Goal: Task Accomplishment & Management: Use online tool/utility

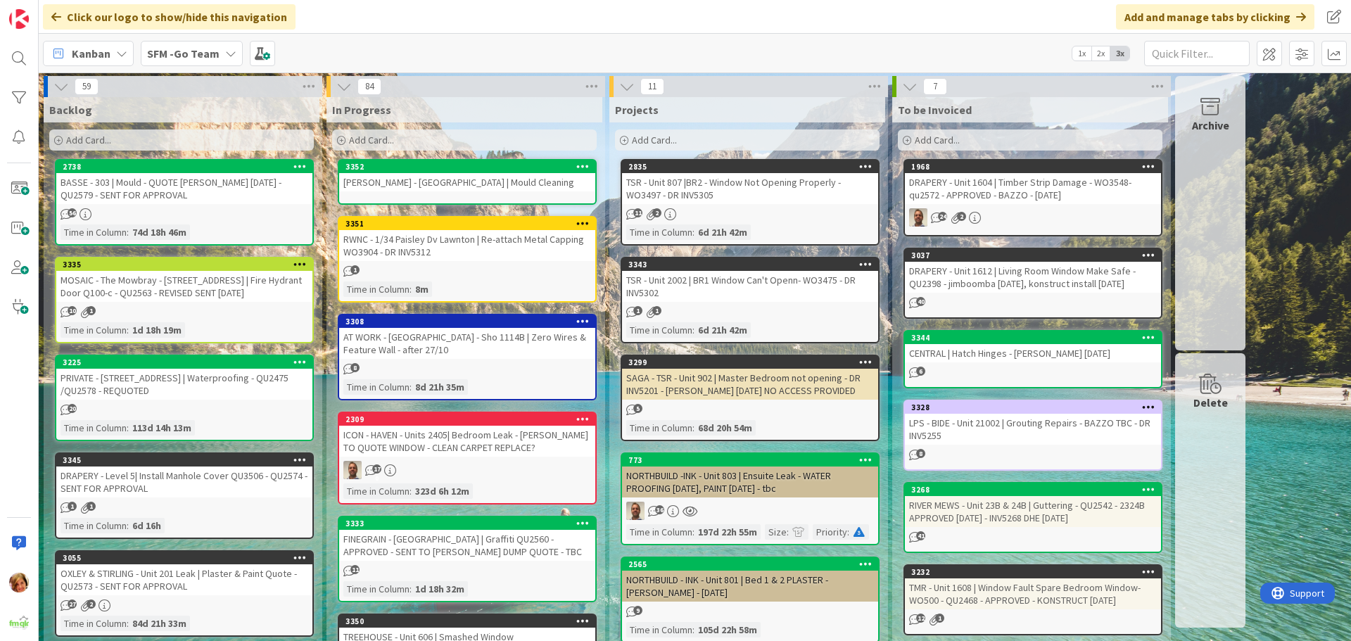
click at [479, 183] on div "[PERSON_NAME] - [GEOGRAPHIC_DATA] | Mould Cleaning" at bounding box center [467, 182] width 256 height 18
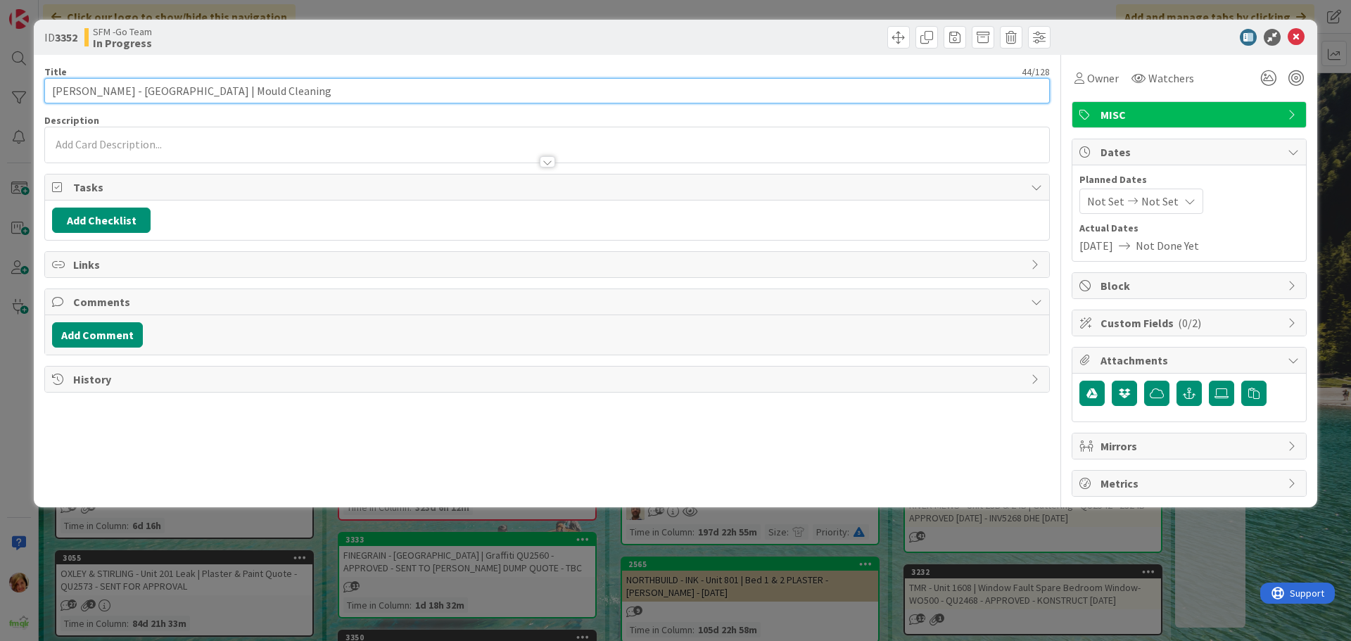
click at [282, 90] on input "[PERSON_NAME] - [GEOGRAPHIC_DATA] | Mould Cleaning" at bounding box center [547, 90] width 1006 height 25
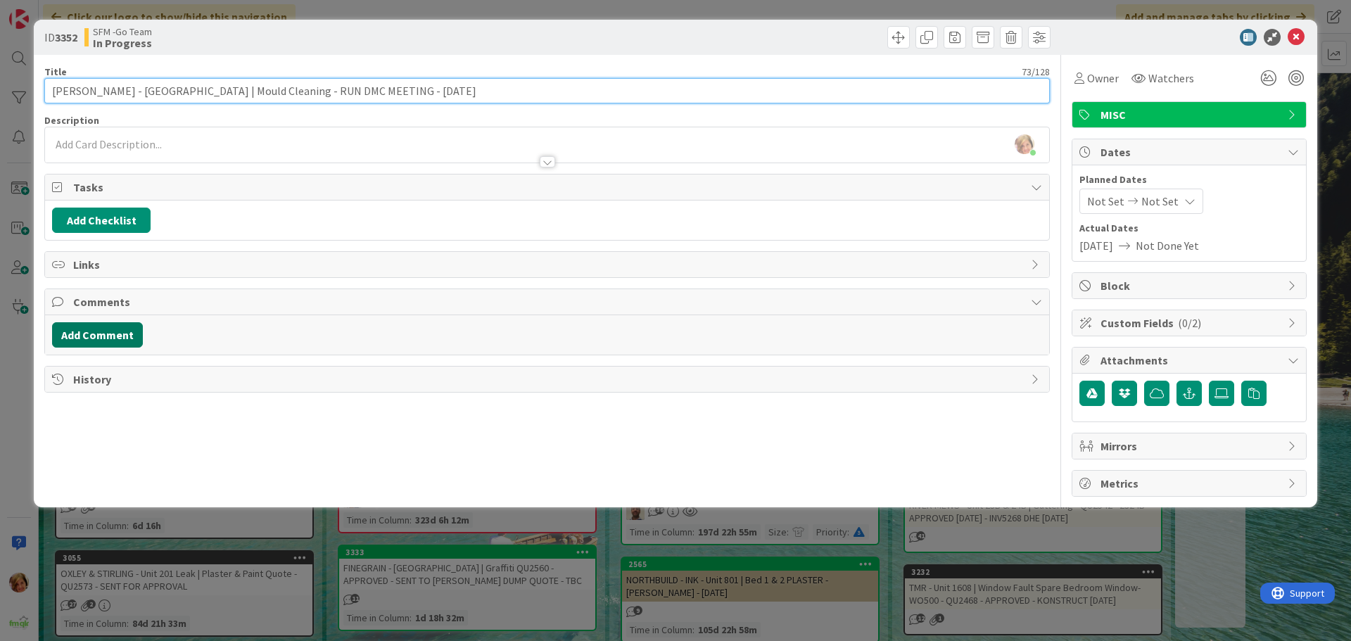
type input "[PERSON_NAME] - [GEOGRAPHIC_DATA] | Mould Cleaning - RUN DMC MEETING - [DATE]"
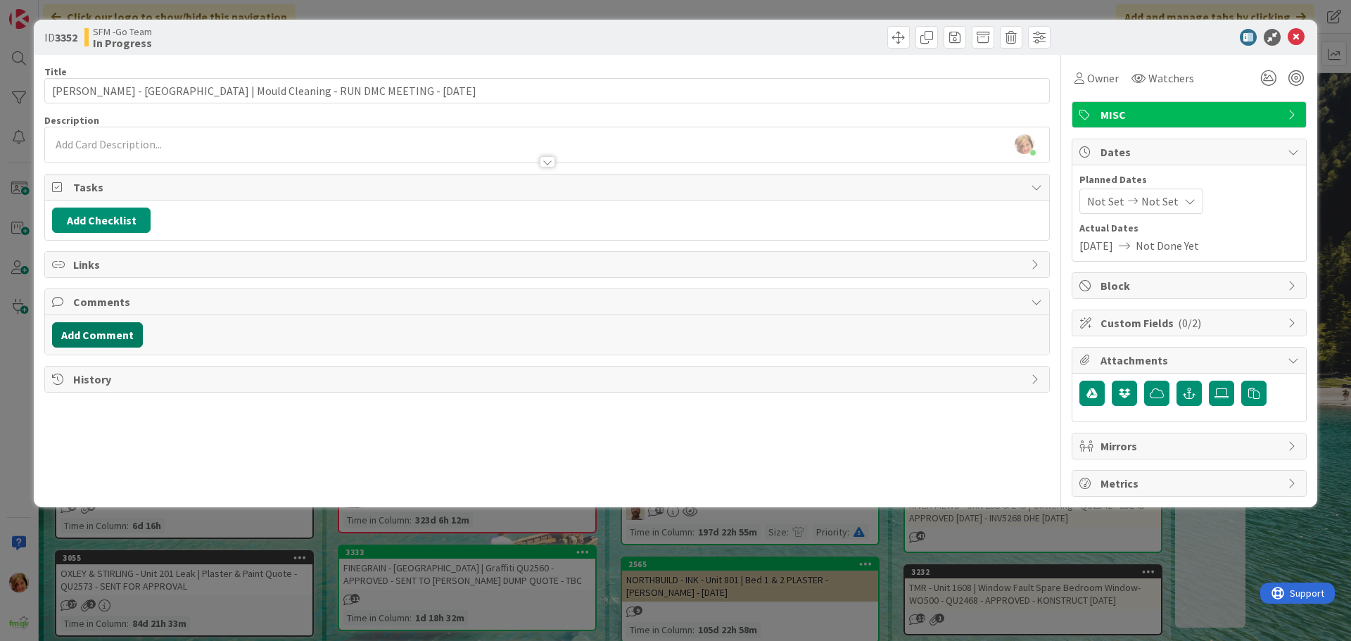
click at [102, 331] on button "Add Comment" at bounding box center [97, 334] width 91 height 25
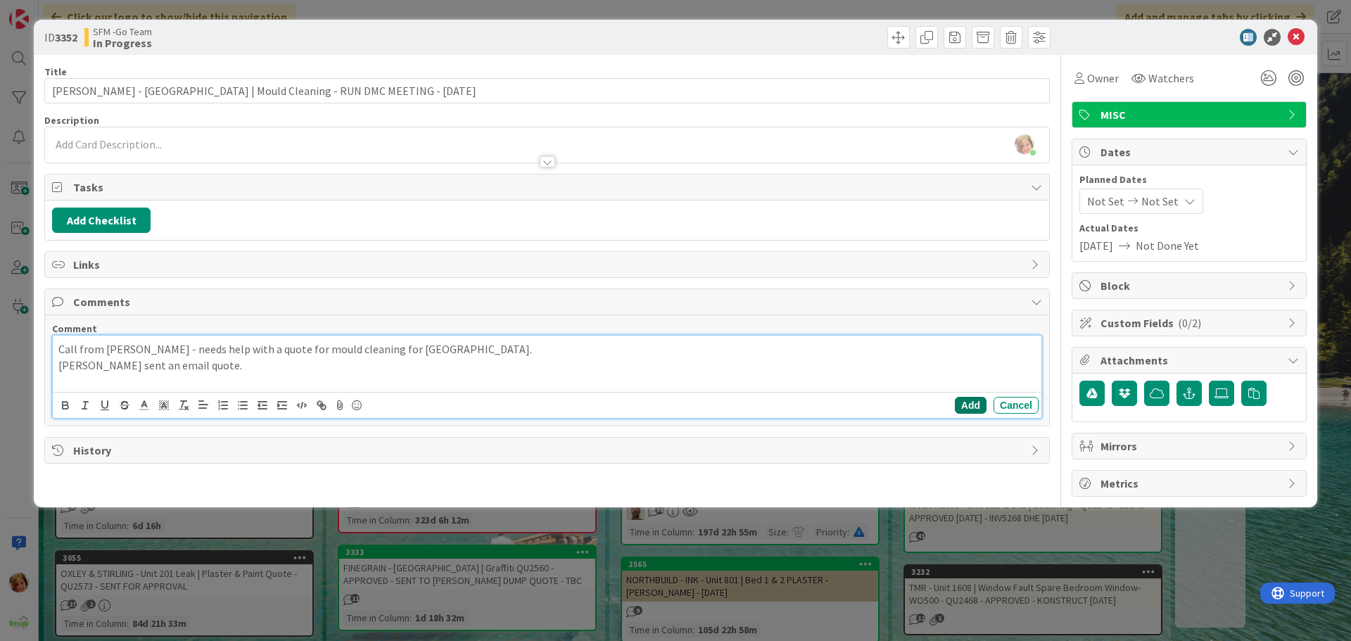
click at [963, 404] on button "Add" at bounding box center [971, 405] width 32 height 17
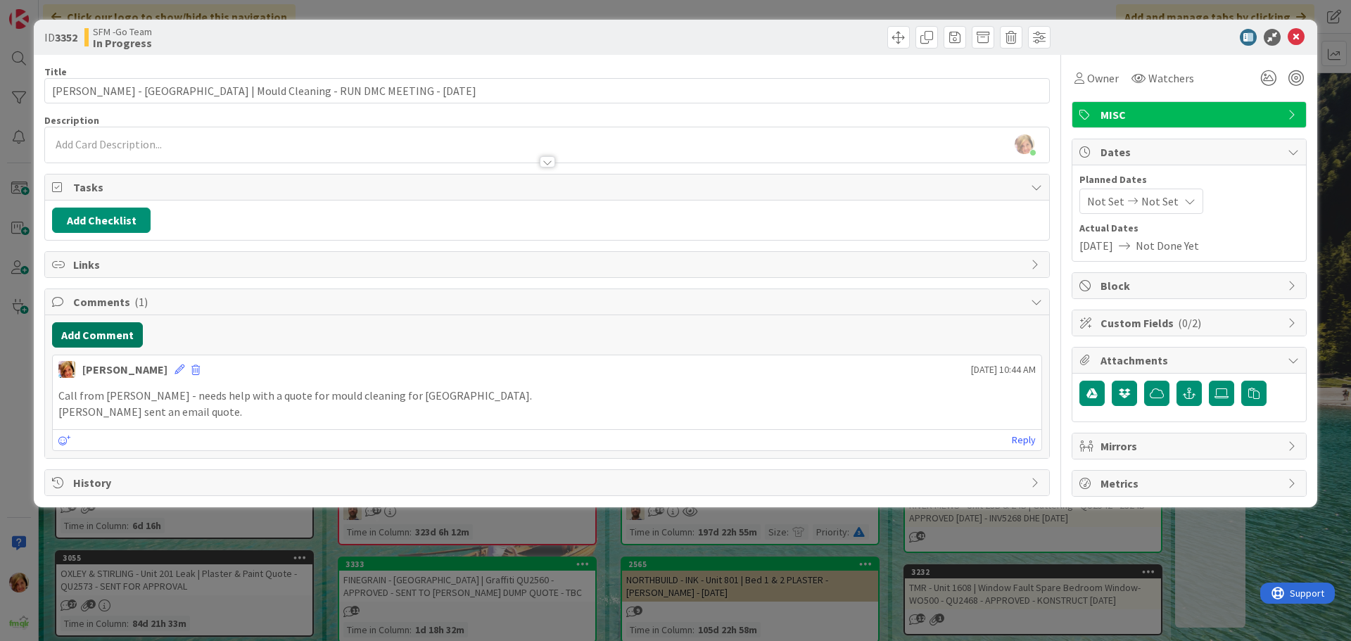
click at [120, 331] on button "Add Comment" at bounding box center [97, 334] width 91 height 25
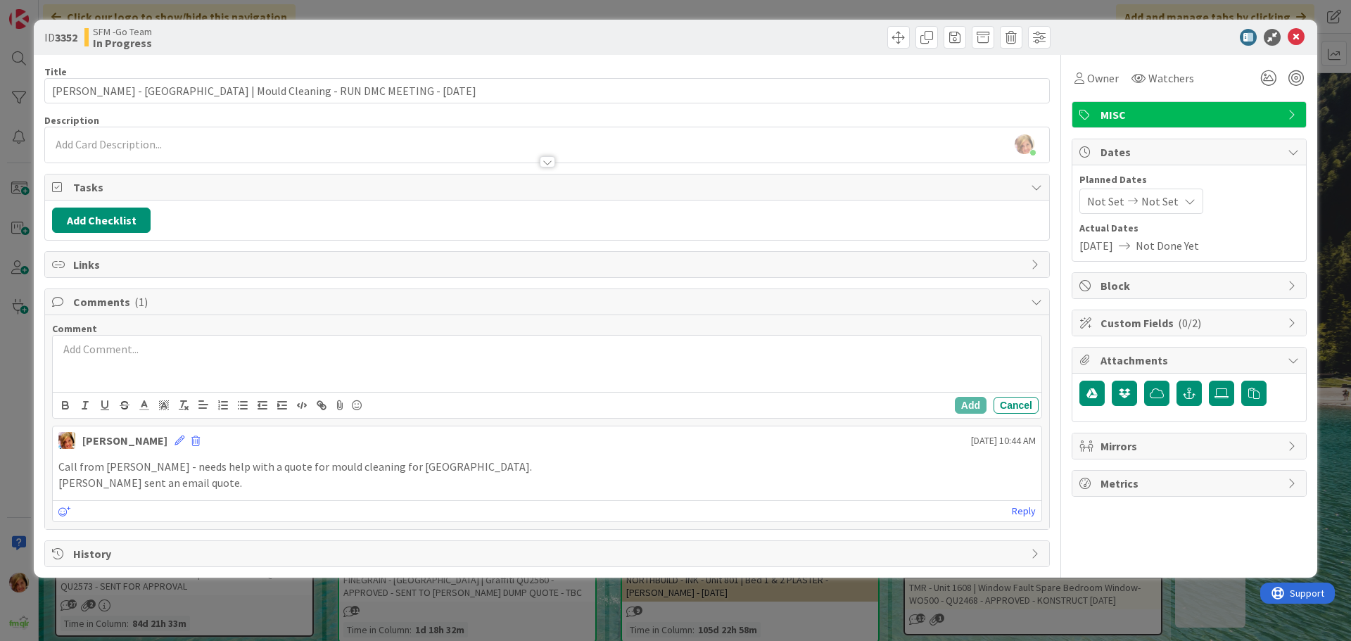
click at [168, 379] on div at bounding box center [547, 364] width 989 height 56
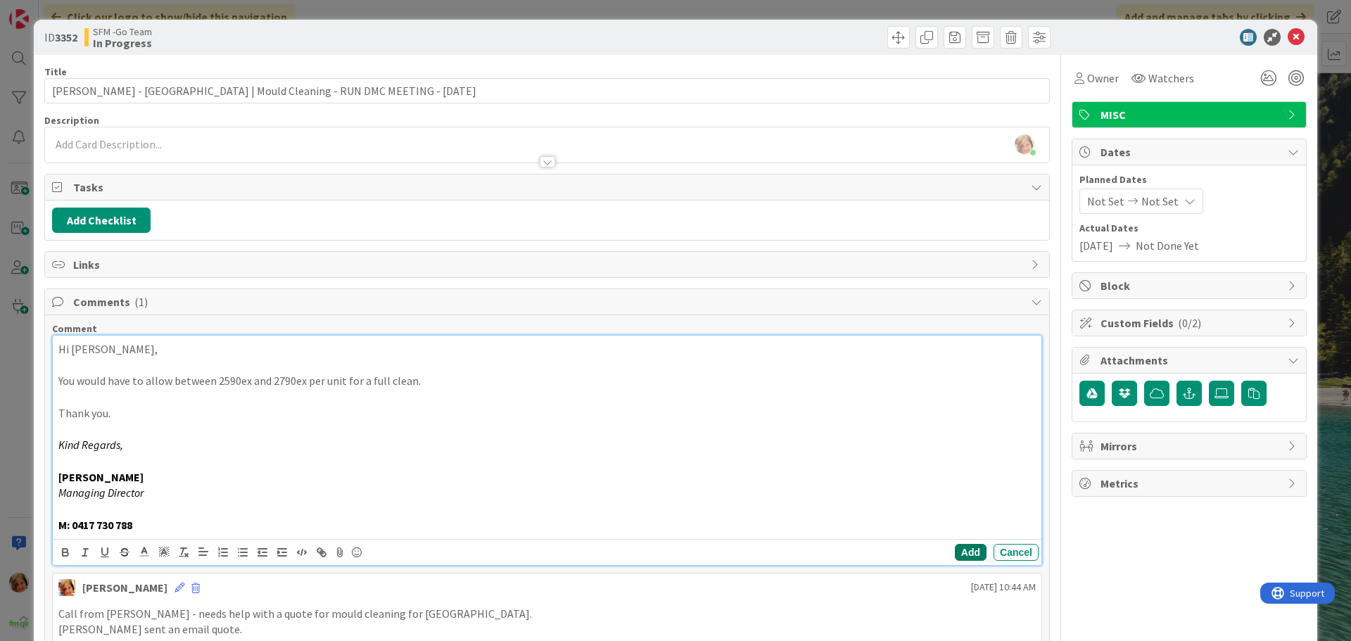
click at [966, 554] on button "Add" at bounding box center [971, 552] width 32 height 17
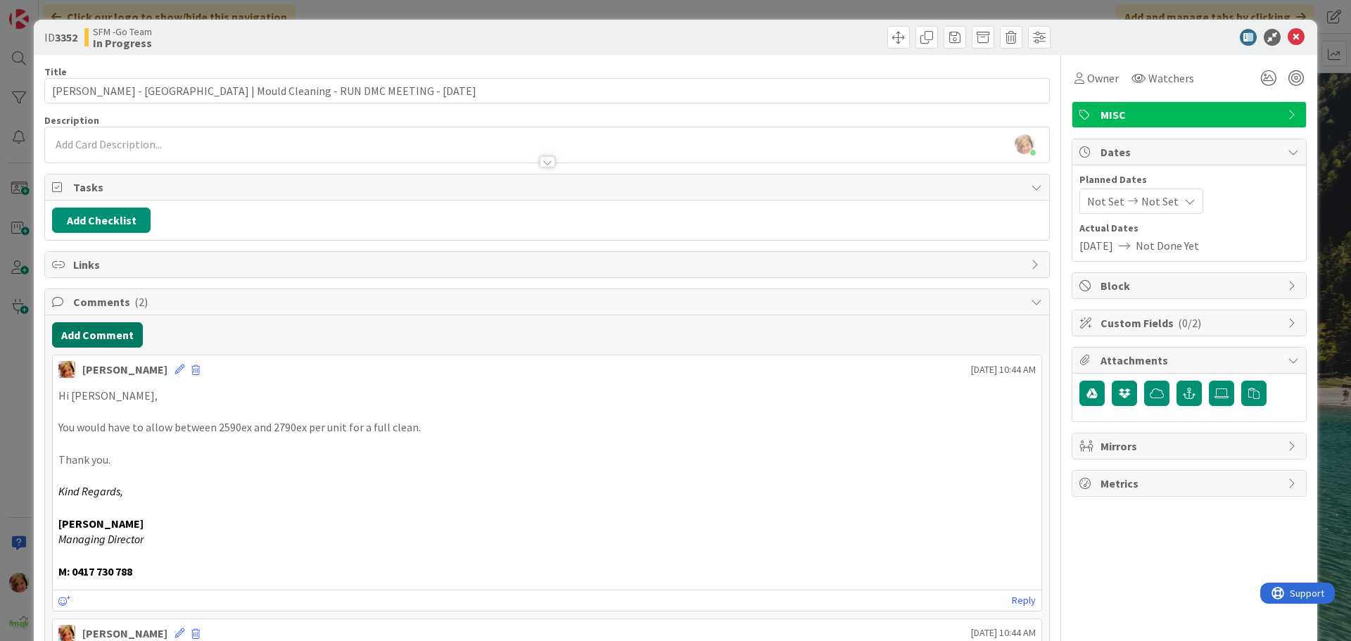
click at [102, 329] on button "Add Comment" at bounding box center [97, 334] width 91 height 25
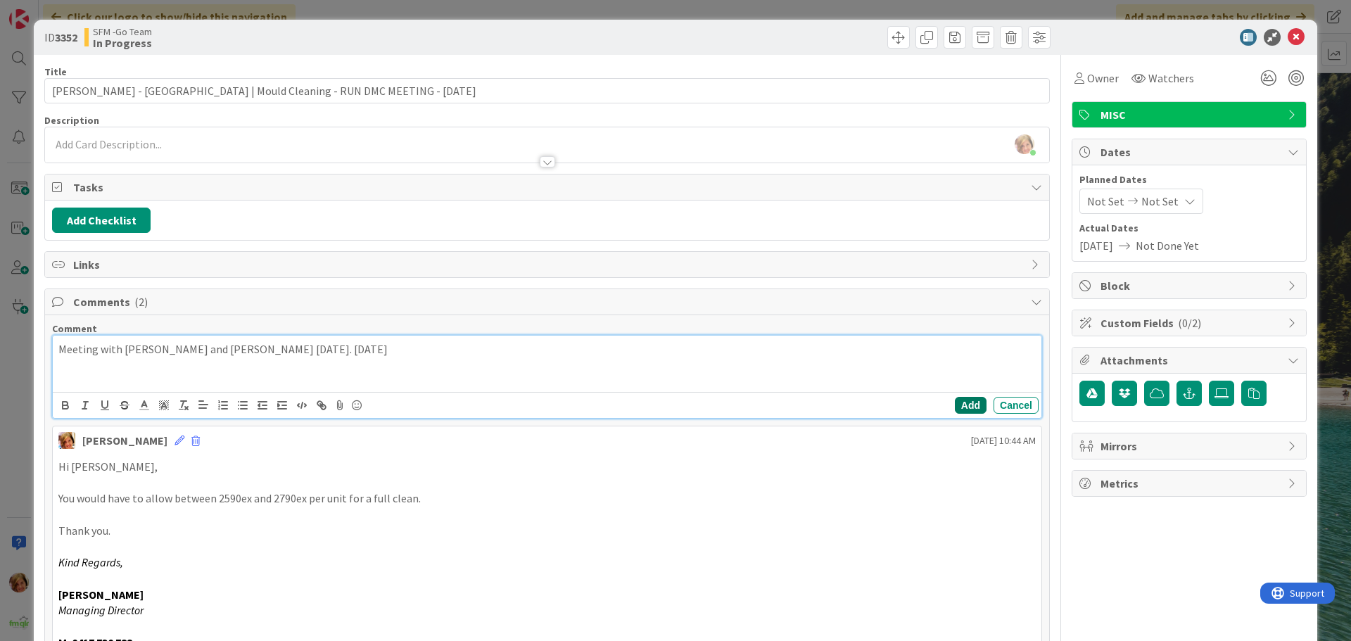
click at [963, 403] on button "Add" at bounding box center [971, 405] width 32 height 17
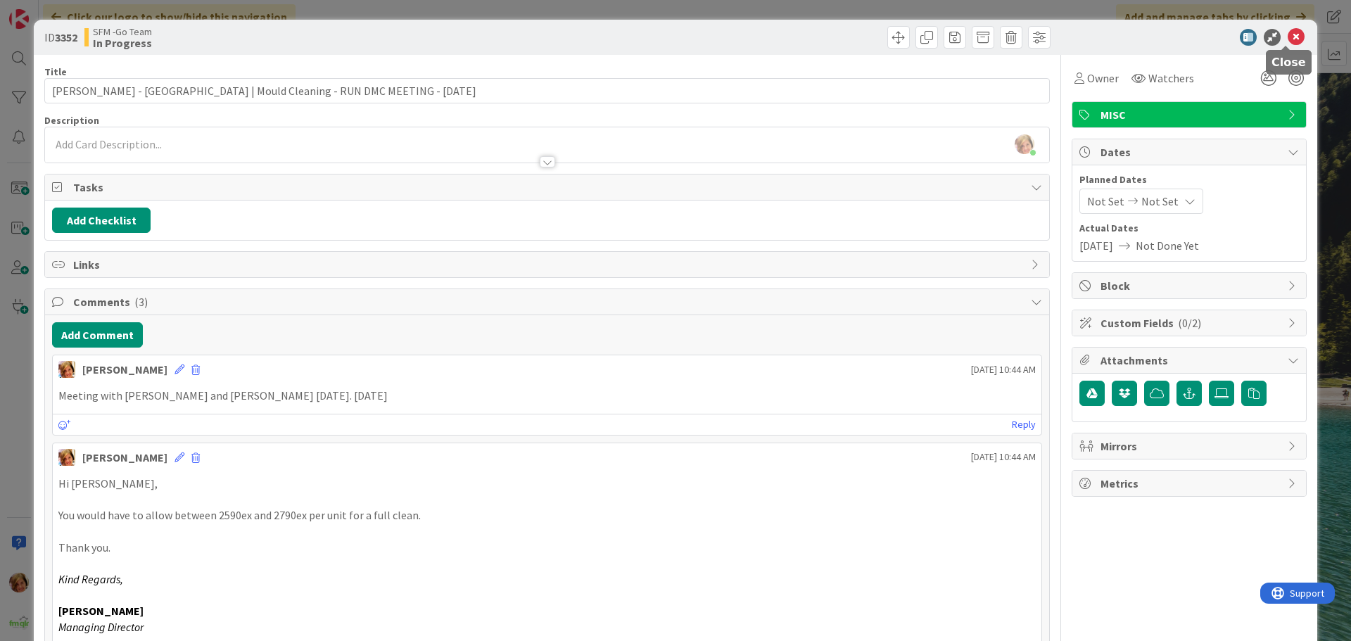
click at [1288, 37] on icon at bounding box center [1296, 37] width 17 height 17
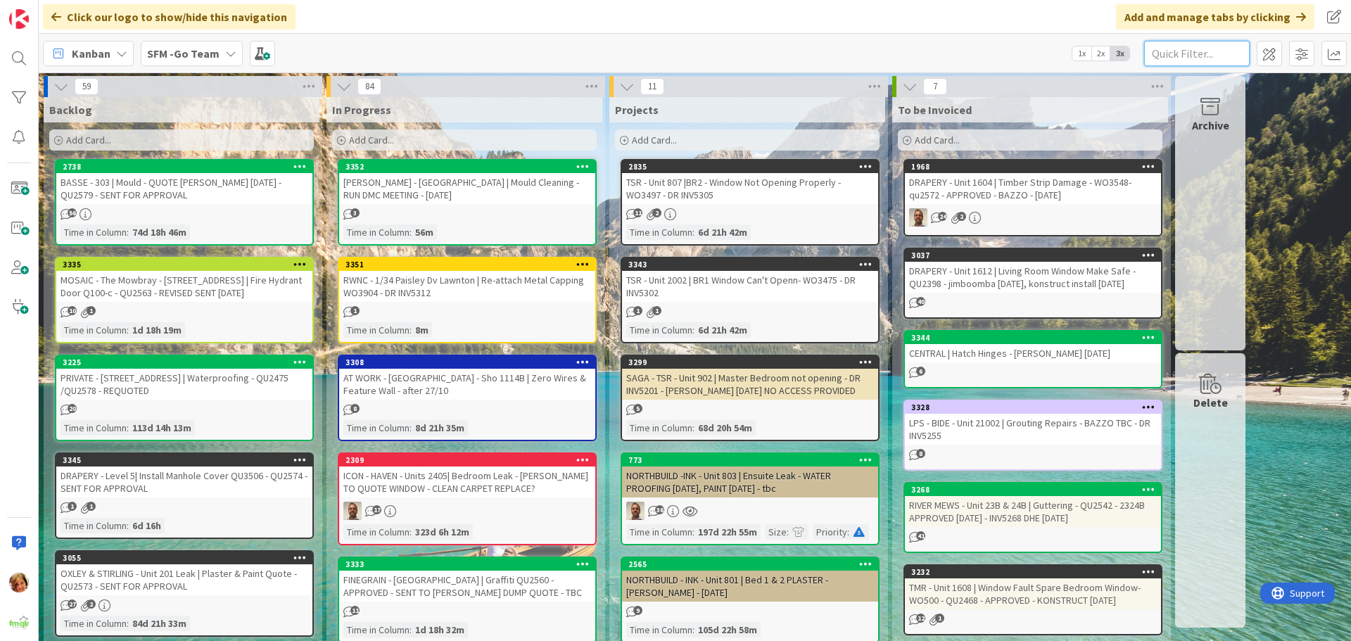
click at [1215, 56] on input "text" at bounding box center [1197, 53] width 106 height 25
type input "concrete"
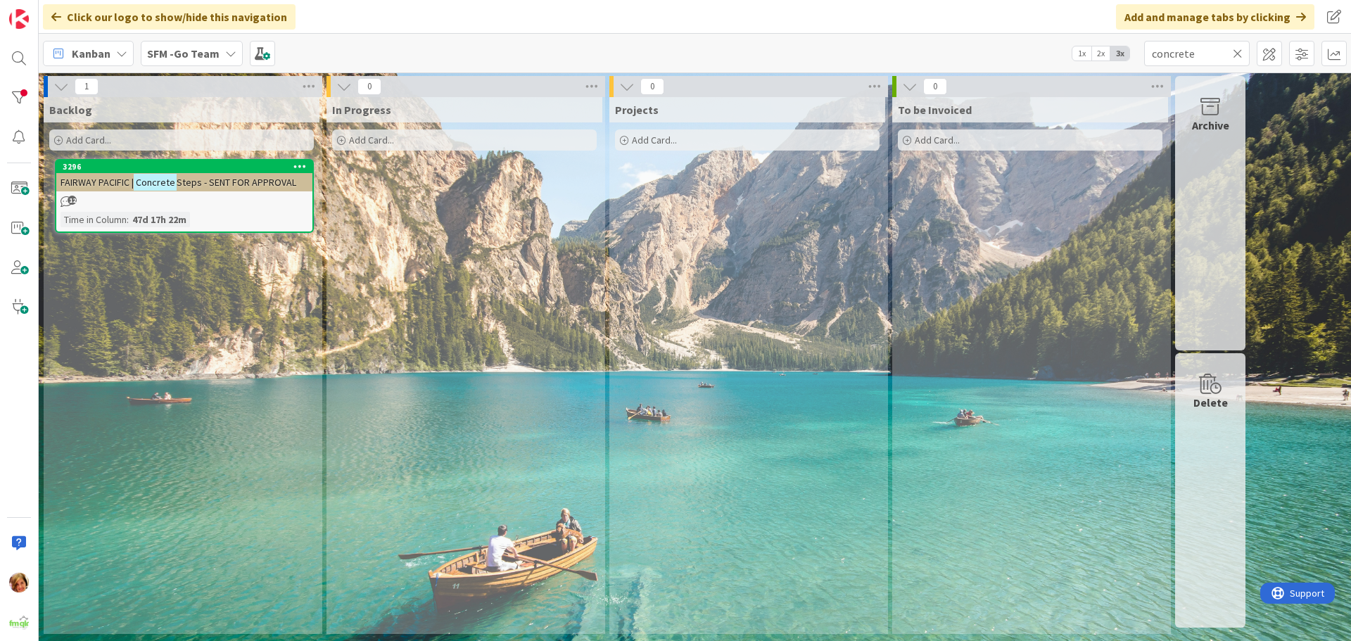
click at [1236, 52] on icon at bounding box center [1238, 53] width 10 height 13
click at [1236, 52] on input "text" at bounding box center [1197, 53] width 106 height 25
type input "[PERSON_NAME]"
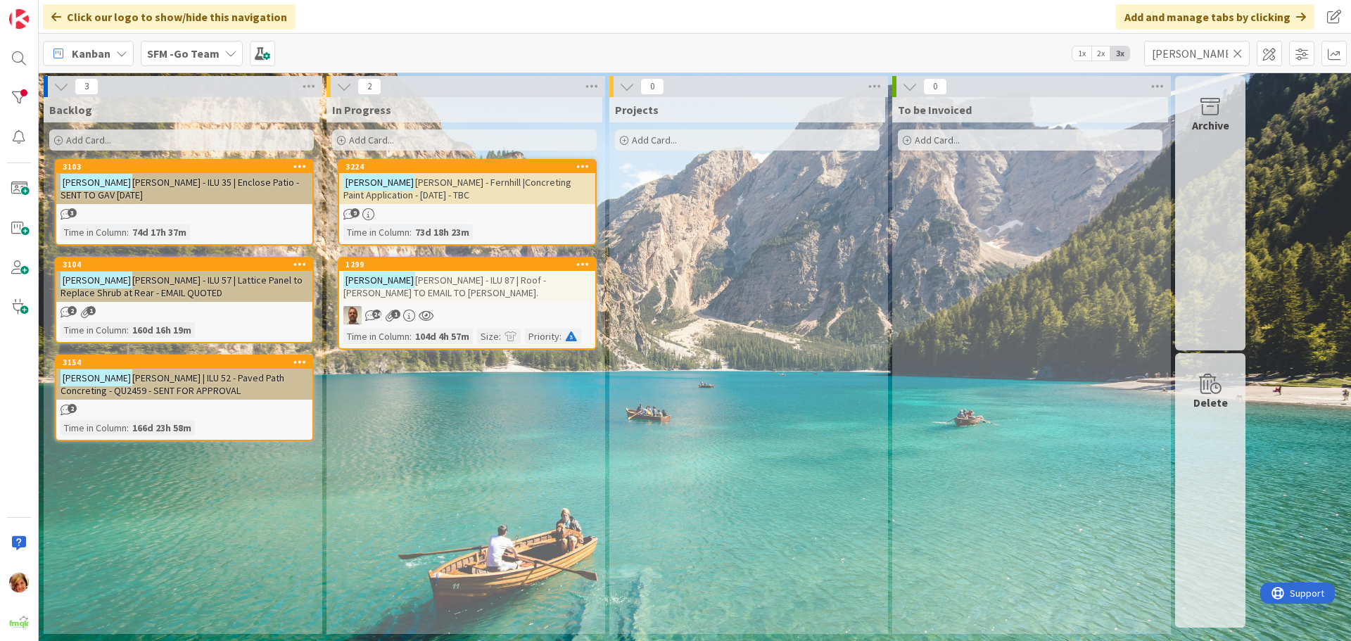
click at [465, 185] on span "[PERSON_NAME] - Fernhill |Concreting Paint Application - [DATE] - TBC" at bounding box center [457, 188] width 228 height 25
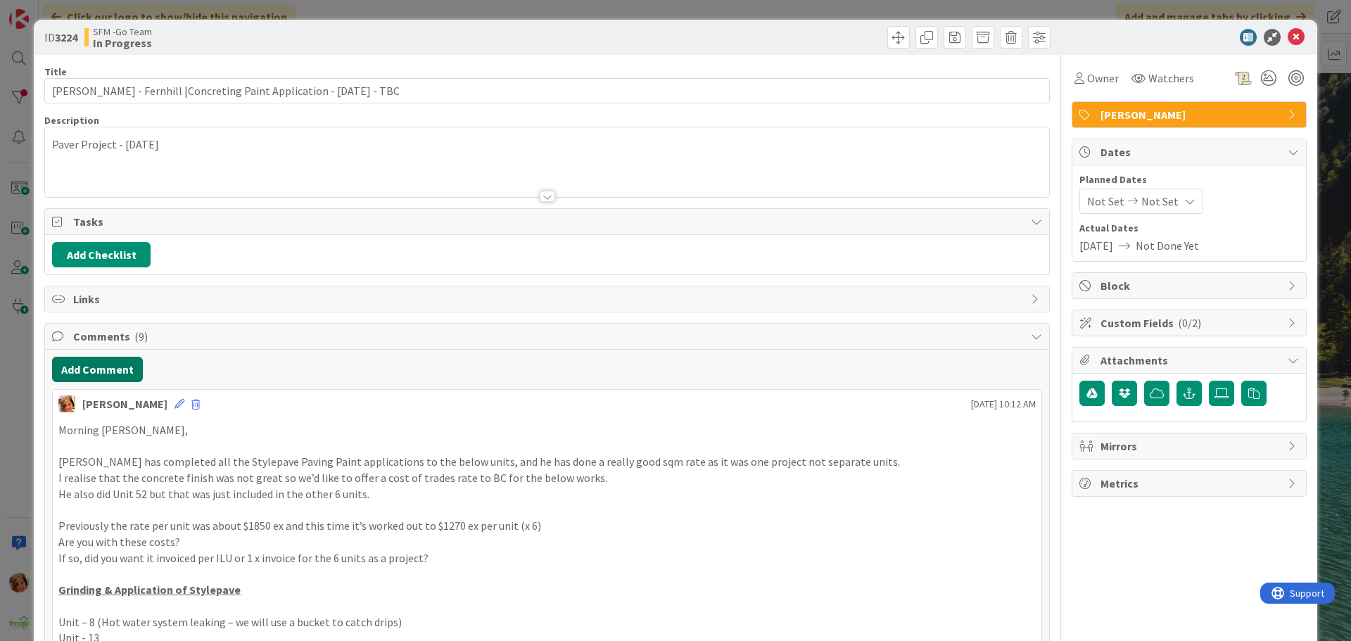
click at [90, 364] on button "Add Comment" at bounding box center [97, 369] width 91 height 25
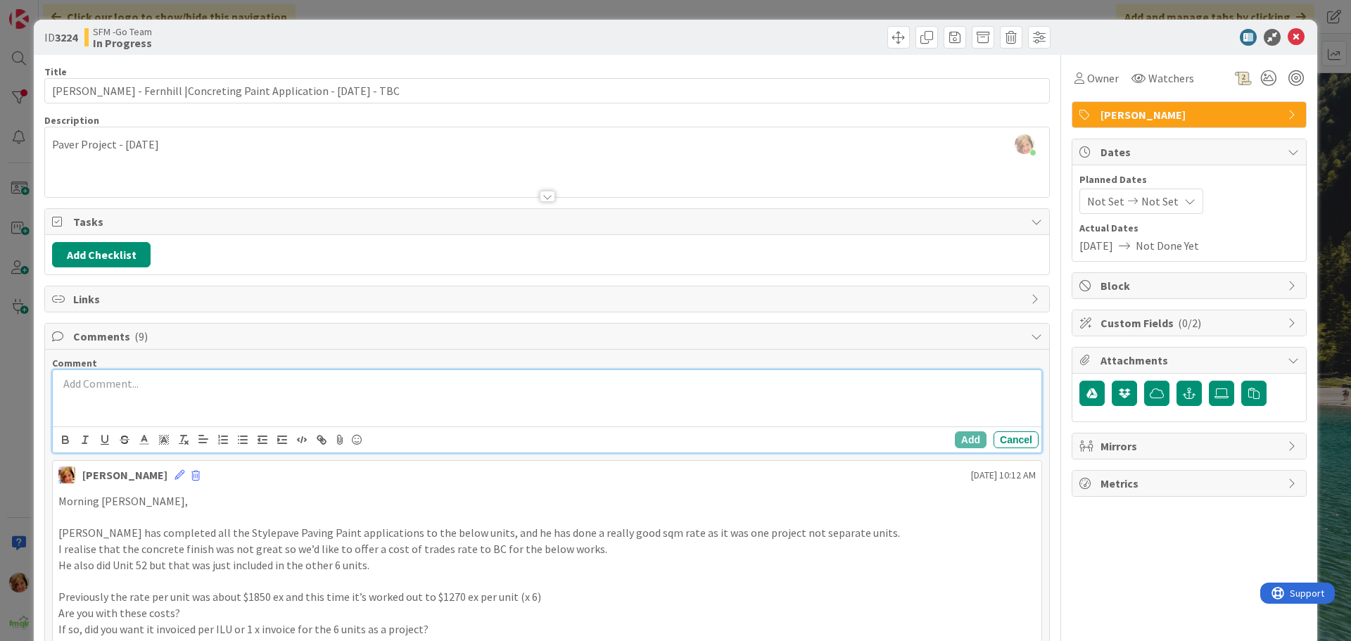
click at [153, 372] on div at bounding box center [547, 398] width 989 height 56
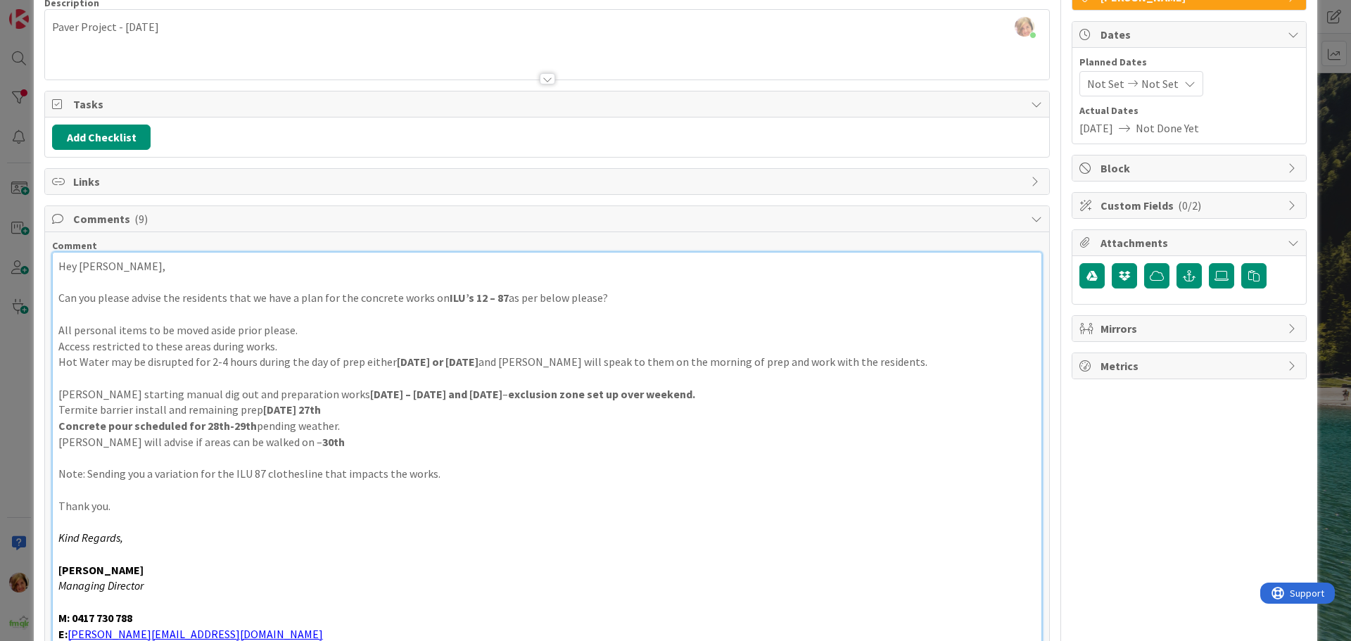
scroll to position [399, 0]
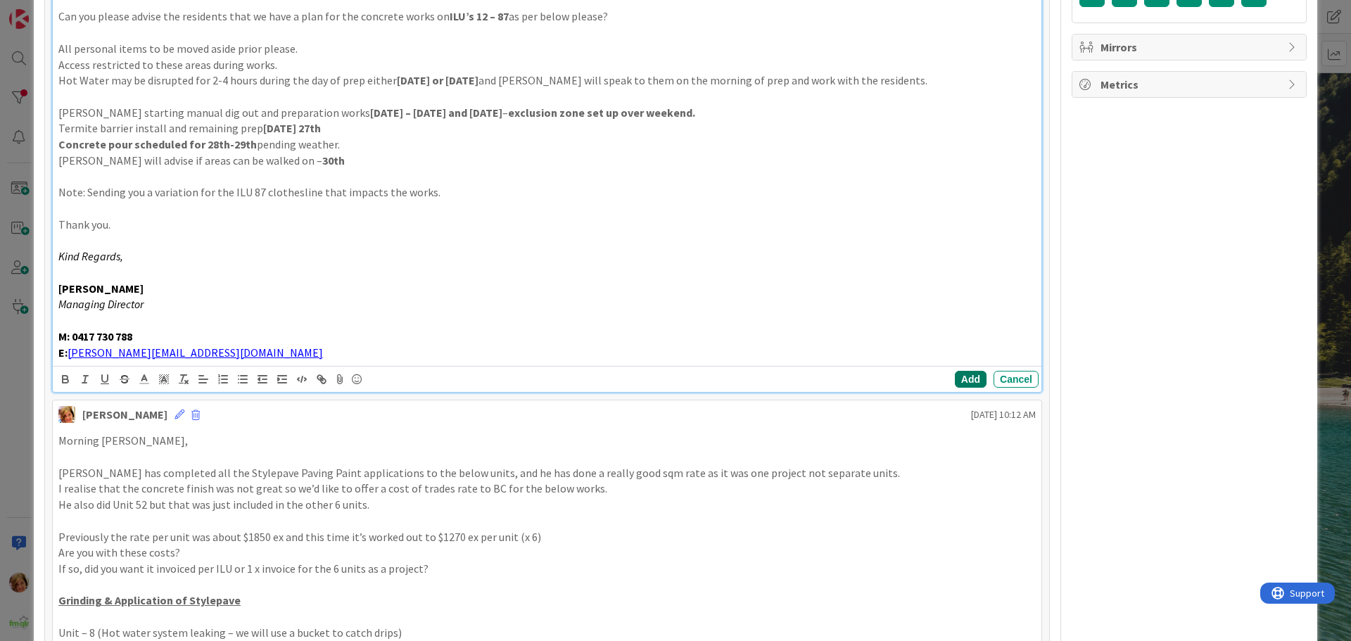
click at [962, 373] on button "Add" at bounding box center [971, 379] width 32 height 17
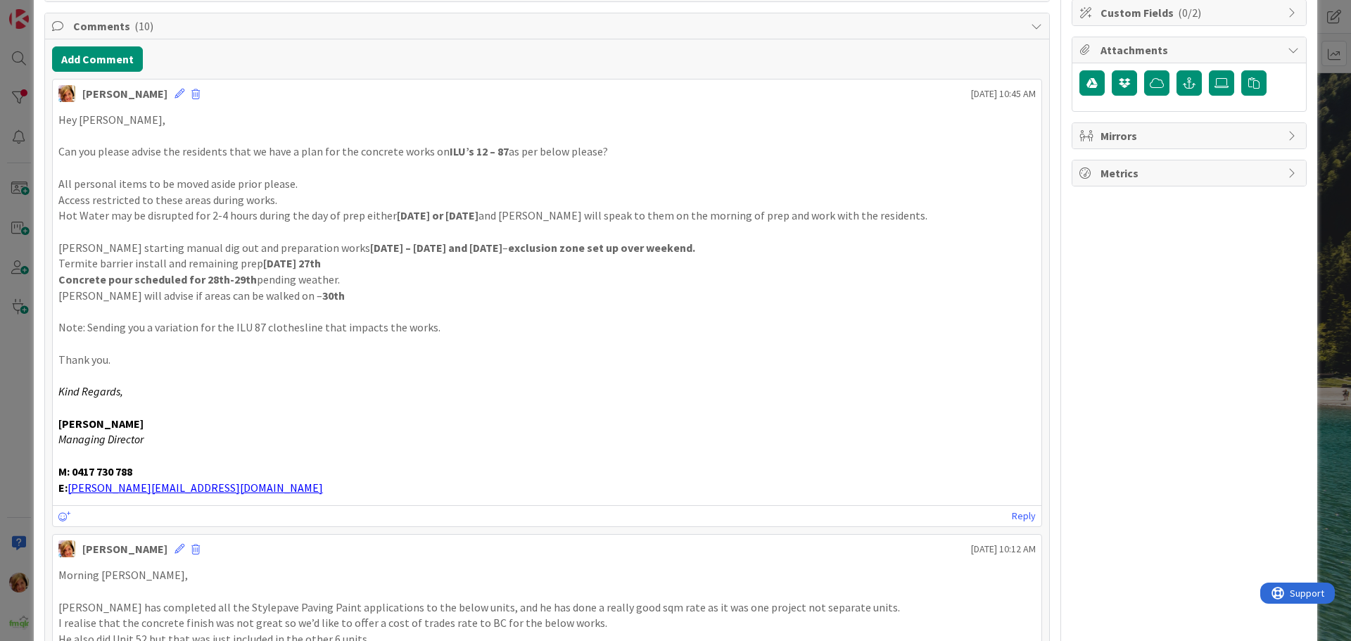
scroll to position [0, 0]
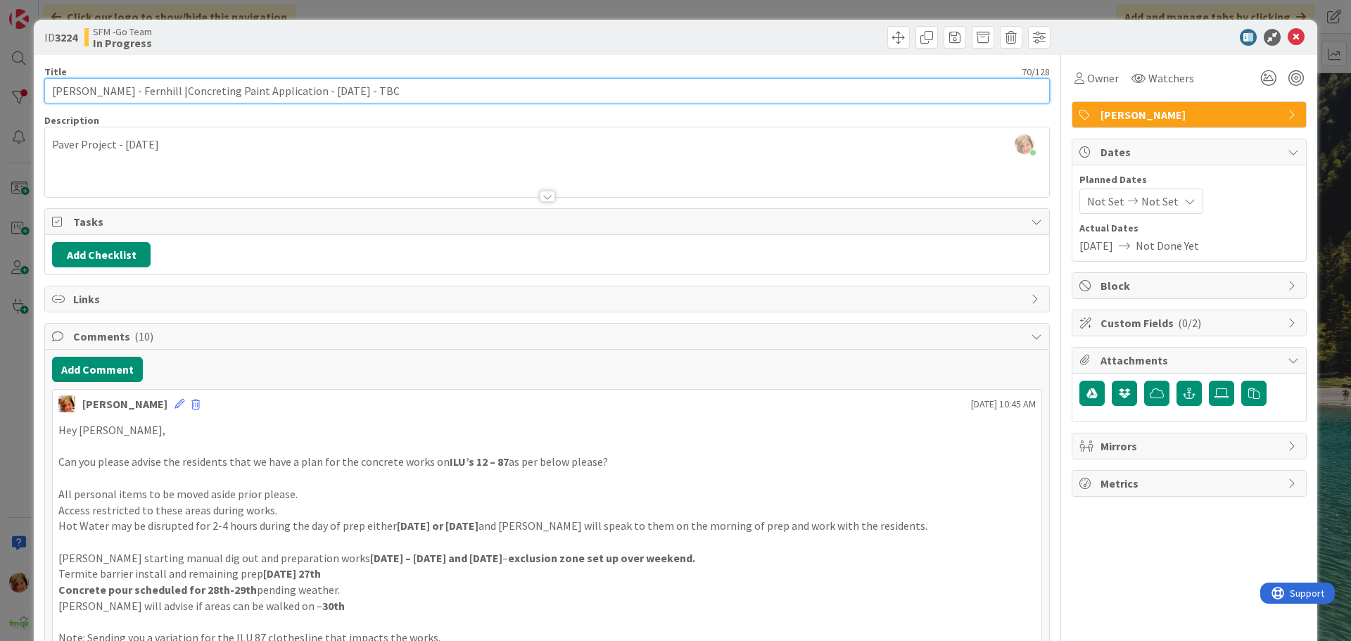
drag, startPoint x: 400, startPoint y: 91, endPoint x: 232, endPoint y: 99, distance: 167.6
click at [232, 99] on input "[PERSON_NAME] - Fernhill |Concreting Paint Application - [DATE] - TBC" at bounding box center [547, 90] width 1006 height 25
type input "[PERSON_NAME] - Fernhill |Concreting ILU 12 - 87 [DATE] - [DATE]"
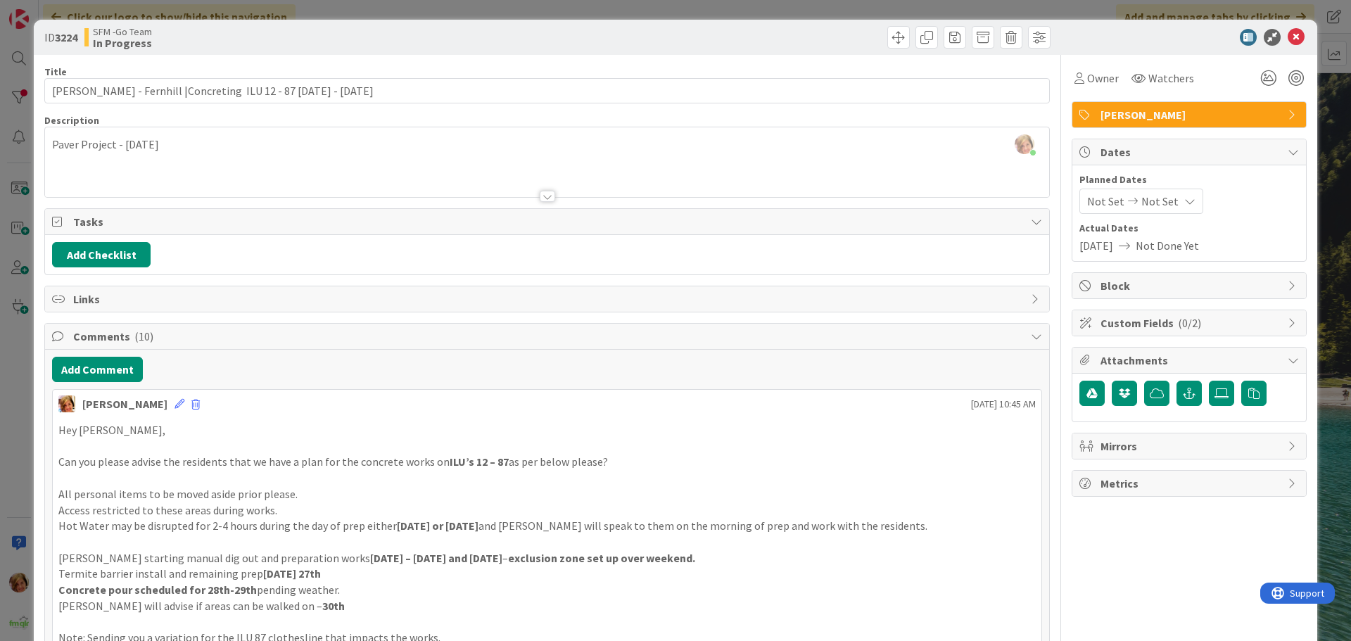
click at [588, 35] on div at bounding box center [801, 37] width 500 height 23
click at [1292, 37] on icon at bounding box center [1296, 37] width 17 height 17
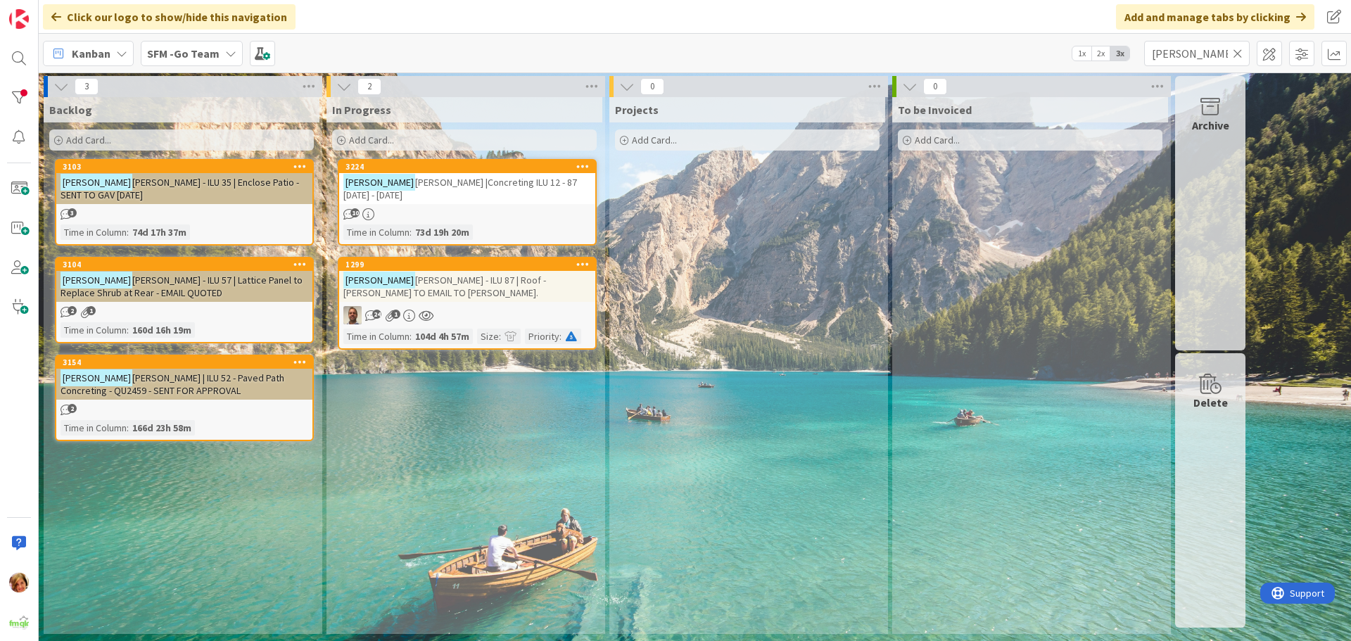
click at [1235, 52] on icon at bounding box center [1238, 53] width 10 height 13
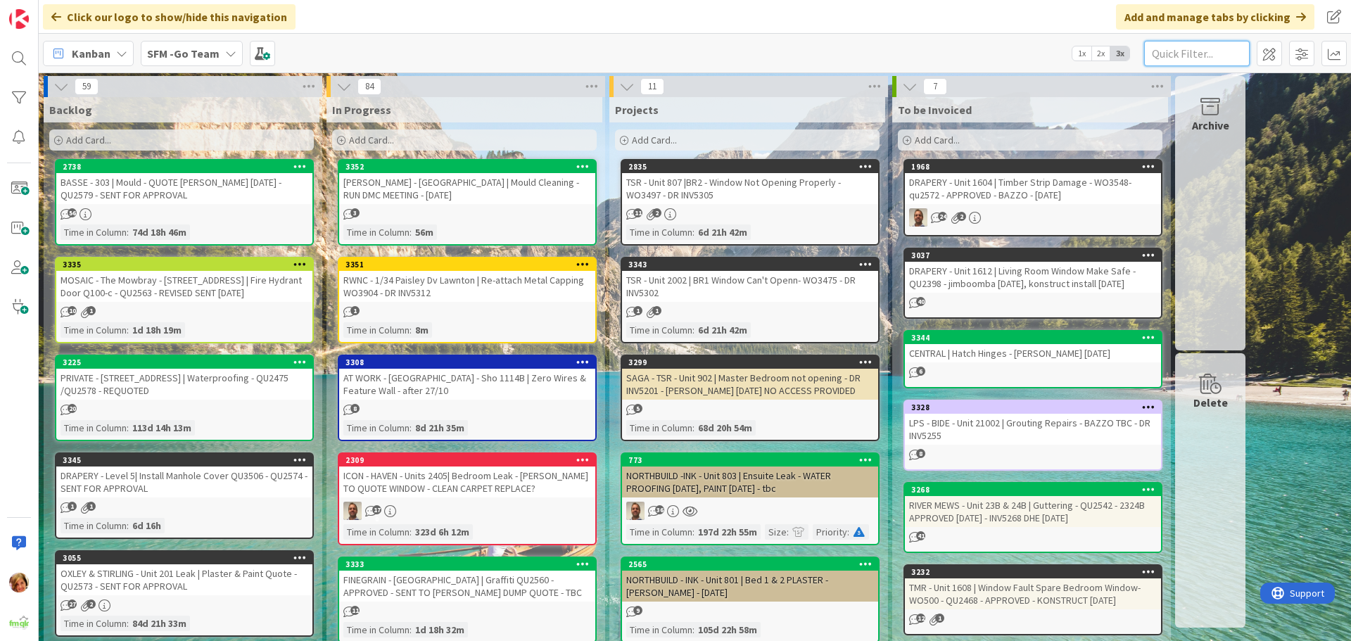
click at [1198, 60] on input "text" at bounding box center [1197, 53] width 106 height 25
type input "kick"
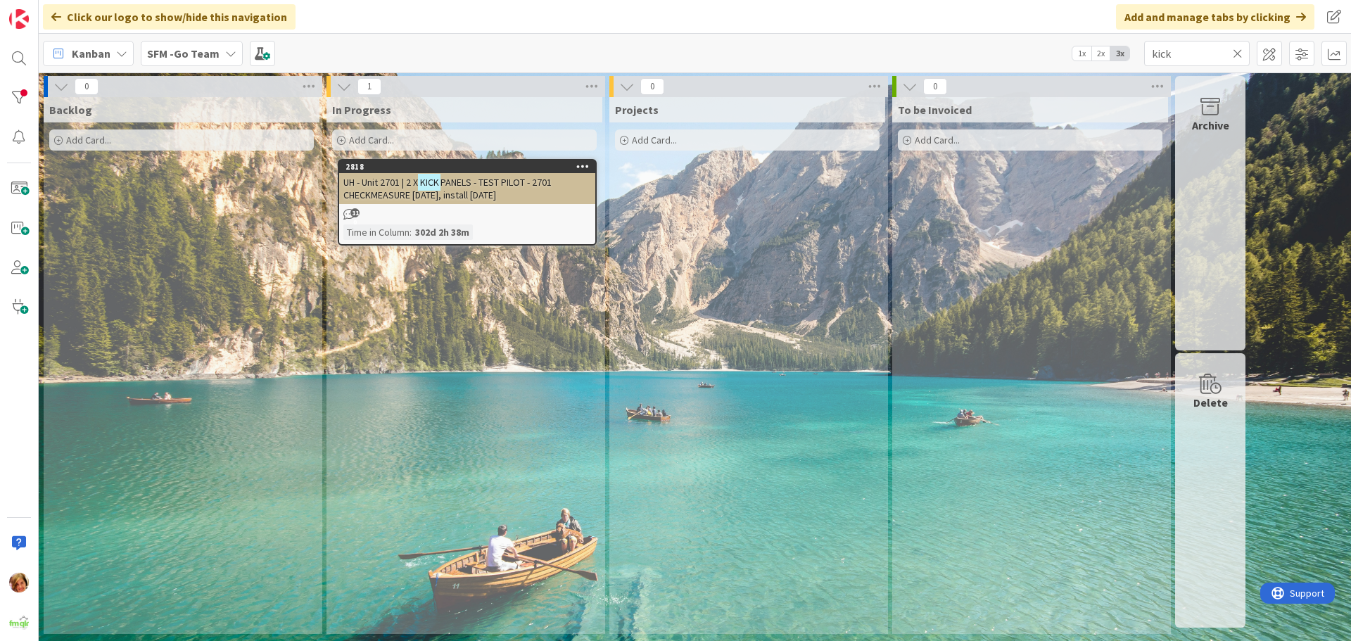
click at [474, 179] on span "PANELS - TEST PILOT - 2701 CHECKMEASURE [DATE], install [DATE]" at bounding box center [447, 188] width 208 height 25
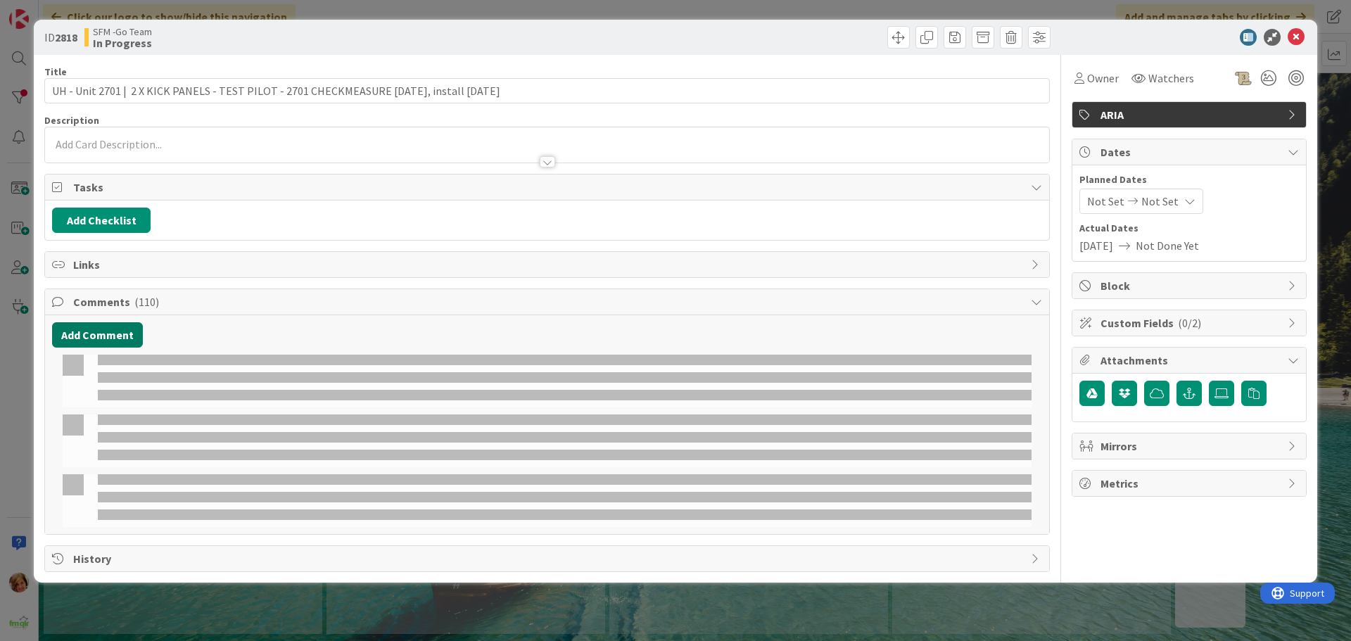
click at [101, 339] on button "Add Comment" at bounding box center [97, 334] width 91 height 25
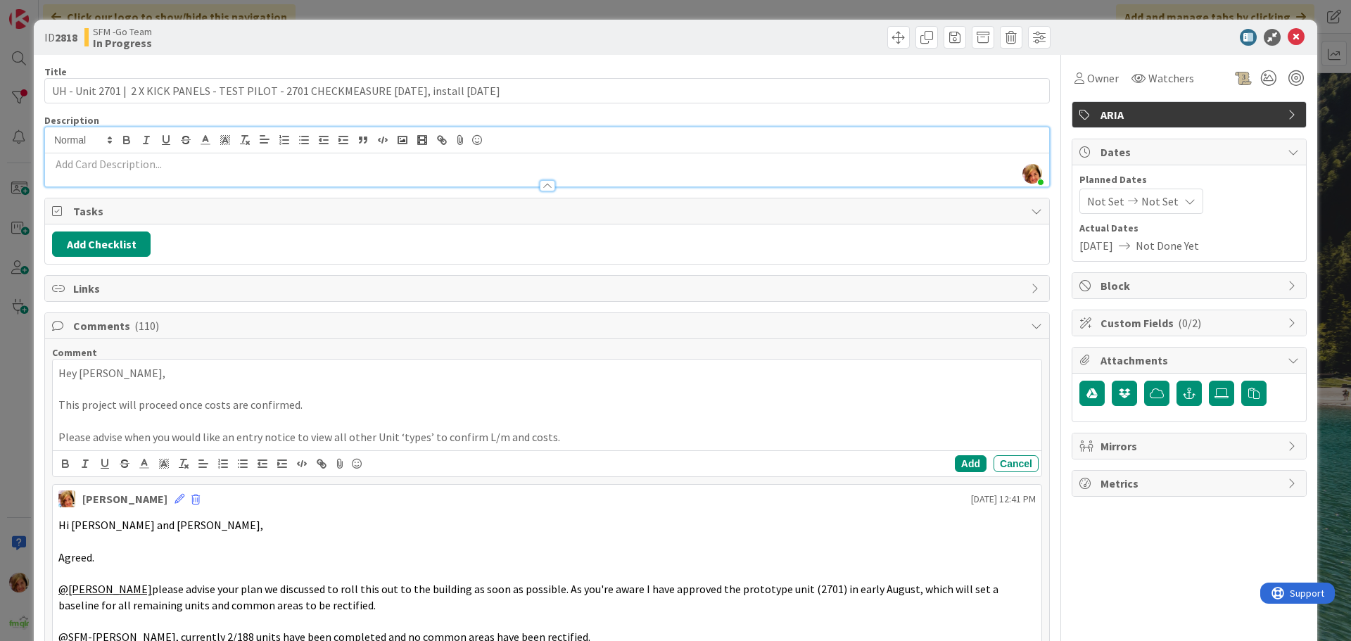
click at [127, 145] on div "[PERSON_NAME] just joined" at bounding box center [547, 156] width 1004 height 59
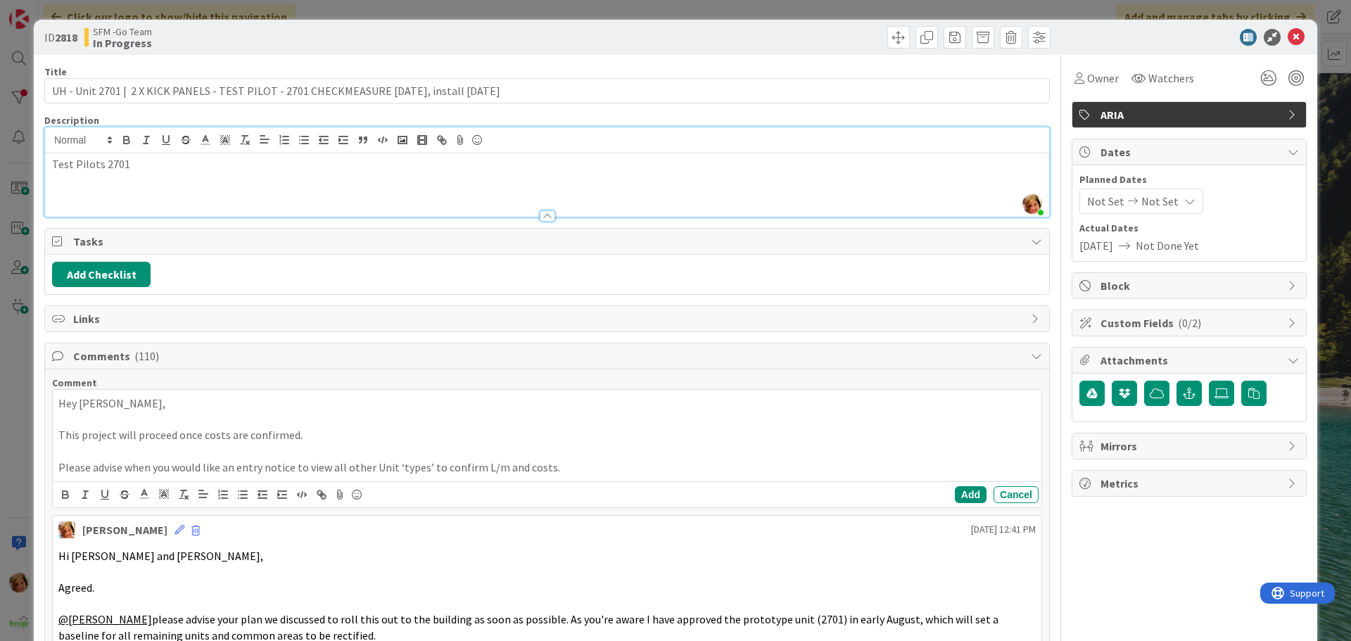
click at [101, 167] on p "Test Pilots 2701" at bounding box center [547, 164] width 990 height 16
click at [198, 170] on p "Test Pilots 2301 & 2701" at bounding box center [547, 164] width 990 height 16
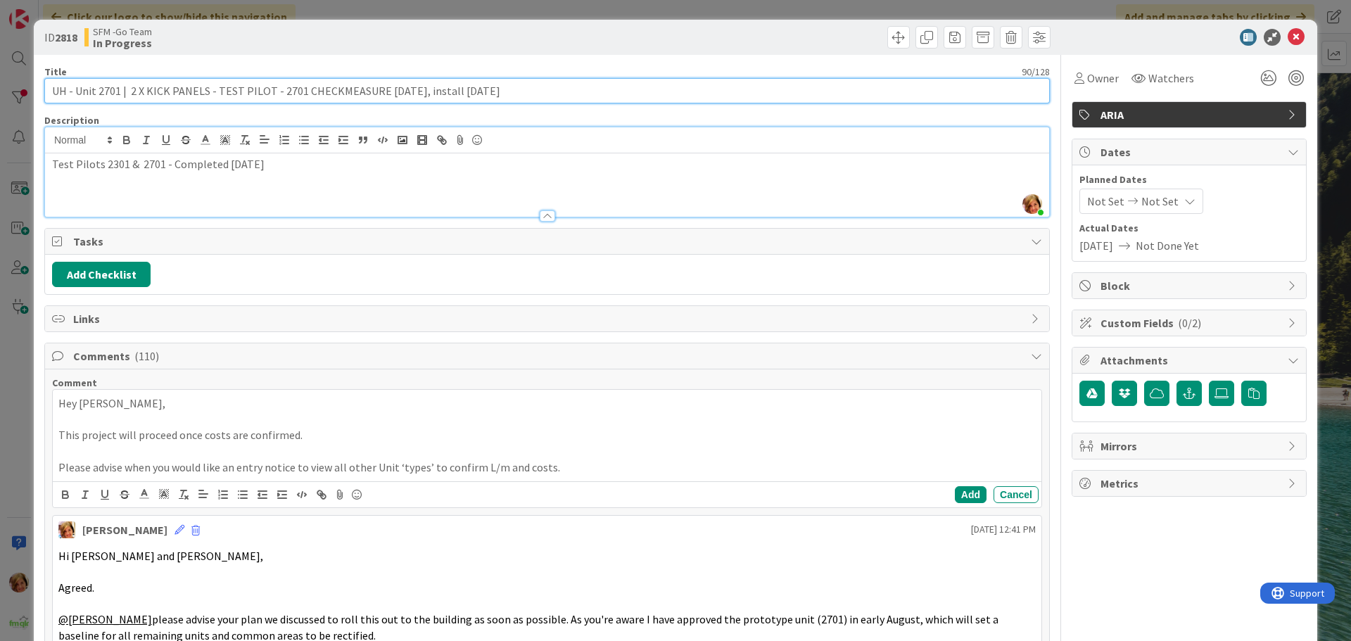
drag, startPoint x: 448, startPoint y: 89, endPoint x: 73, endPoint y: 95, distance: 375.1
click at [73, 95] on input "UH - Unit 2701 | 2 X KICK PANELS - TEST PILOT - 2701 CHECKMEASURE [DATE], insta…" at bounding box center [547, 90] width 1006 height 25
type input "UH -Kick Panel Panel Projec | Costing - Types to be inspected - RCR TBC"
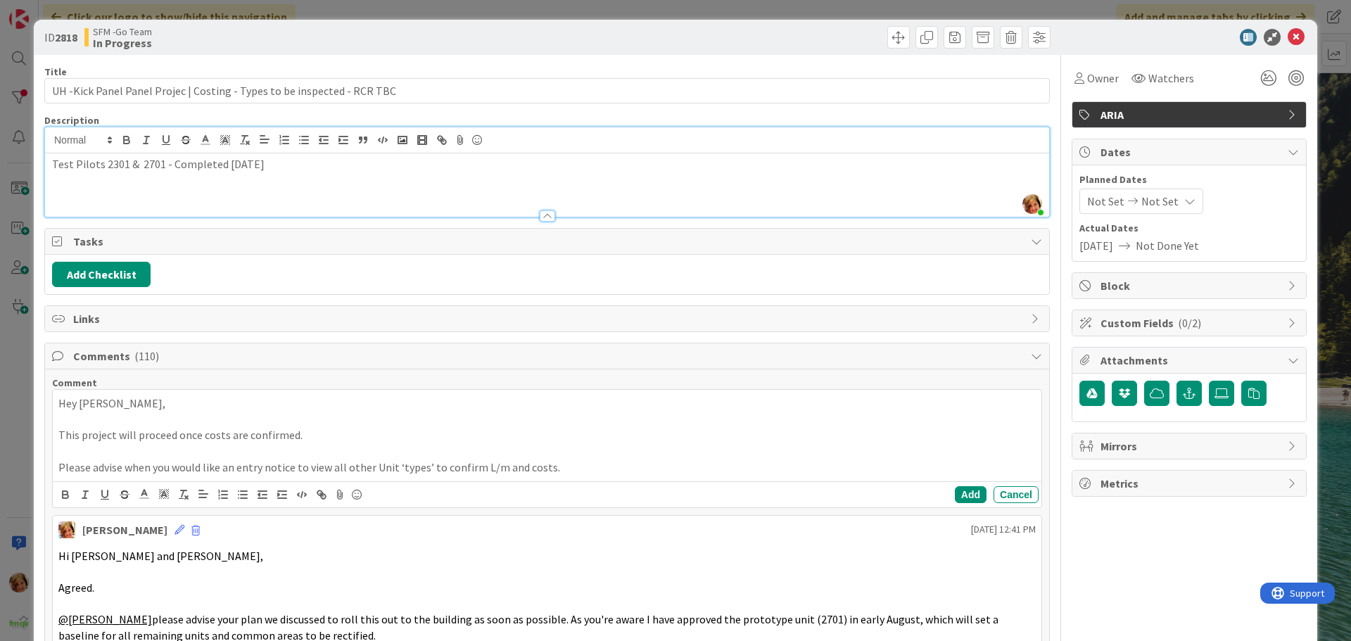
drag, startPoint x: 585, startPoint y: 32, endPoint x: 794, endPoint y: 48, distance: 209.6
click at [585, 32] on div at bounding box center [801, 37] width 500 height 23
click at [1288, 37] on icon at bounding box center [1296, 37] width 17 height 17
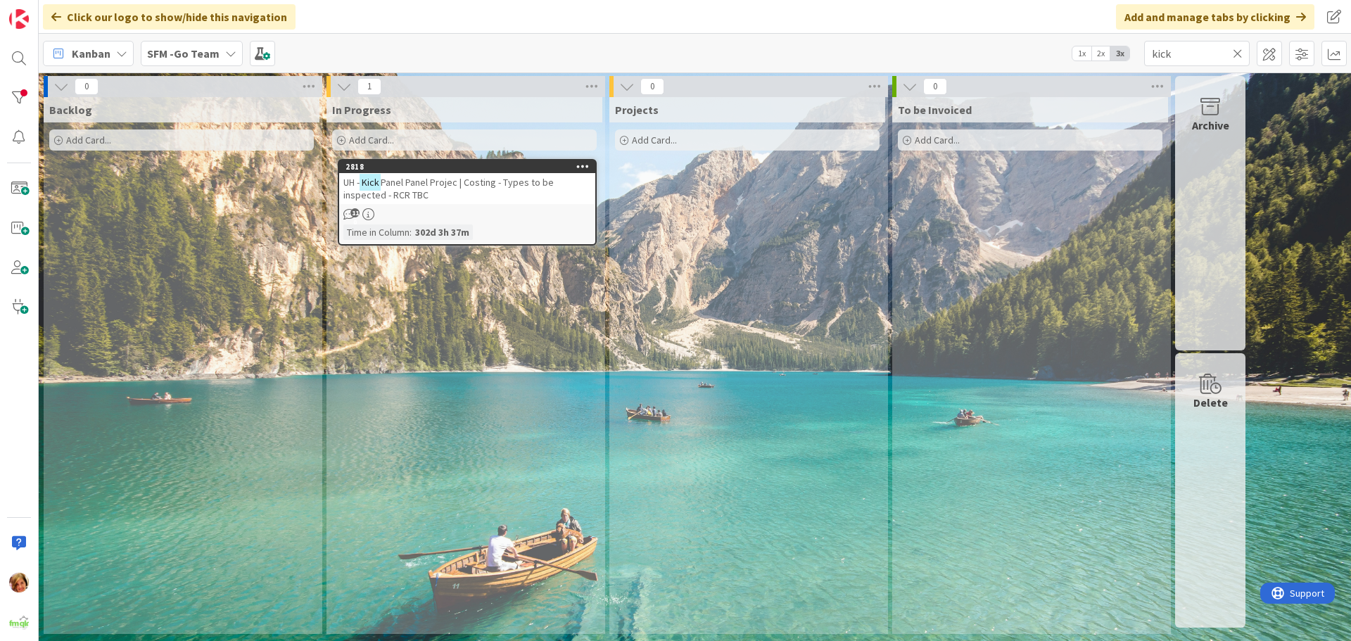
click at [1238, 52] on icon at bounding box center [1238, 53] width 10 height 13
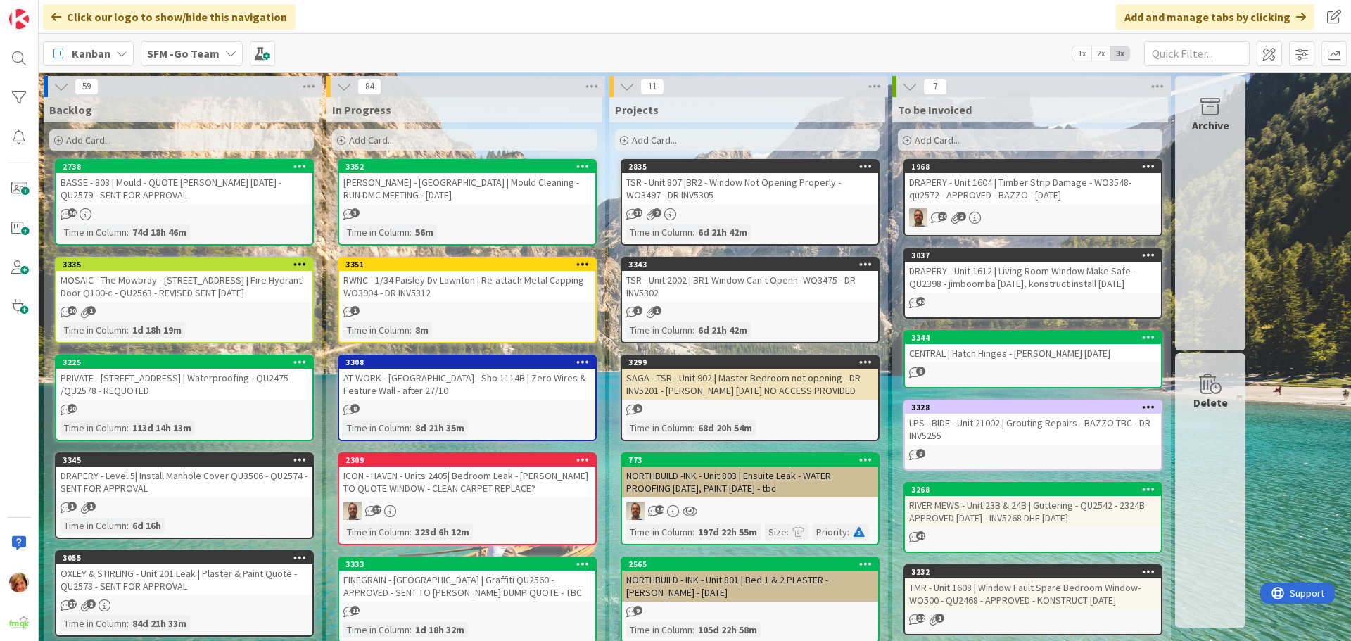
click at [1193, 28] on div "Add and manage tabs by clicking" at bounding box center [1215, 16] width 198 height 25
click at [1194, 49] on input "text" at bounding box center [1197, 53] width 106 height 25
type input "439"
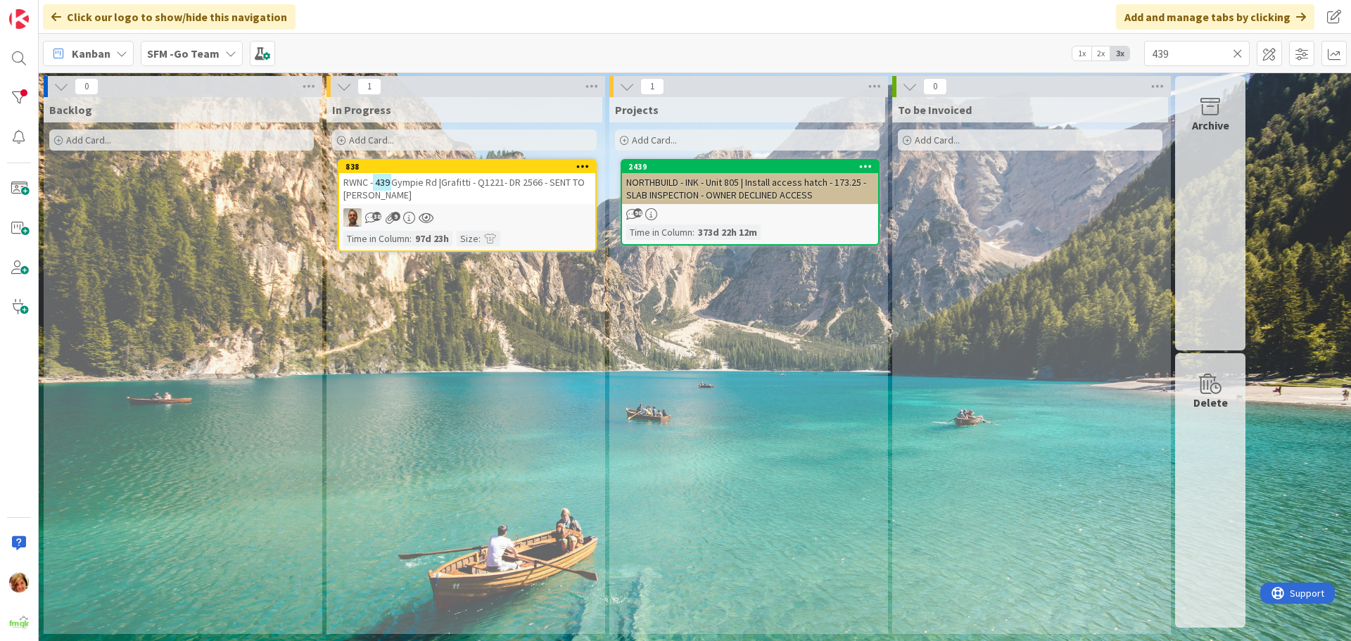
click at [1237, 53] on icon at bounding box center [1238, 53] width 10 height 13
click at [1237, 53] on input "text" at bounding box center [1197, 53] width 106 height 25
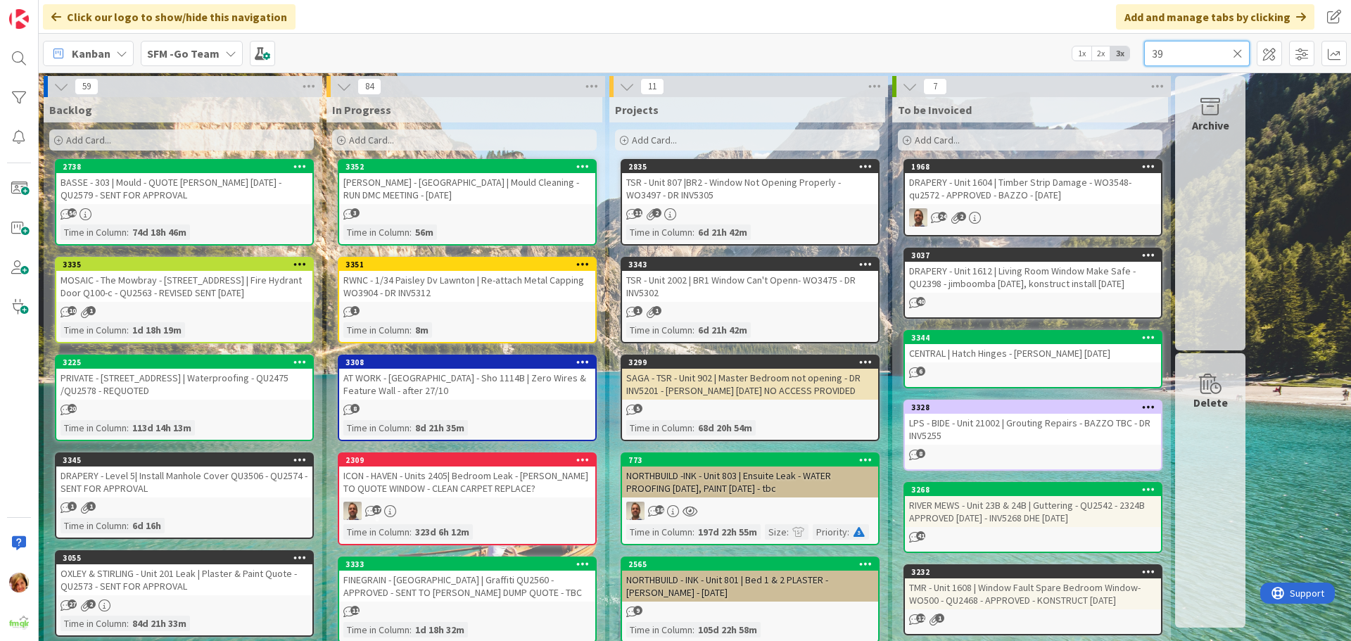
type input "39"
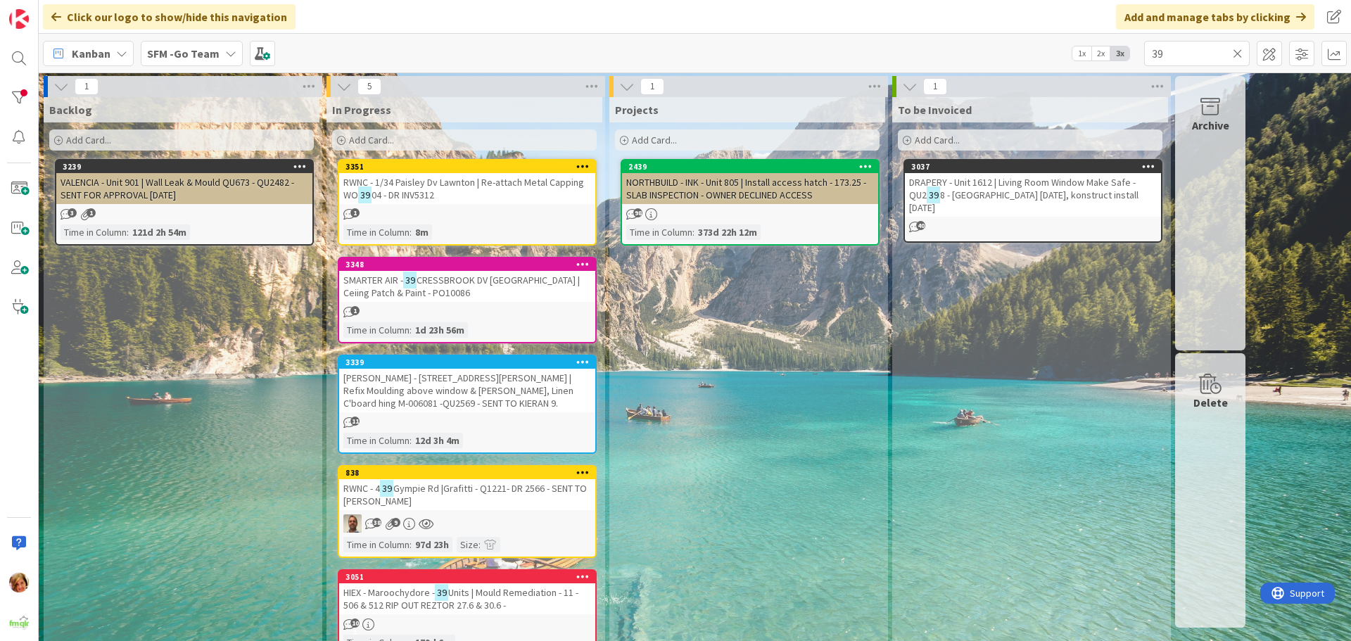
click at [471, 283] on span "CRESSBROOK DV [GEOGRAPHIC_DATA] | Ceiing Patch & Paint - PO10086" at bounding box center [461, 286] width 236 height 25
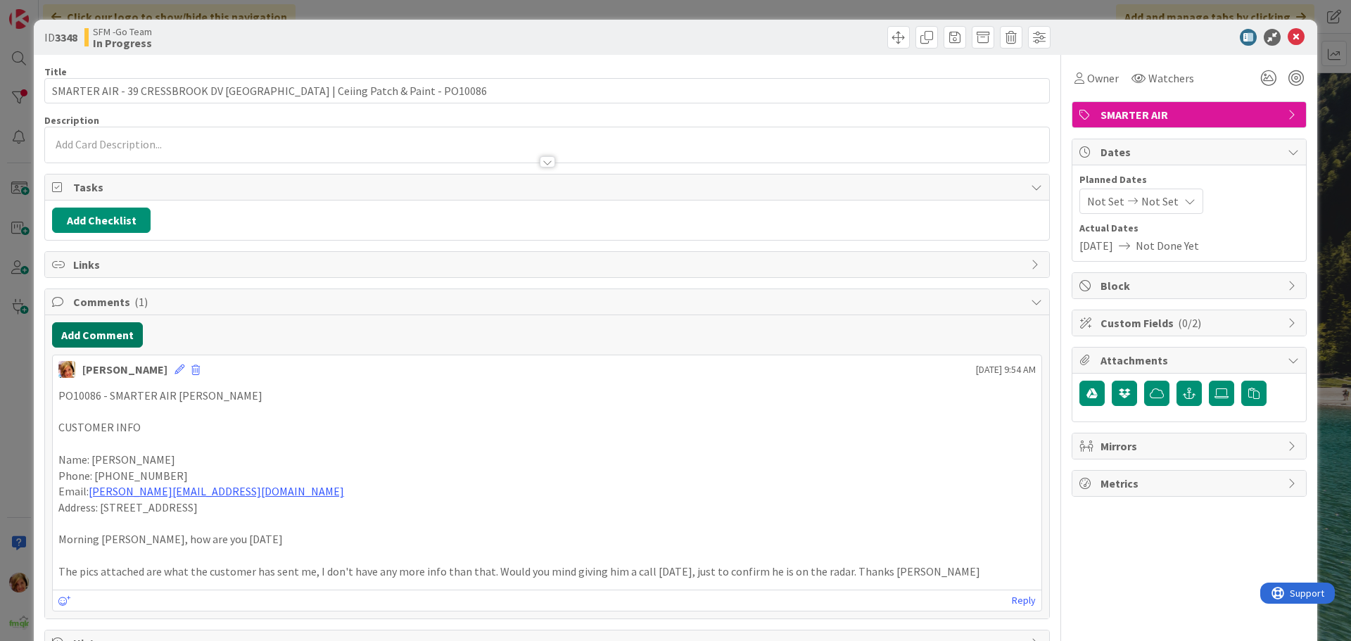
click at [91, 334] on button "Add Comment" at bounding box center [97, 334] width 91 height 25
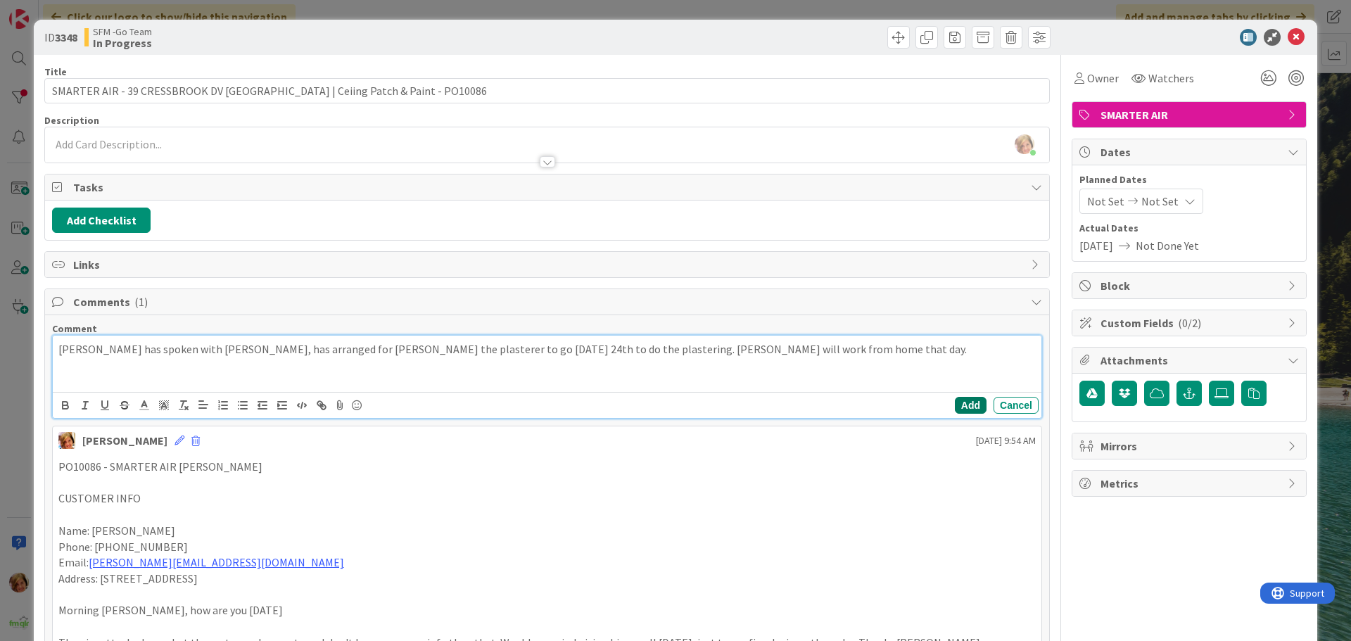
click at [963, 410] on button "Add" at bounding box center [971, 405] width 32 height 17
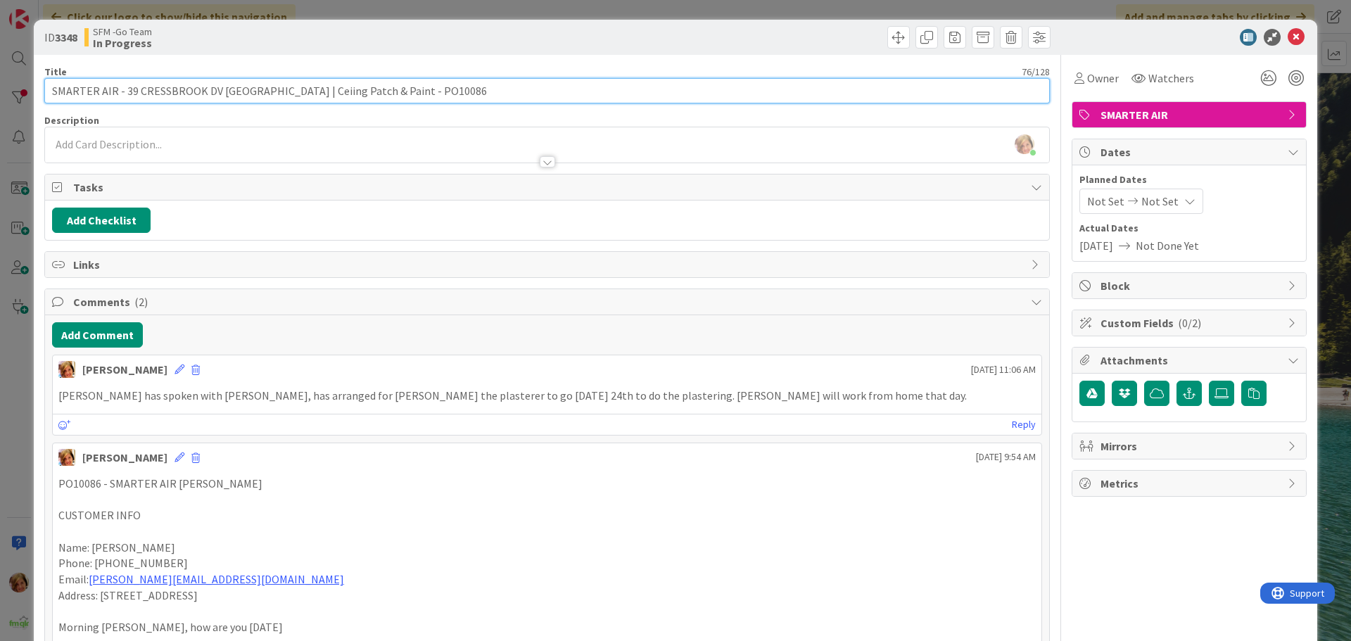
click at [527, 94] on input "SMARTER AIR - 39 CRESSBROOK DV [GEOGRAPHIC_DATA] | Ceiing Patch & Paint - PO100…" at bounding box center [547, 90] width 1006 height 25
type input "SMARTER AIR - 39 CRESSBROOK DV [GEOGRAPHIC_DATA] | Ceiing Patch & Paint - PO100…"
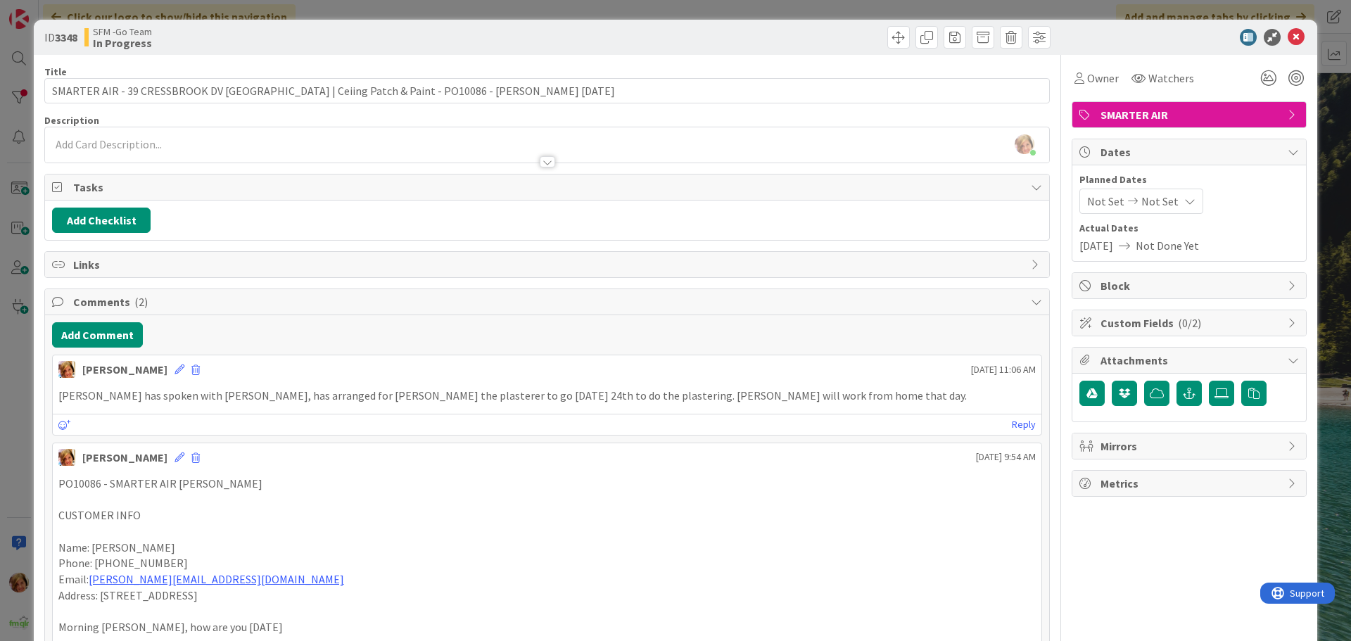
drag, startPoint x: 629, startPoint y: 36, endPoint x: 1250, endPoint y: 52, distance: 621.6
click at [630, 36] on div at bounding box center [801, 37] width 500 height 23
click at [1288, 39] on icon at bounding box center [1296, 37] width 17 height 17
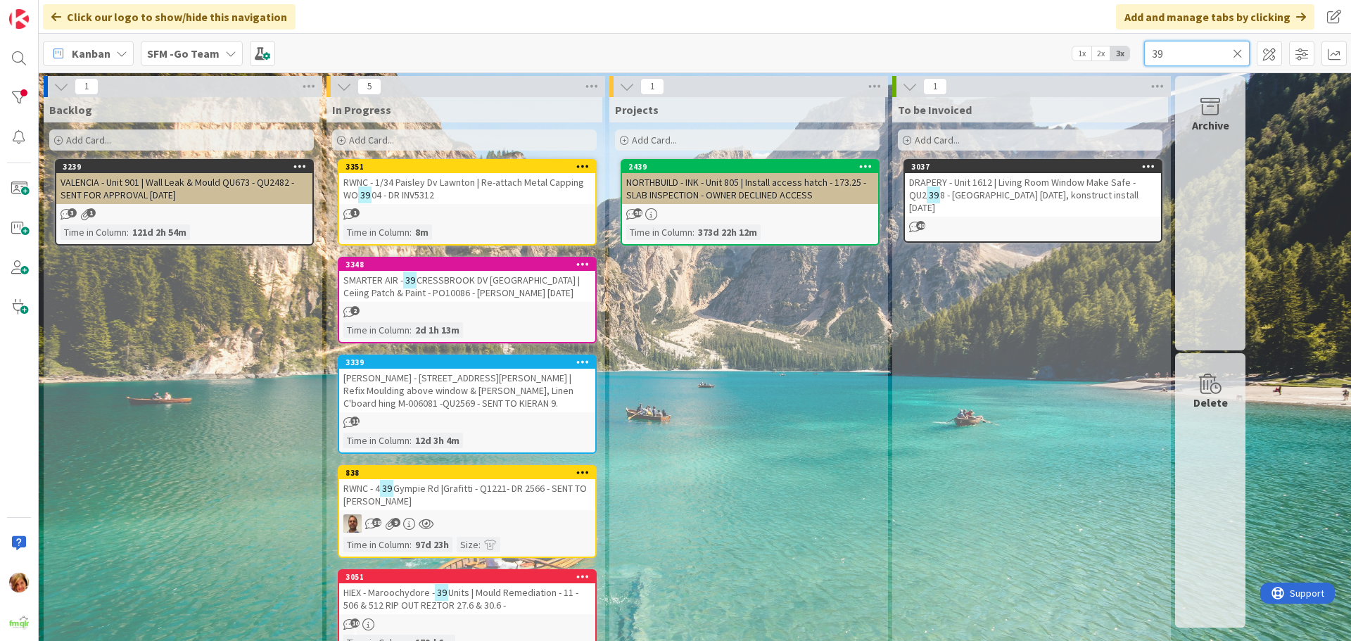
click at [1186, 56] on input "39" at bounding box center [1197, 53] width 106 height 25
type input "3"
type input "[PERSON_NAME]"
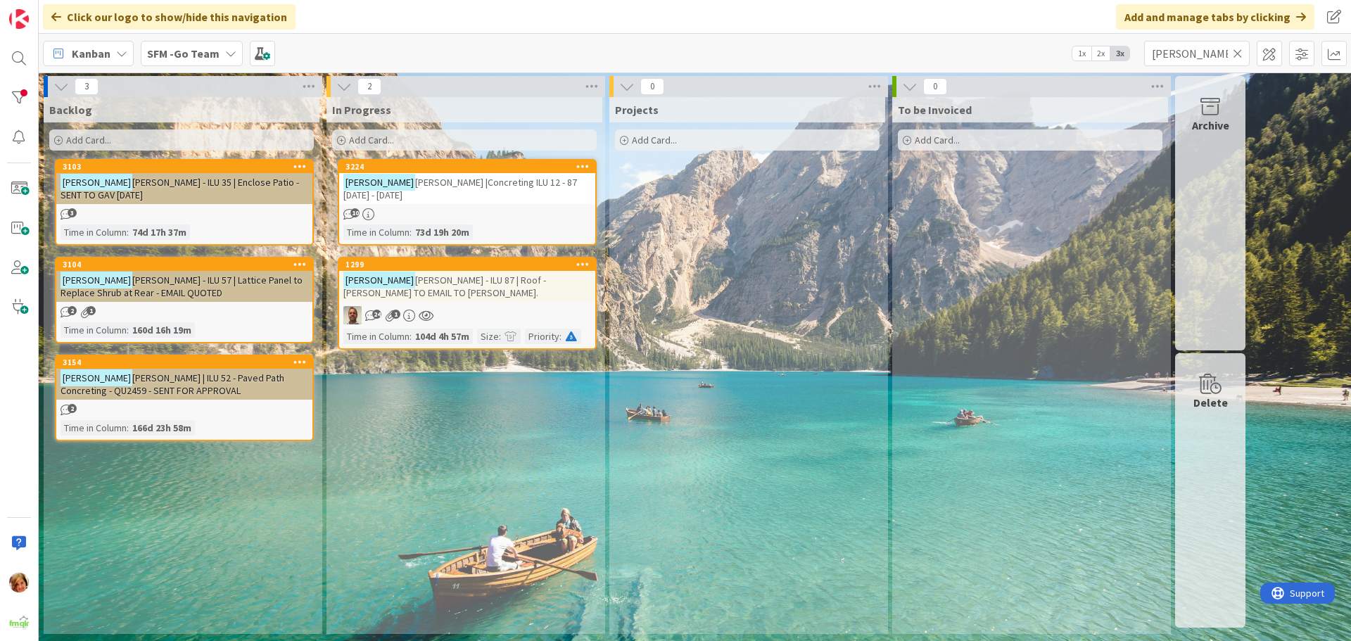
click at [471, 187] on span "[PERSON_NAME] |Concreting ILU 12 - 87 [DATE] - [DATE]" at bounding box center [460, 188] width 234 height 25
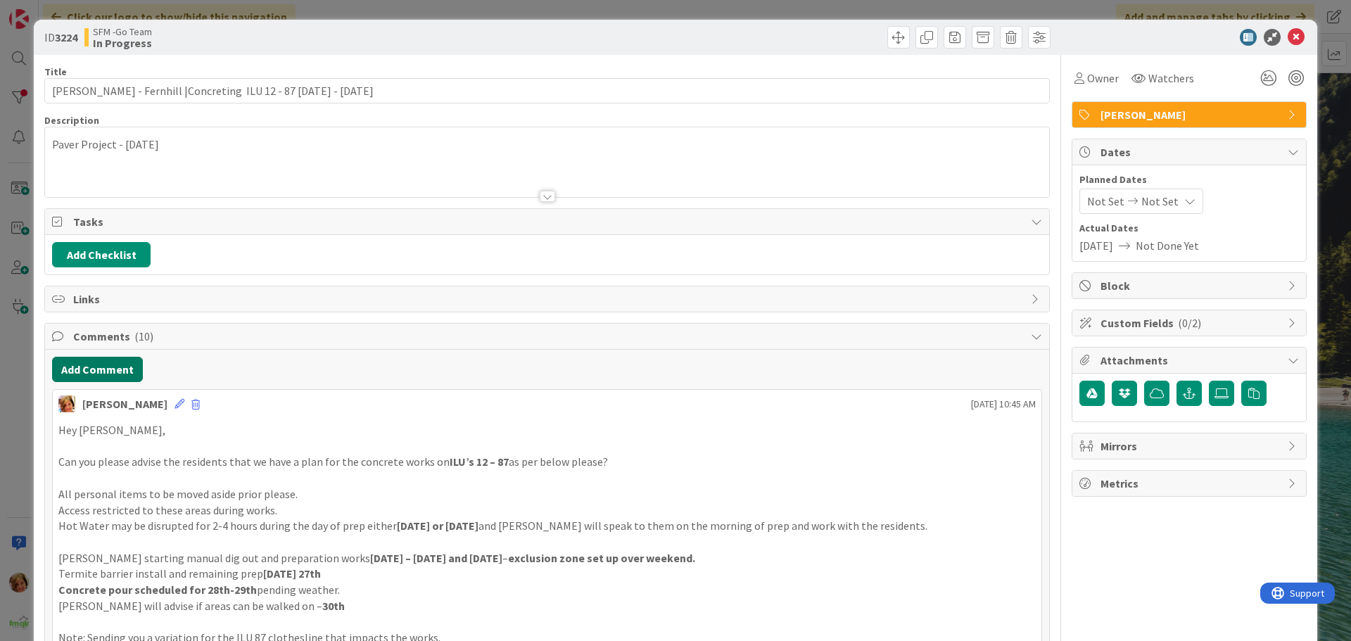
click at [101, 371] on button "Add Comment" at bounding box center [97, 369] width 91 height 25
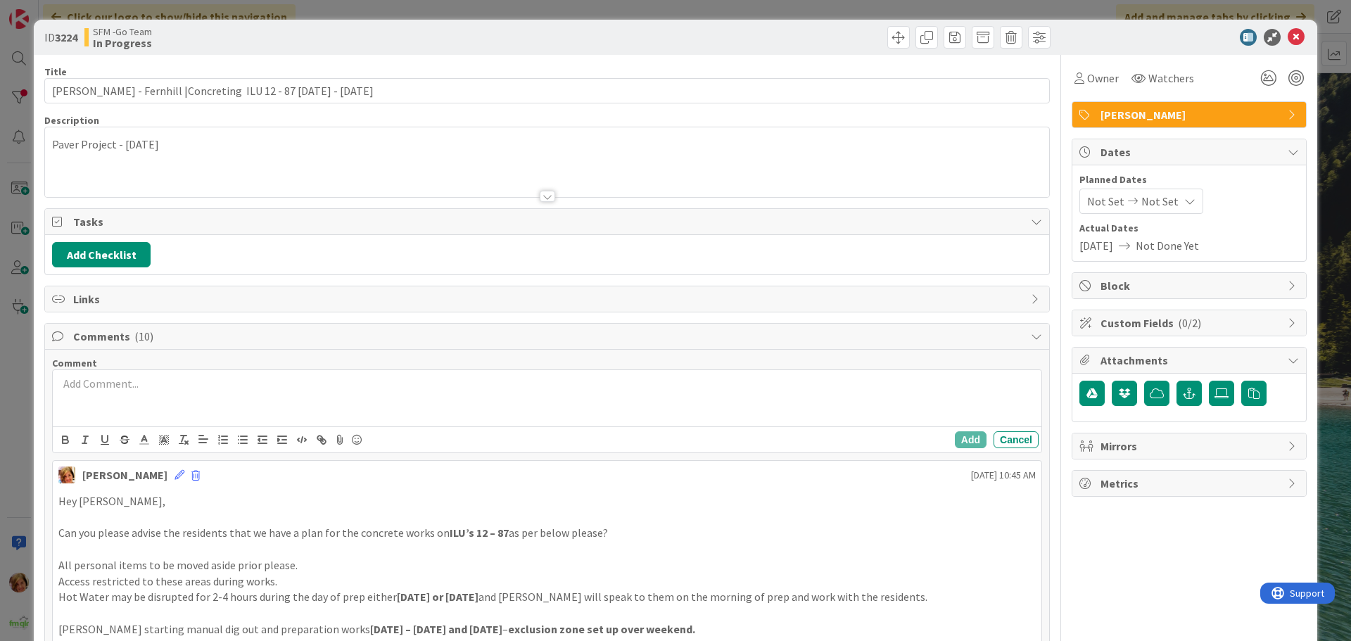
click at [137, 384] on p at bounding box center [546, 384] width 977 height 16
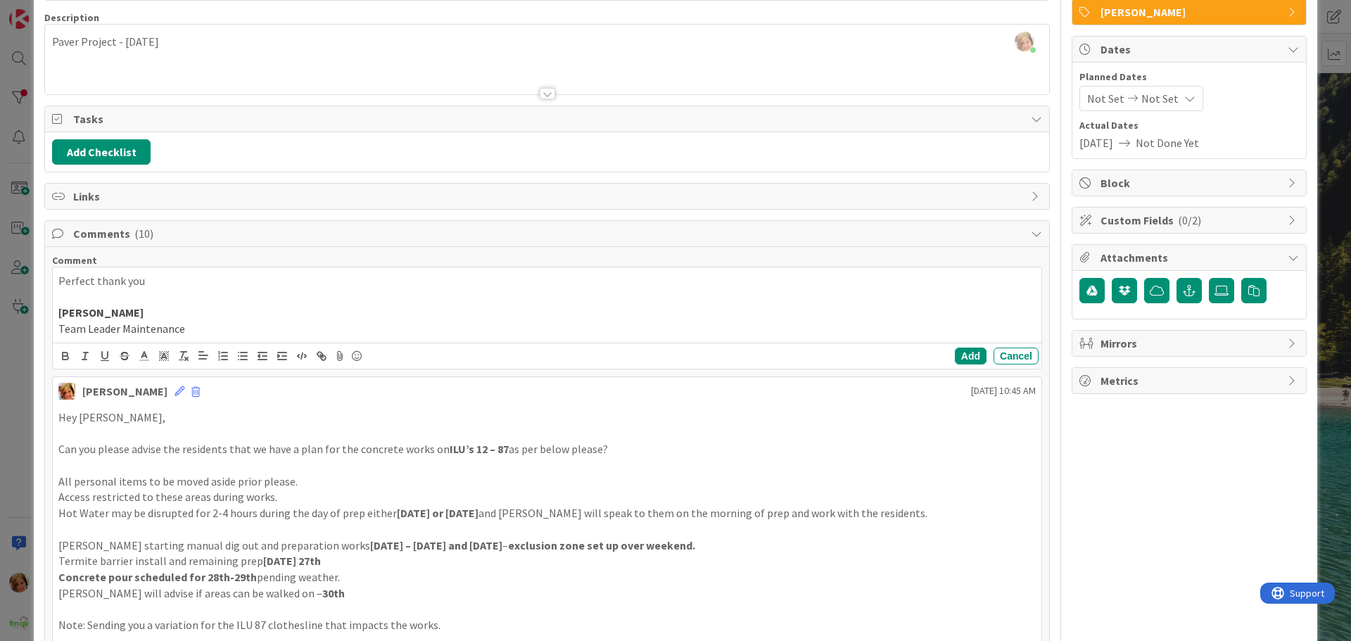
scroll to position [141, 0]
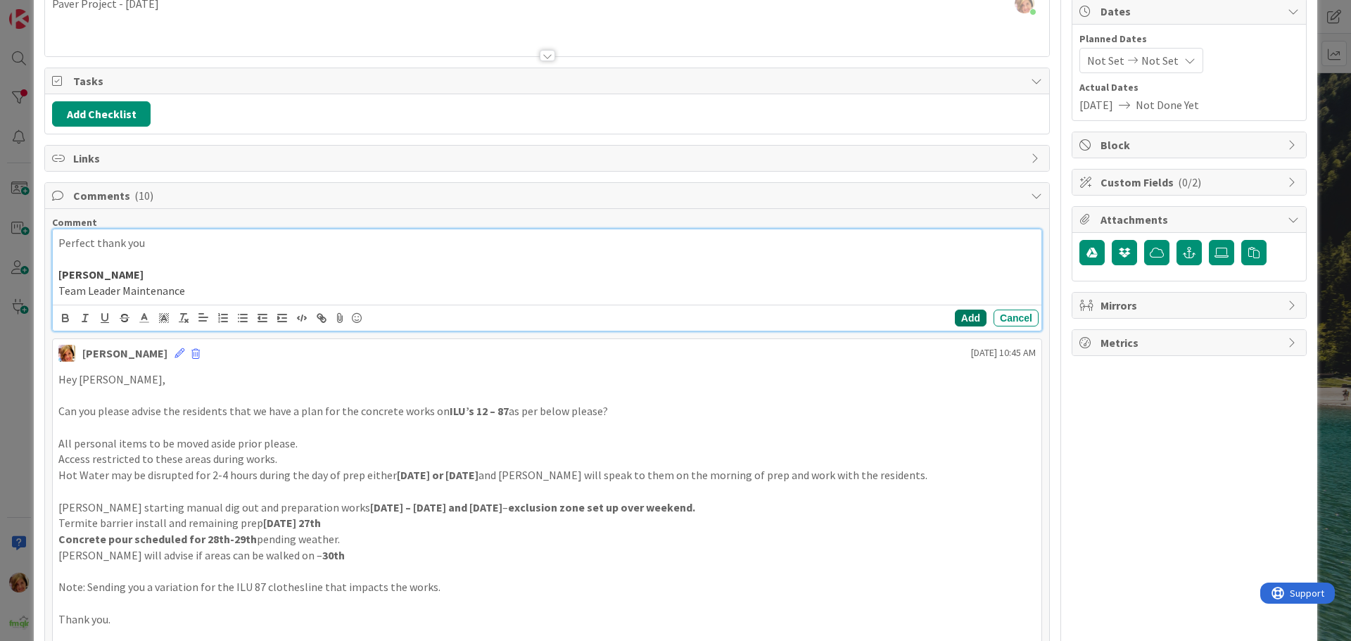
click at [960, 320] on button "Add" at bounding box center [971, 318] width 32 height 17
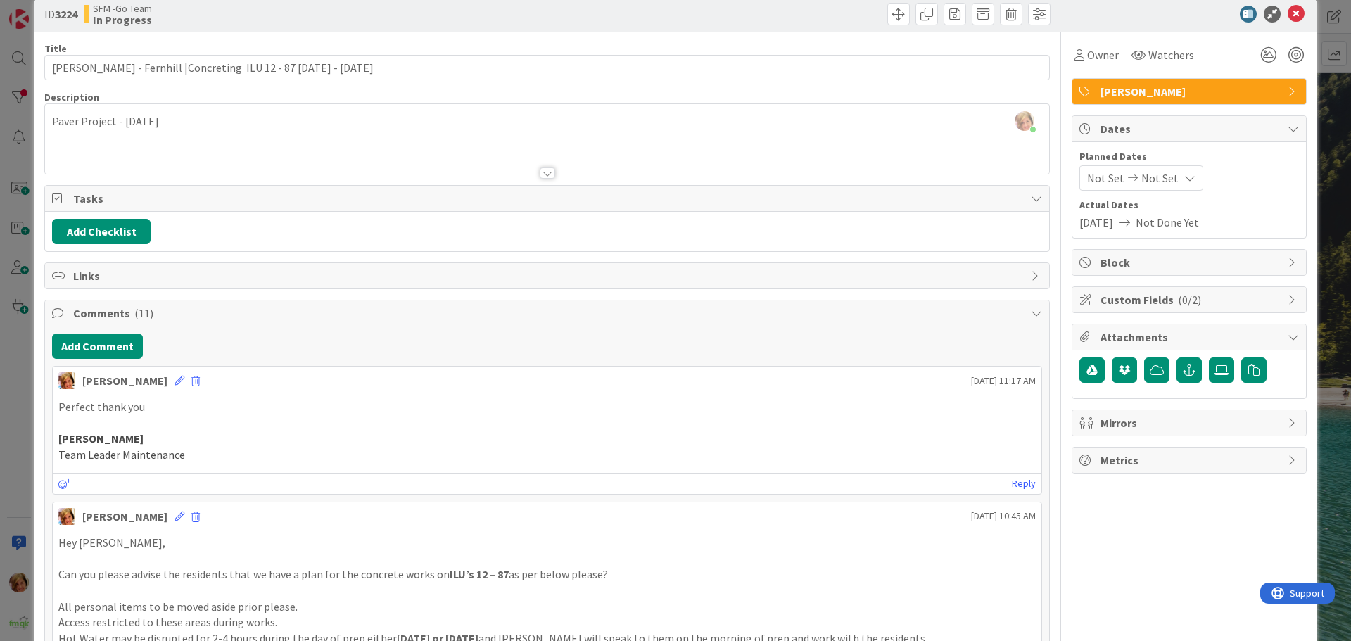
scroll to position [0, 0]
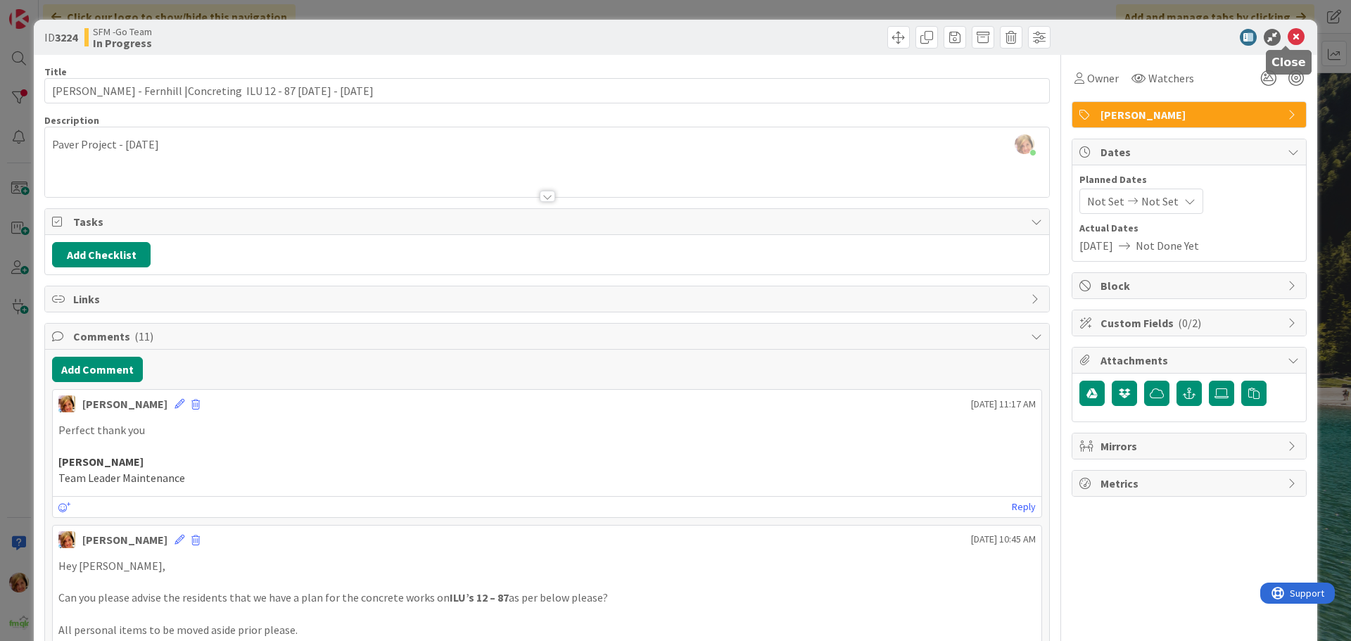
click at [1288, 33] on icon at bounding box center [1296, 37] width 17 height 17
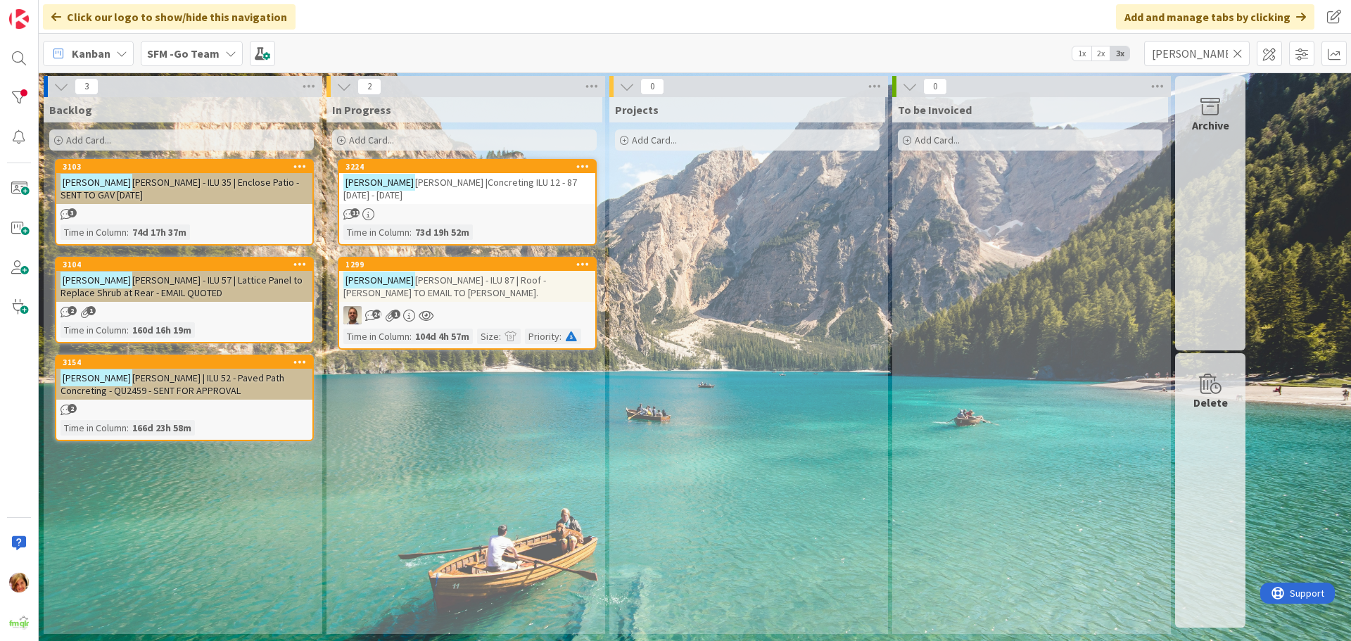
click at [1238, 53] on icon at bounding box center [1238, 53] width 10 height 13
click at [1238, 53] on input "text" at bounding box center [1197, 53] width 106 height 25
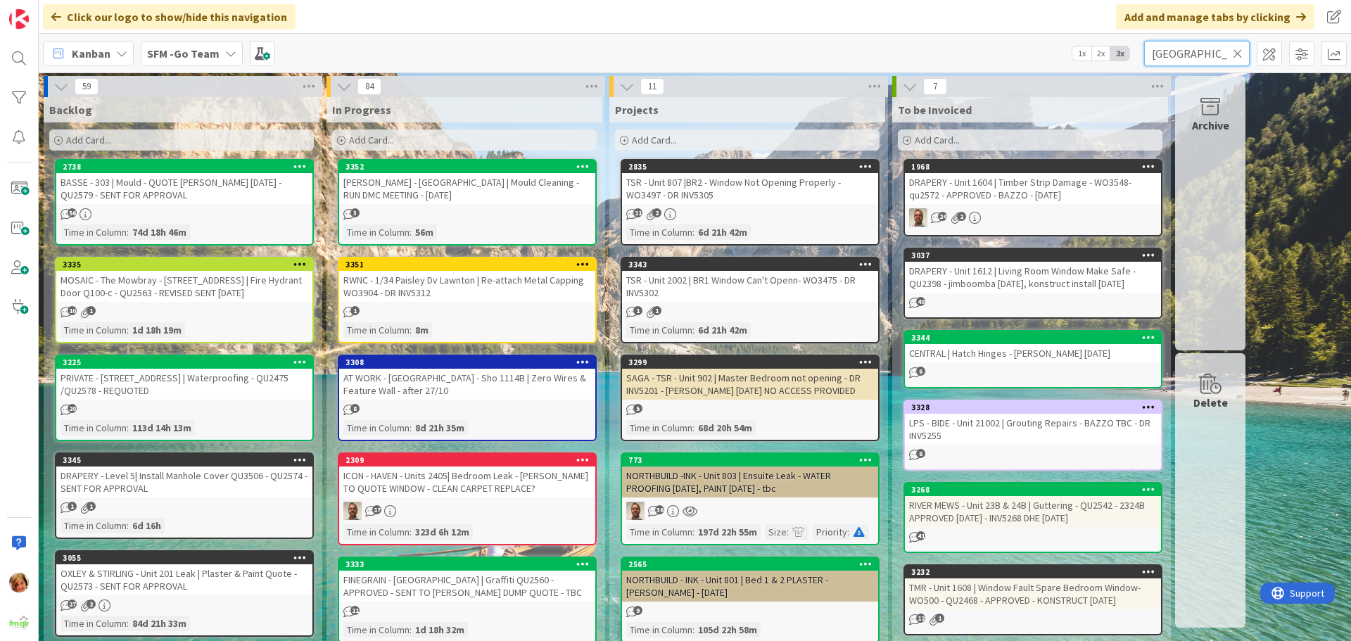
type input "[GEOGRAPHIC_DATA]"
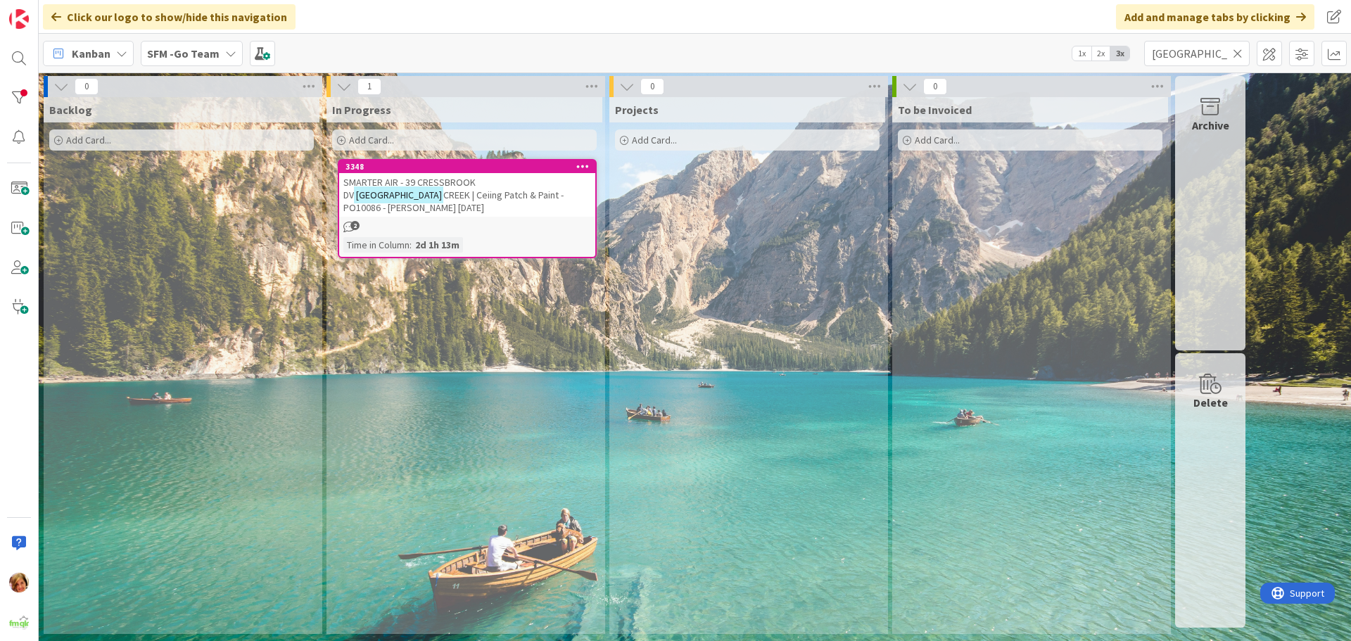
click at [433, 180] on span "SMARTER AIR - 39 CRESSBROOK DV" at bounding box center [409, 188] width 132 height 25
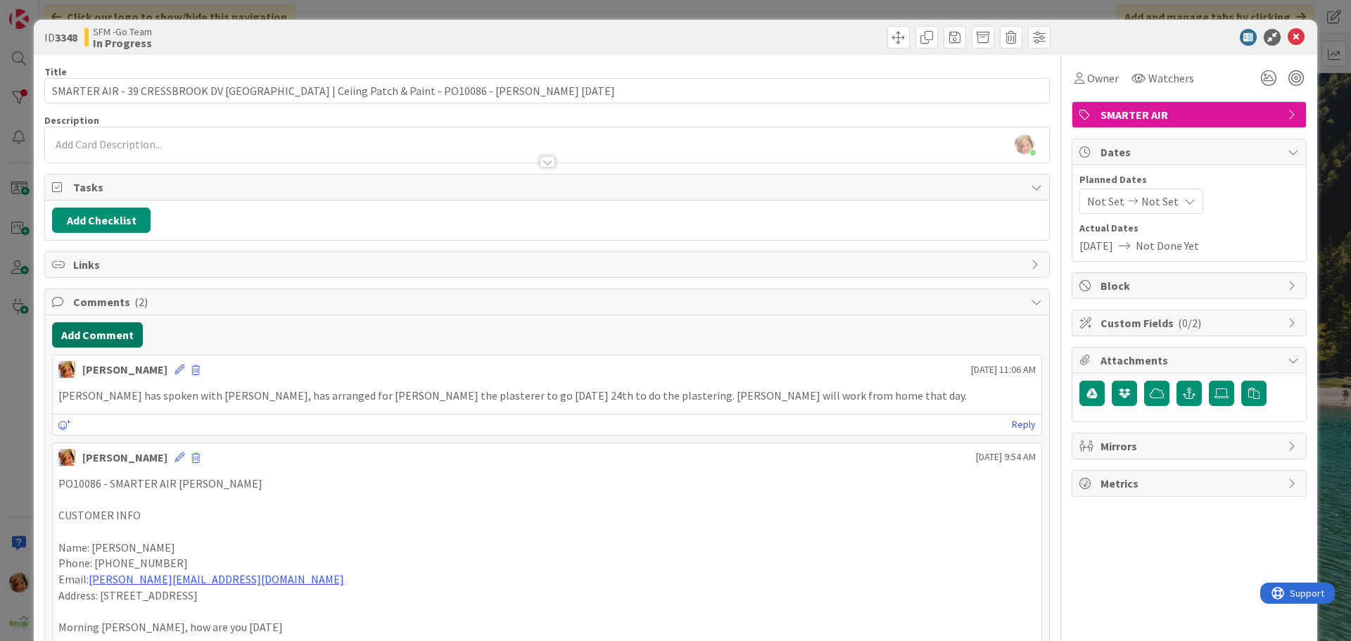
click at [101, 324] on button "Add Comment" at bounding box center [97, 334] width 91 height 25
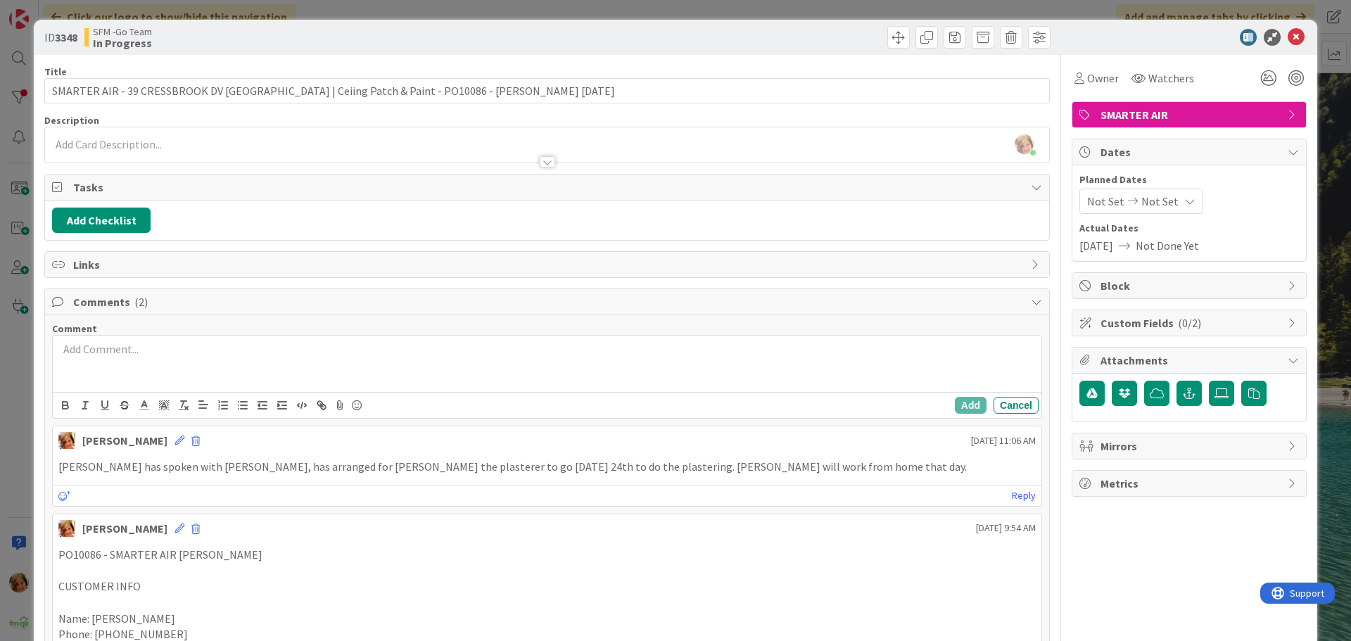
click at [192, 357] on div at bounding box center [547, 364] width 989 height 56
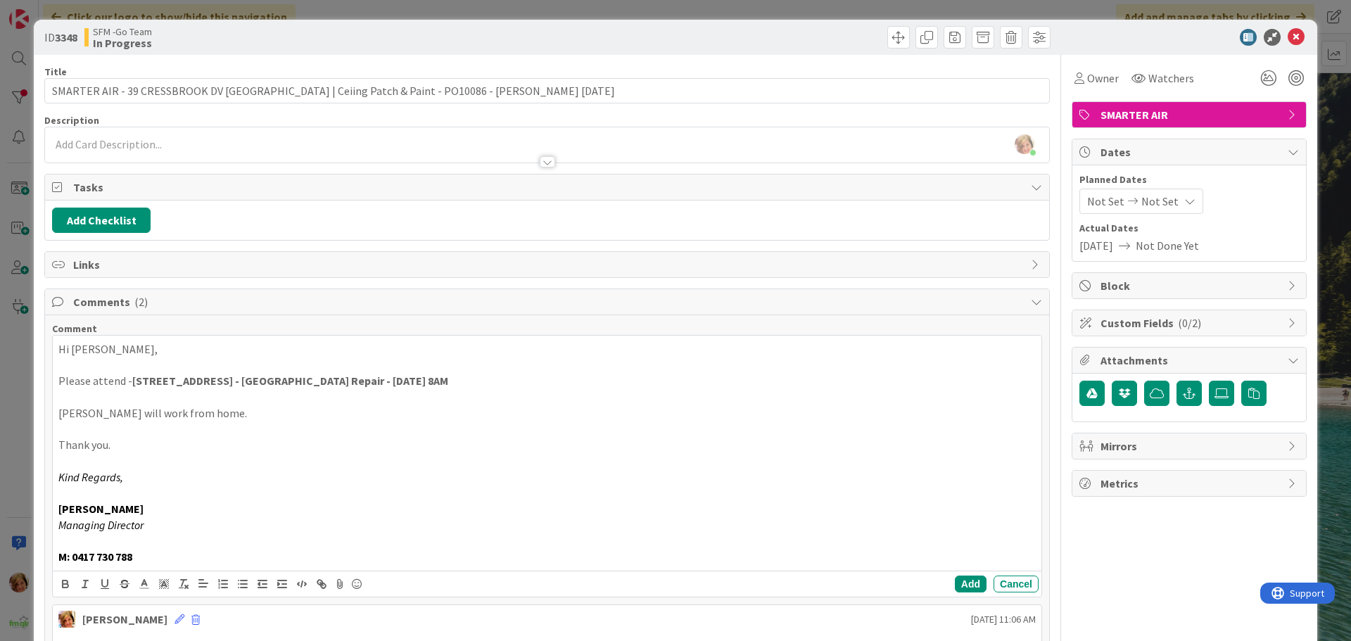
scroll to position [281, 0]
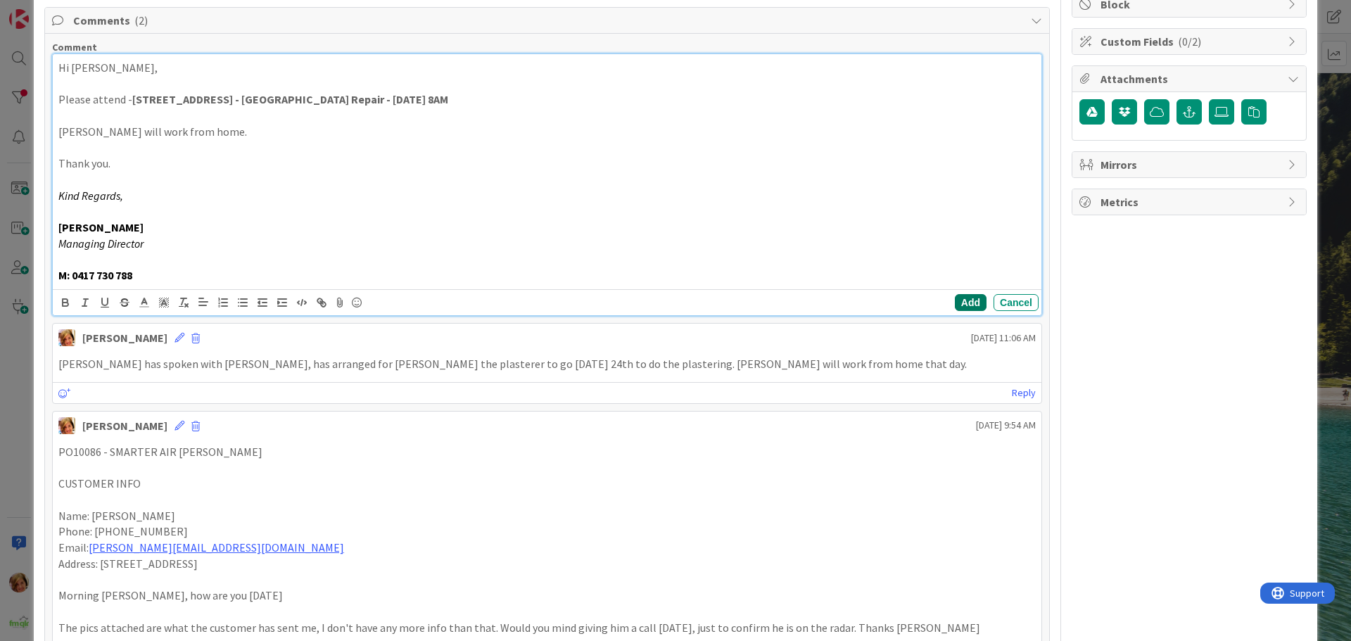
click at [955, 304] on button "Add" at bounding box center [971, 302] width 32 height 17
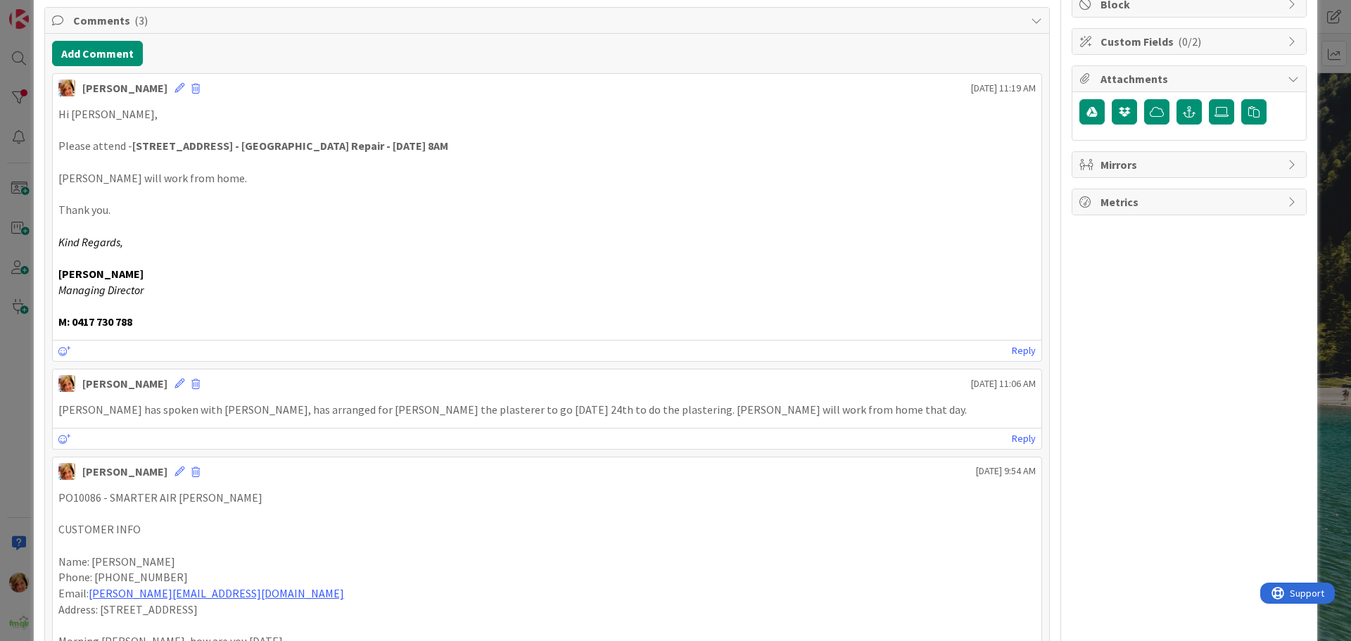
scroll to position [0, 0]
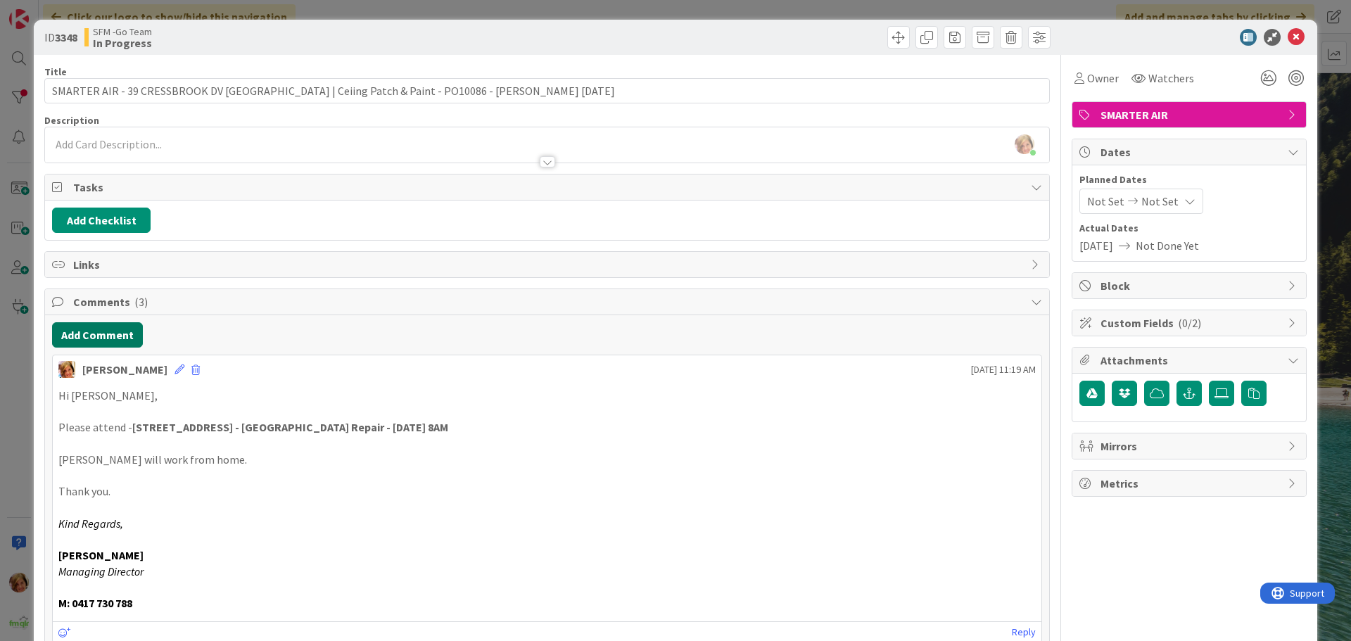
click at [104, 324] on button "Add Comment" at bounding box center [97, 334] width 91 height 25
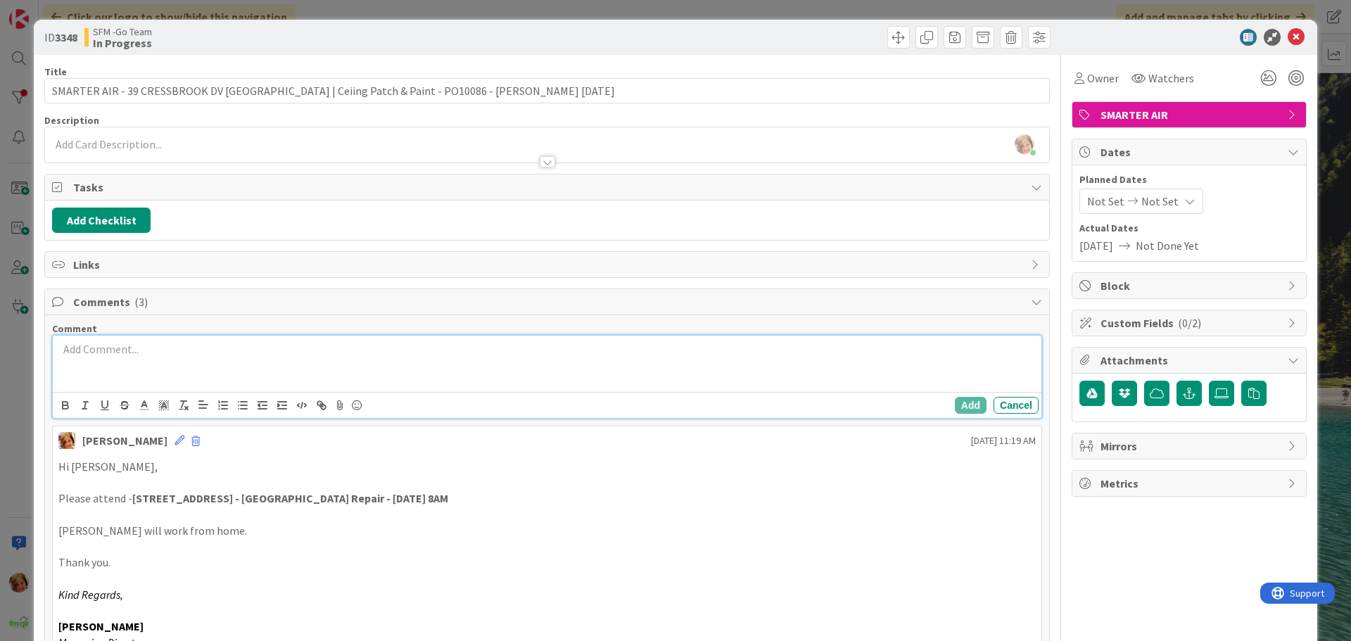
click at [227, 363] on div at bounding box center [547, 364] width 989 height 56
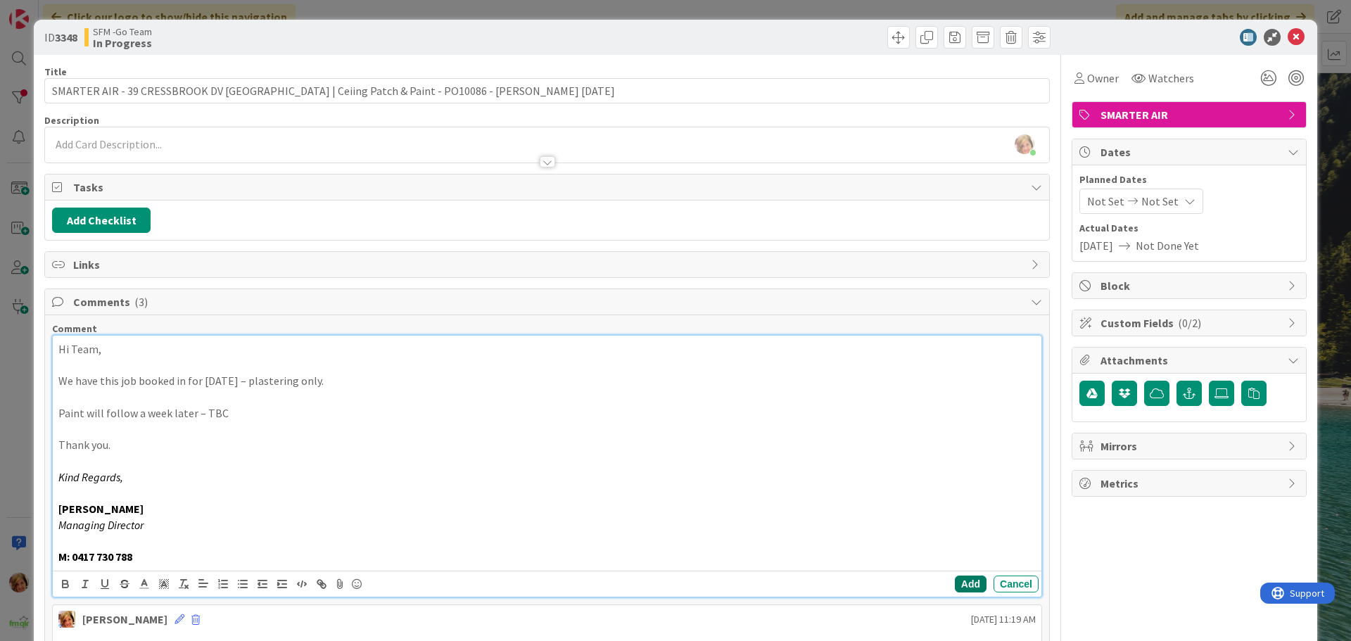
click at [964, 581] on button "Add" at bounding box center [971, 584] width 32 height 17
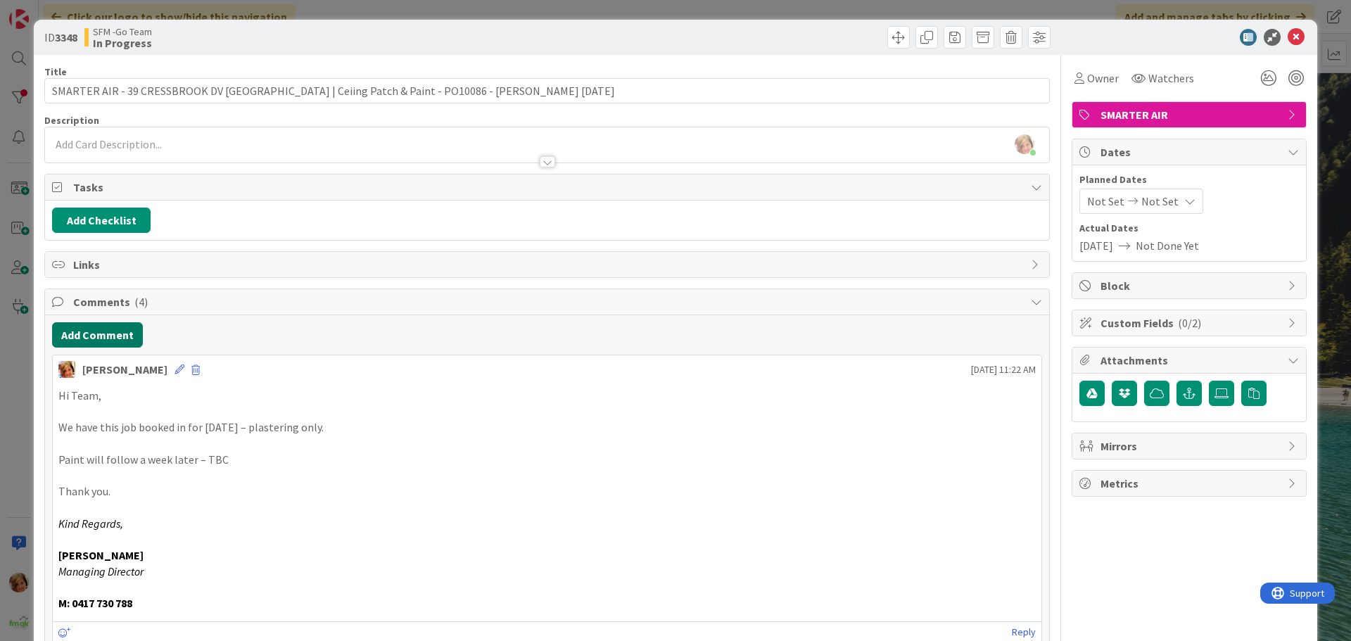
click at [103, 330] on button "Add Comment" at bounding box center [97, 334] width 91 height 25
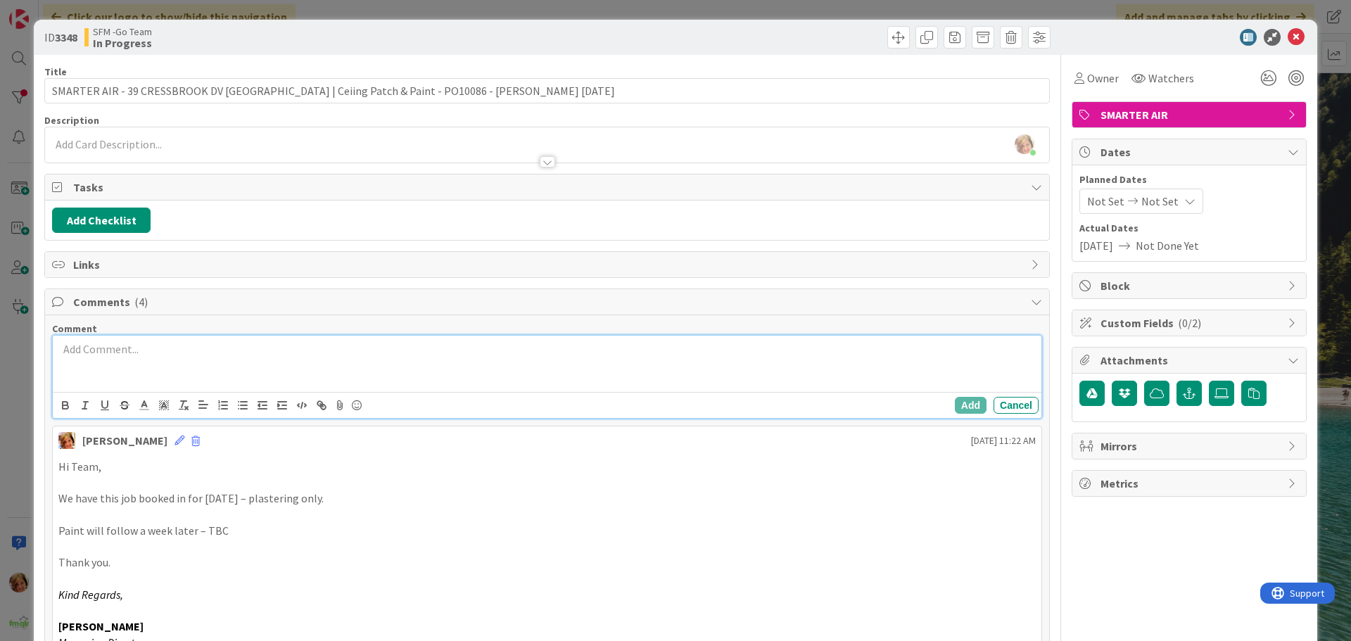
click at [204, 364] on div at bounding box center [547, 364] width 989 height 56
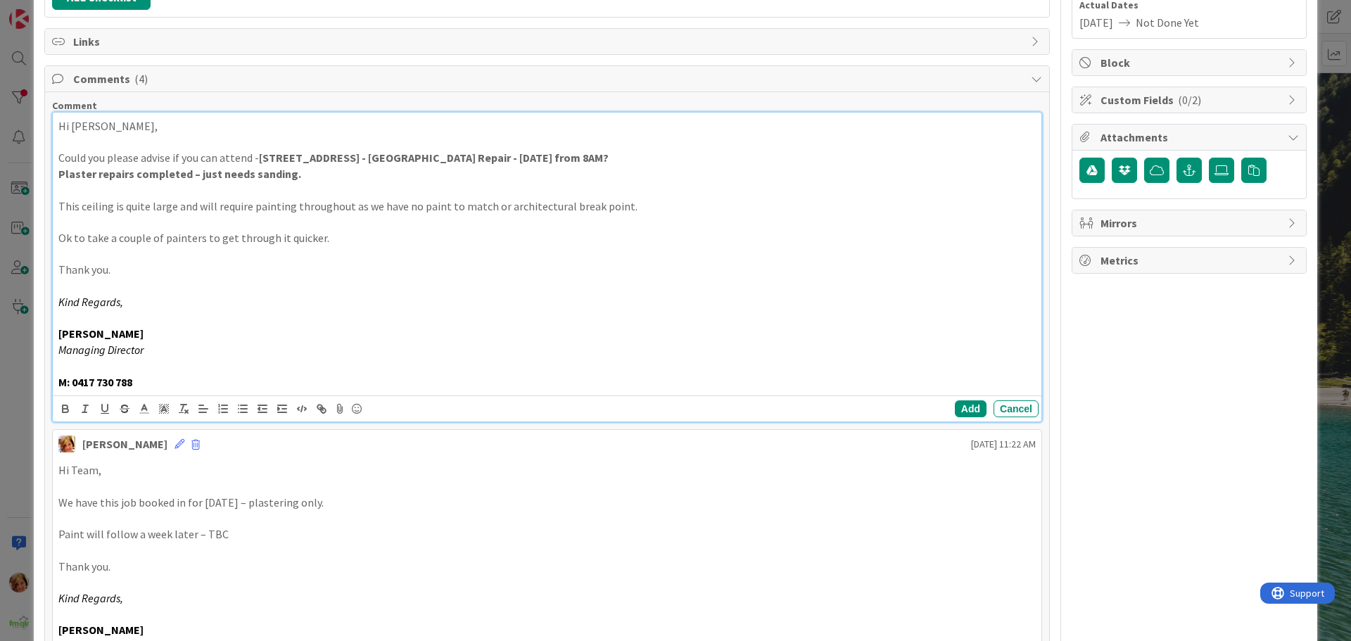
scroll to position [281, 0]
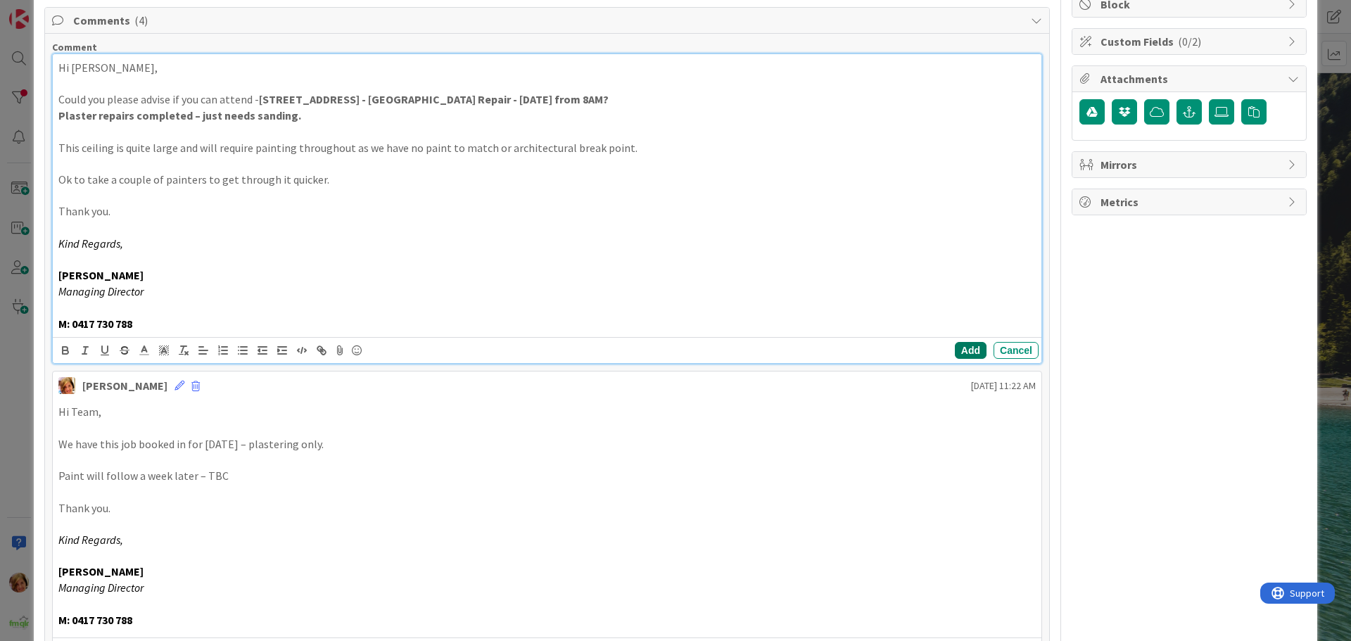
click at [962, 350] on button "Add" at bounding box center [971, 350] width 32 height 17
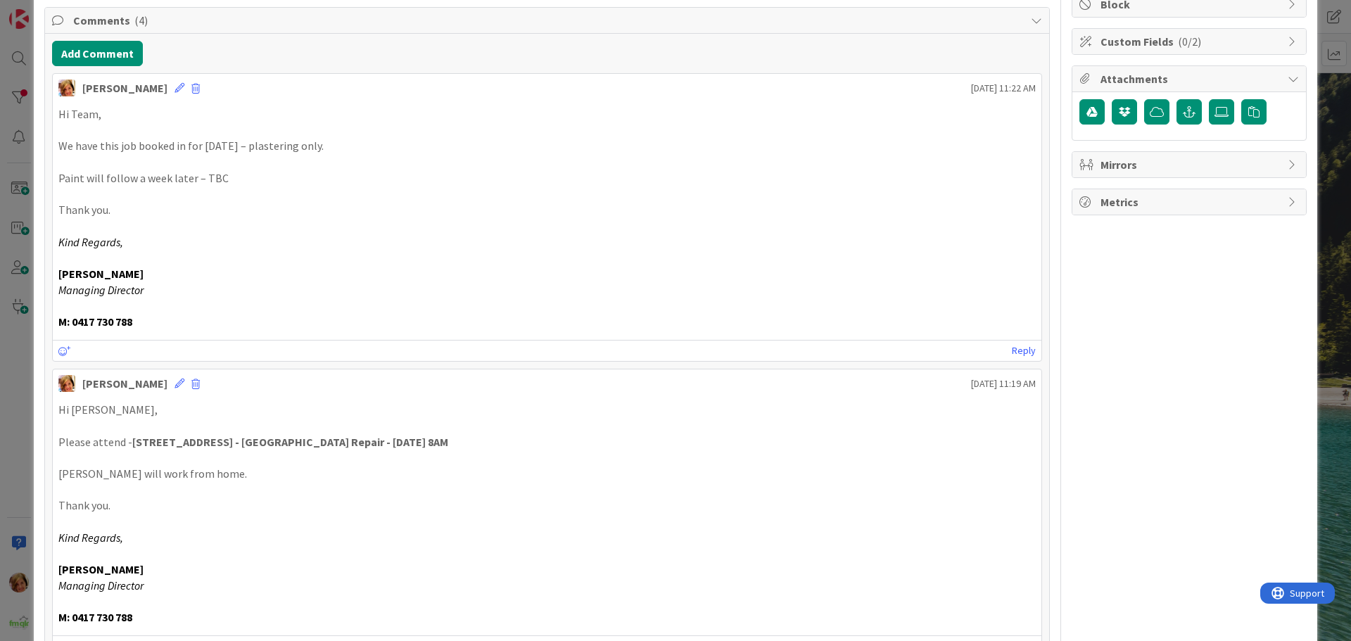
scroll to position [0, 0]
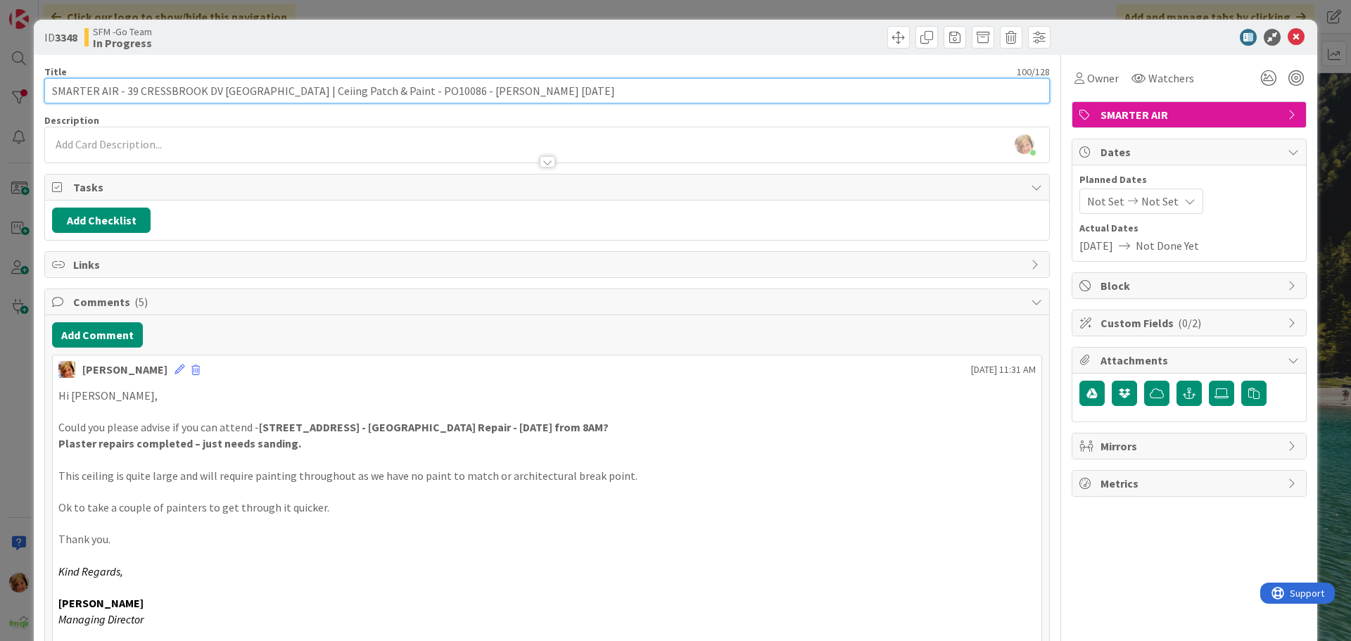
click at [590, 96] on input "SMARTER AIR - 39 CRESSBROOK DV [GEOGRAPHIC_DATA] | Ceiing Patch & Paint - PO100…" at bounding box center [547, 90] width 1006 height 25
type input "SMARTER AIR - 39 CRESSBROOK DV [GEOGRAPHIC_DATA] | Ceiing Patch & Paint - PO100…"
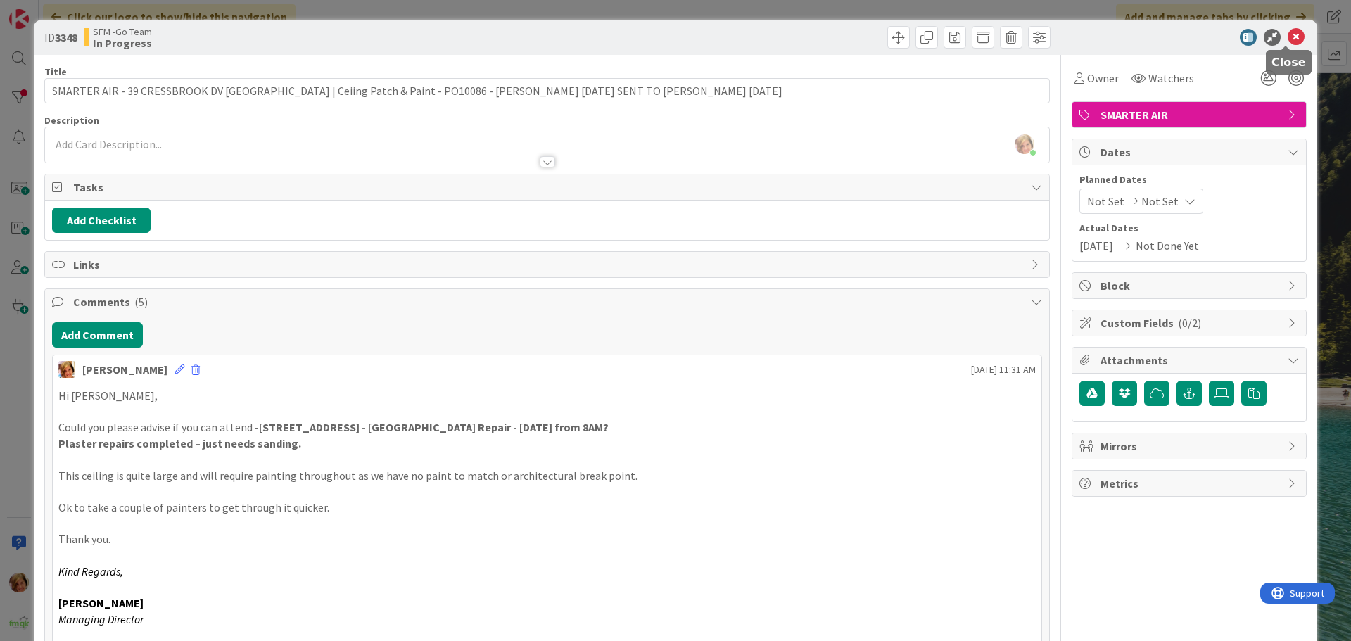
click at [1289, 37] on icon at bounding box center [1296, 37] width 17 height 17
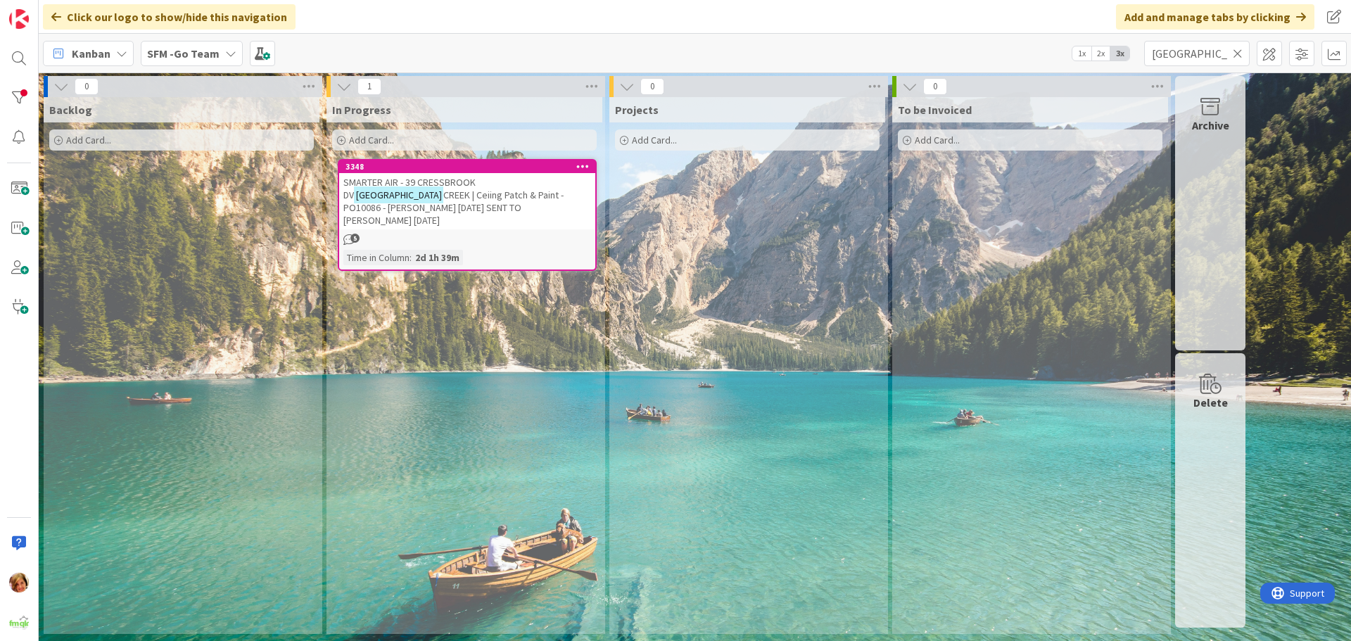
click at [1238, 54] on icon at bounding box center [1238, 53] width 10 height 13
click at [1238, 54] on input "text" at bounding box center [1197, 53] width 106 height 25
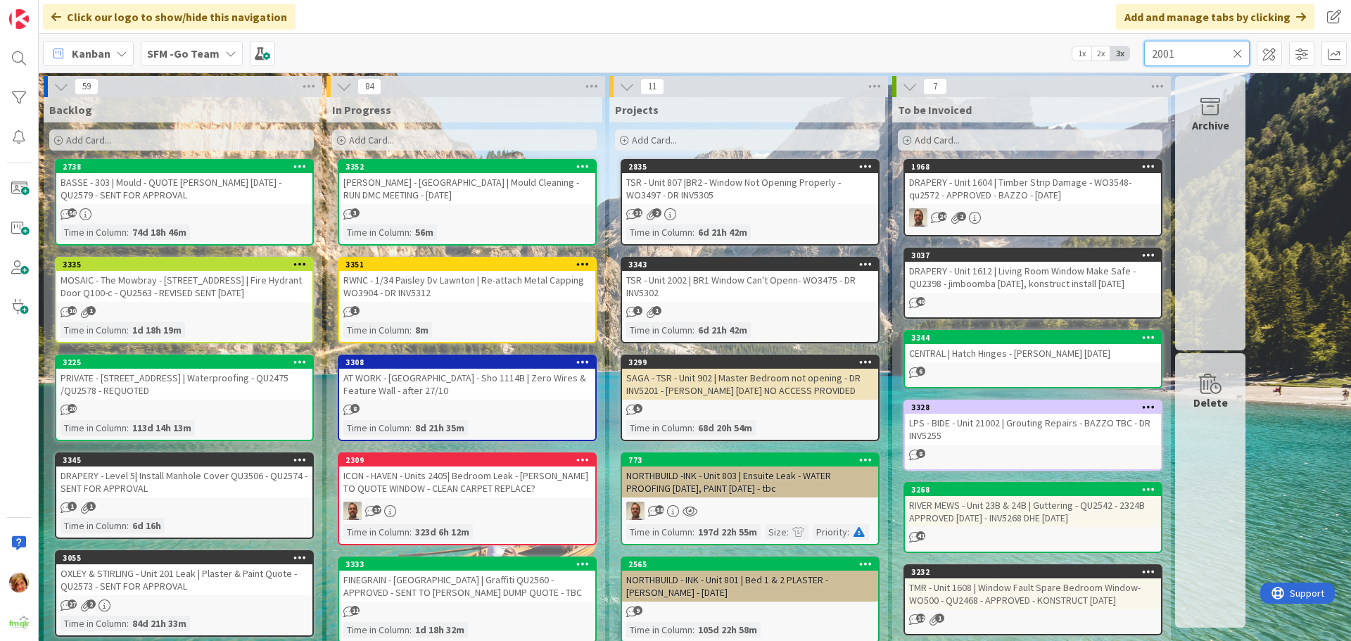
type input "2001"
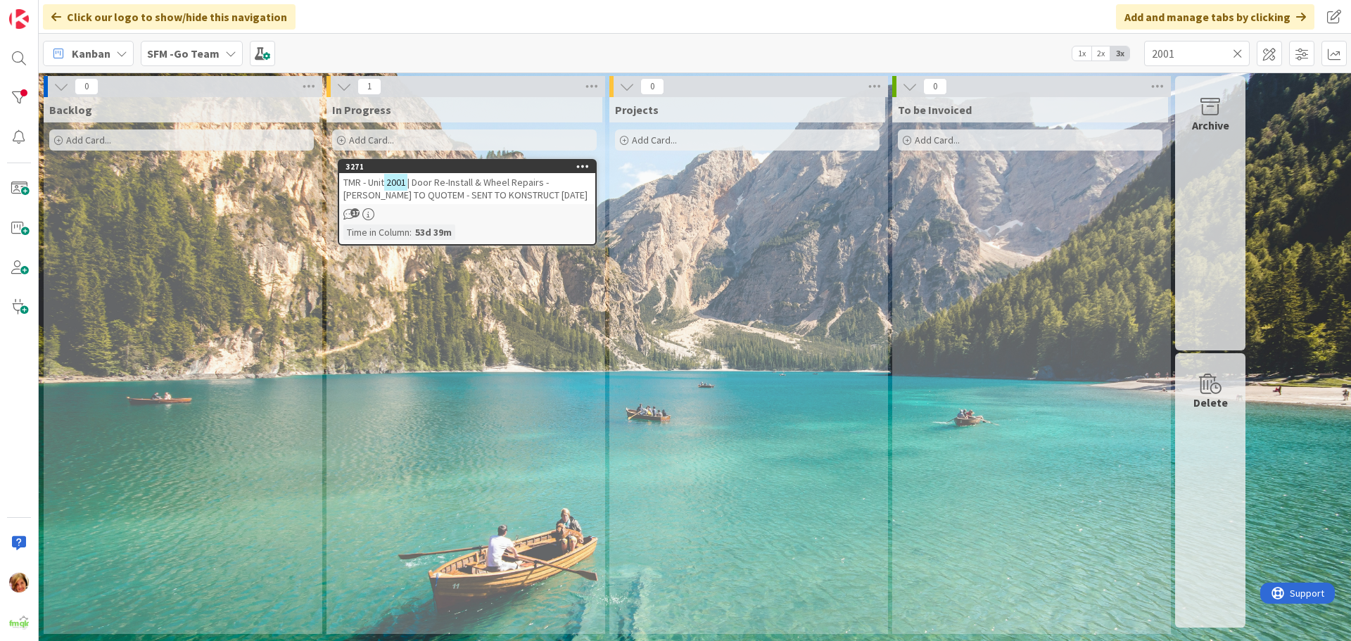
click at [498, 179] on span "| Door Re-Install & Wheel Repairs - [PERSON_NAME] TO QUOTEM - SENT TO KONSTRUCT…" at bounding box center [465, 188] width 244 height 25
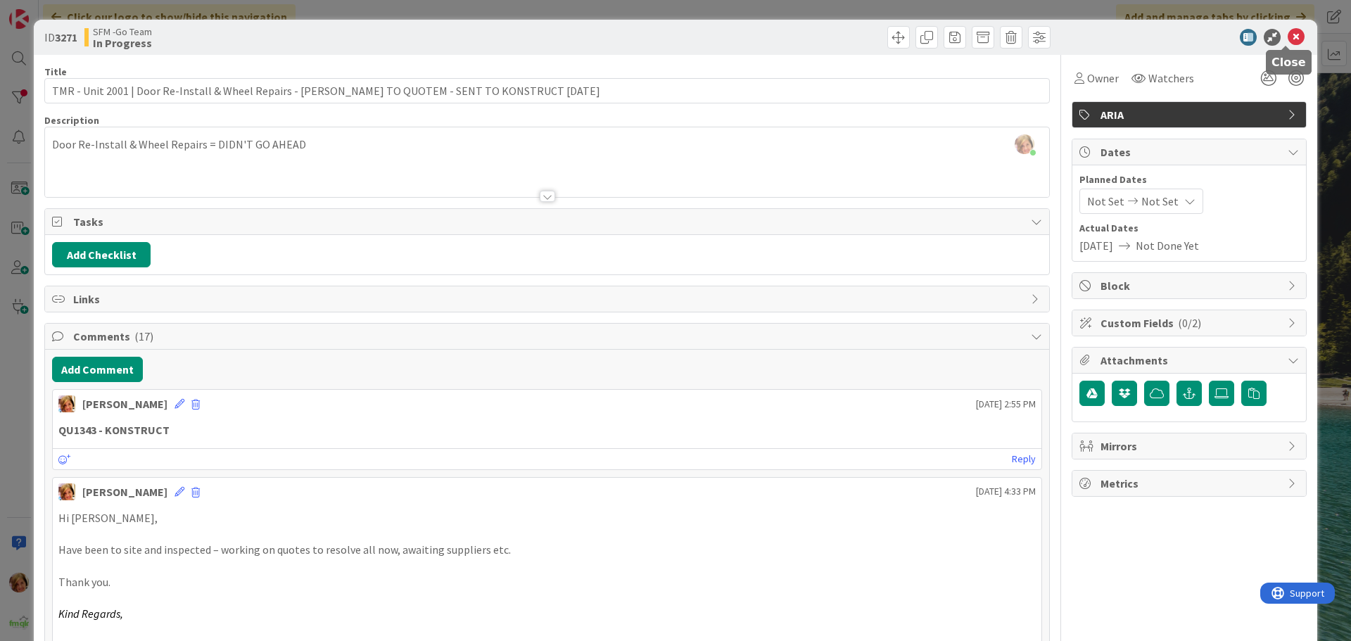
click at [1288, 37] on icon at bounding box center [1296, 37] width 17 height 17
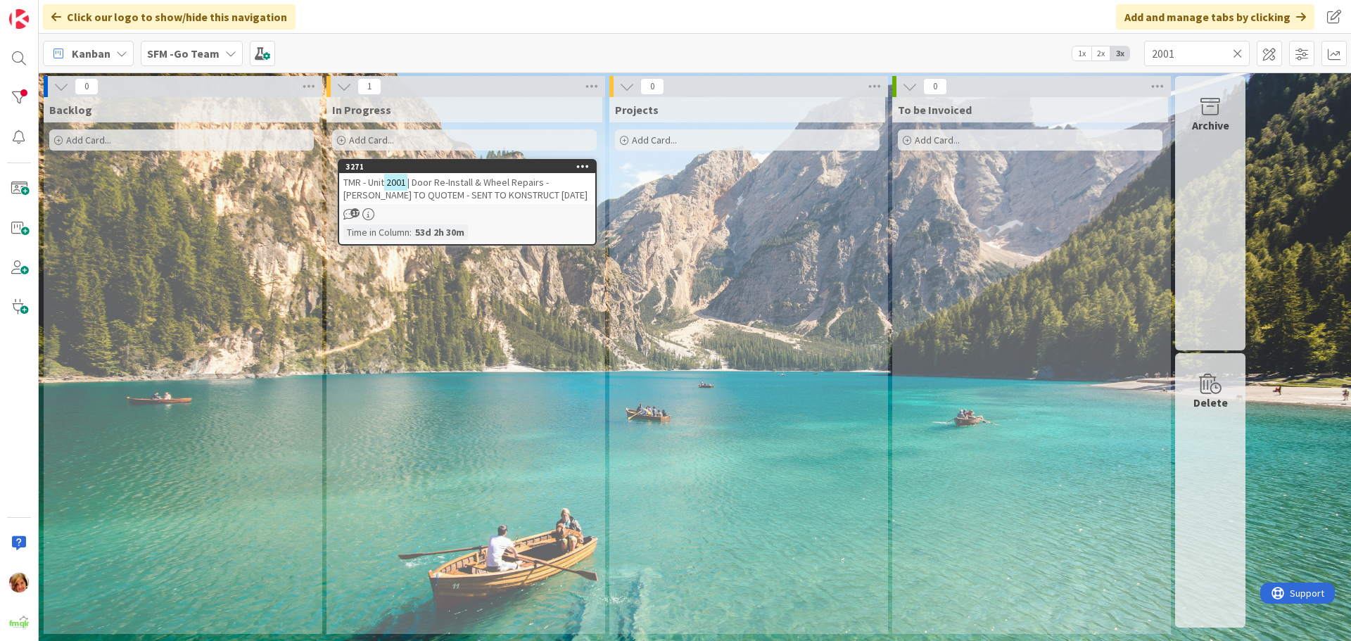
click at [1236, 51] on icon at bounding box center [1238, 53] width 10 height 13
click at [1236, 51] on input "text" at bounding box center [1197, 53] width 106 height 25
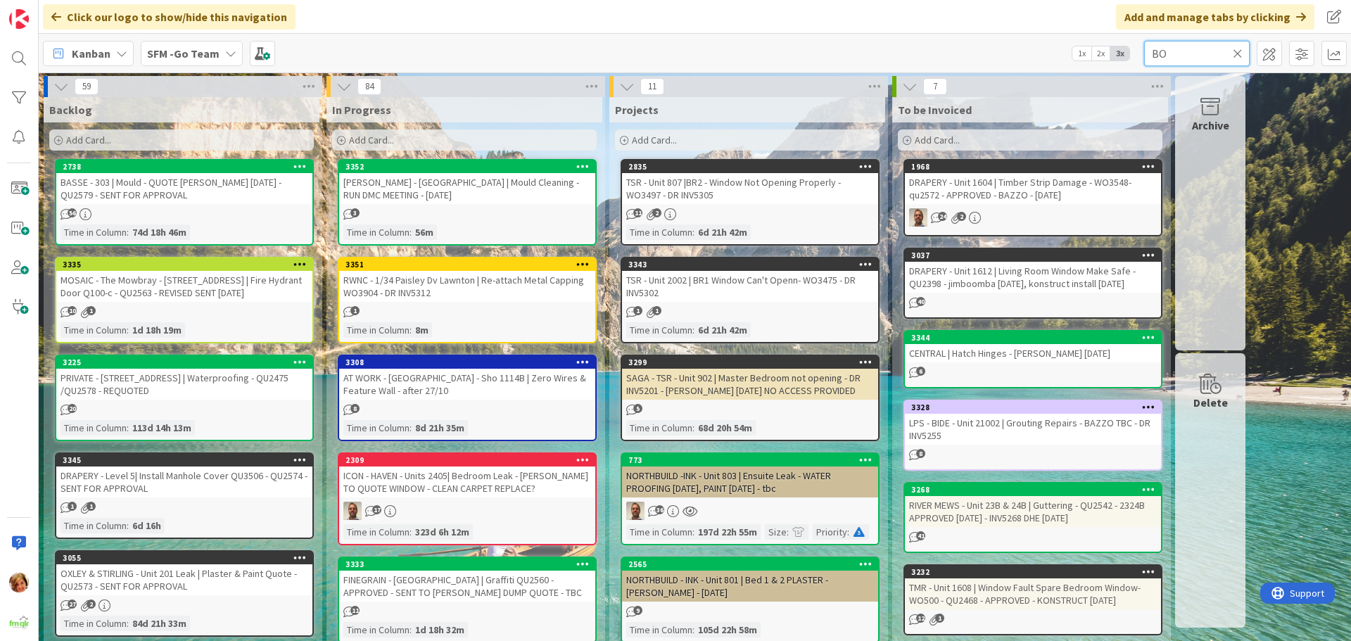
type input "B"
type input "BOTANICA"
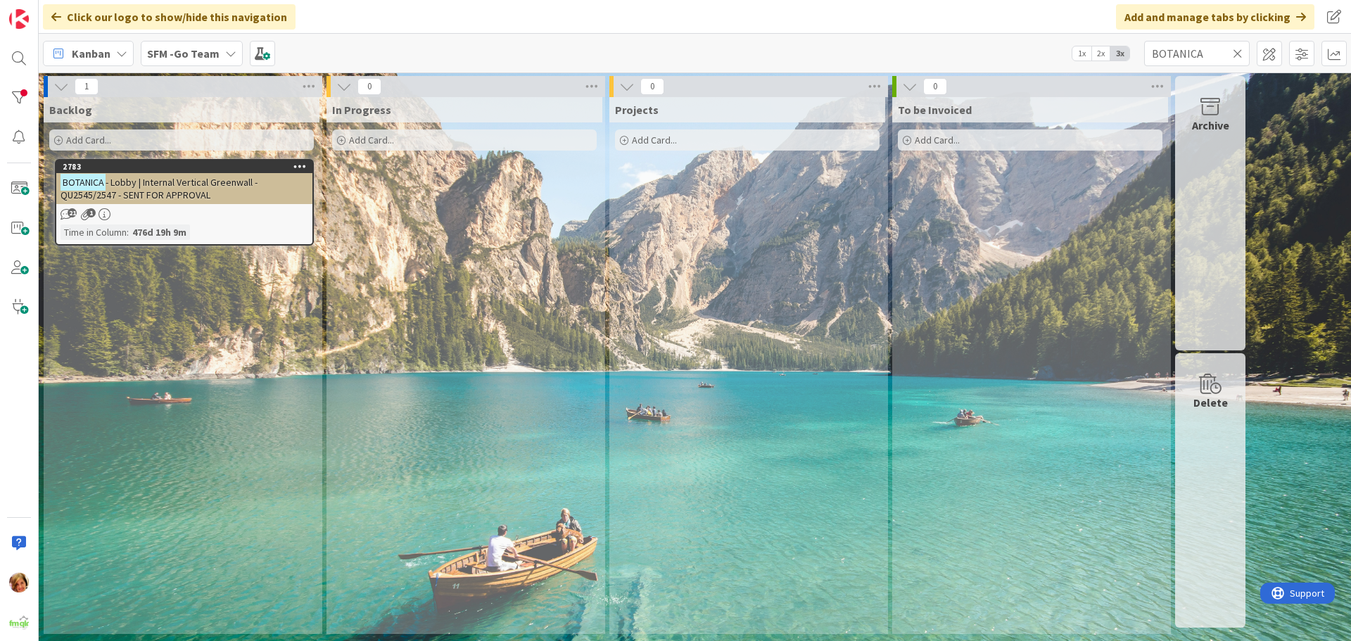
click at [187, 182] on span "- Lobby | Internal Vertical Greenwall - QU2545/2547 - SENT FOR APPROVAL" at bounding box center [159, 188] width 197 height 25
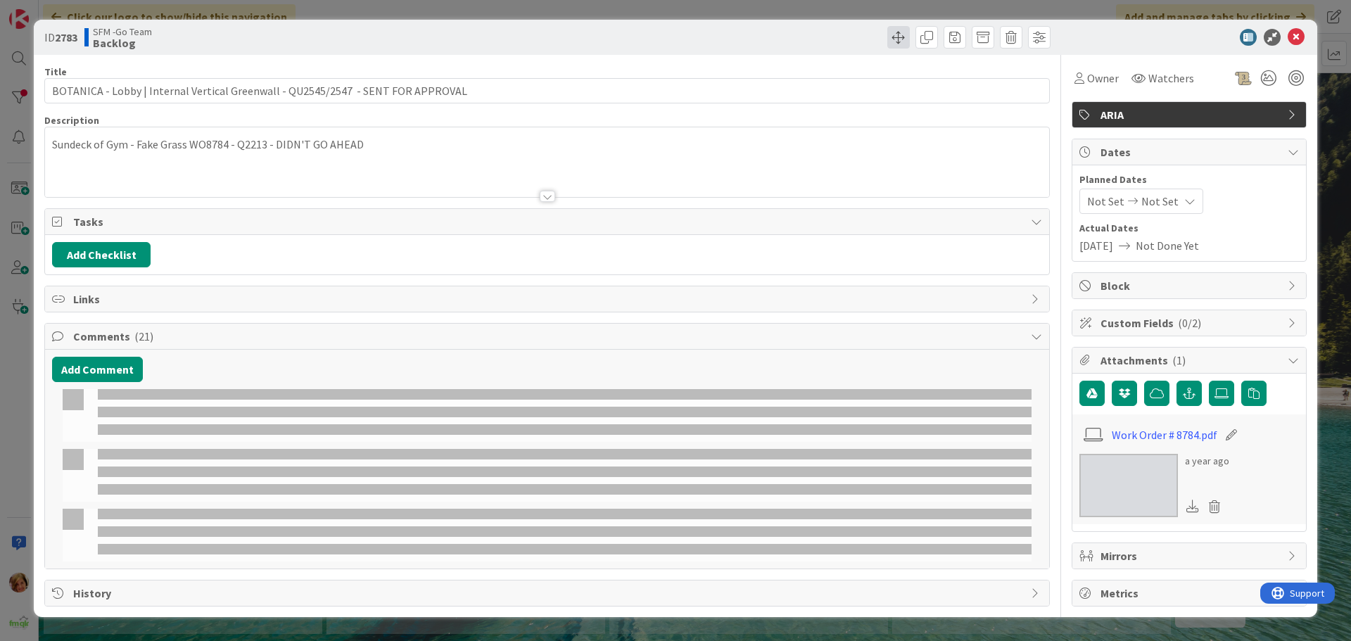
click at [895, 34] on span at bounding box center [898, 37] width 23 height 23
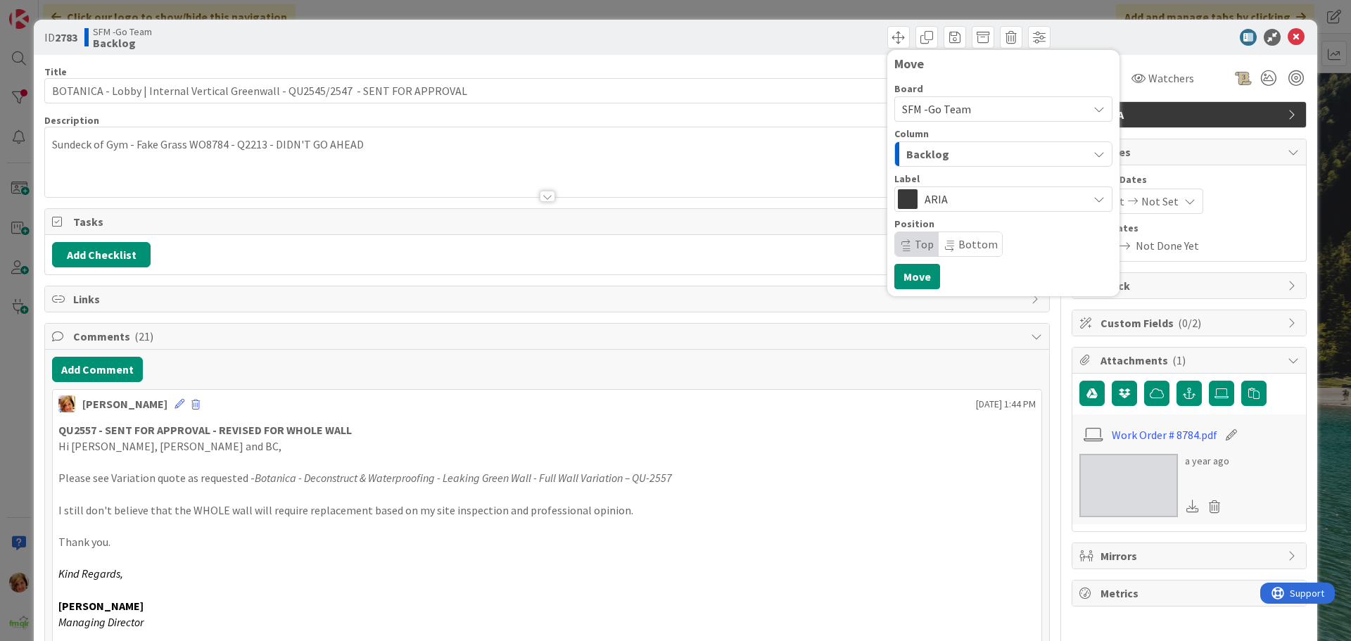
click at [943, 145] on div "Backlog" at bounding box center [995, 154] width 185 height 23
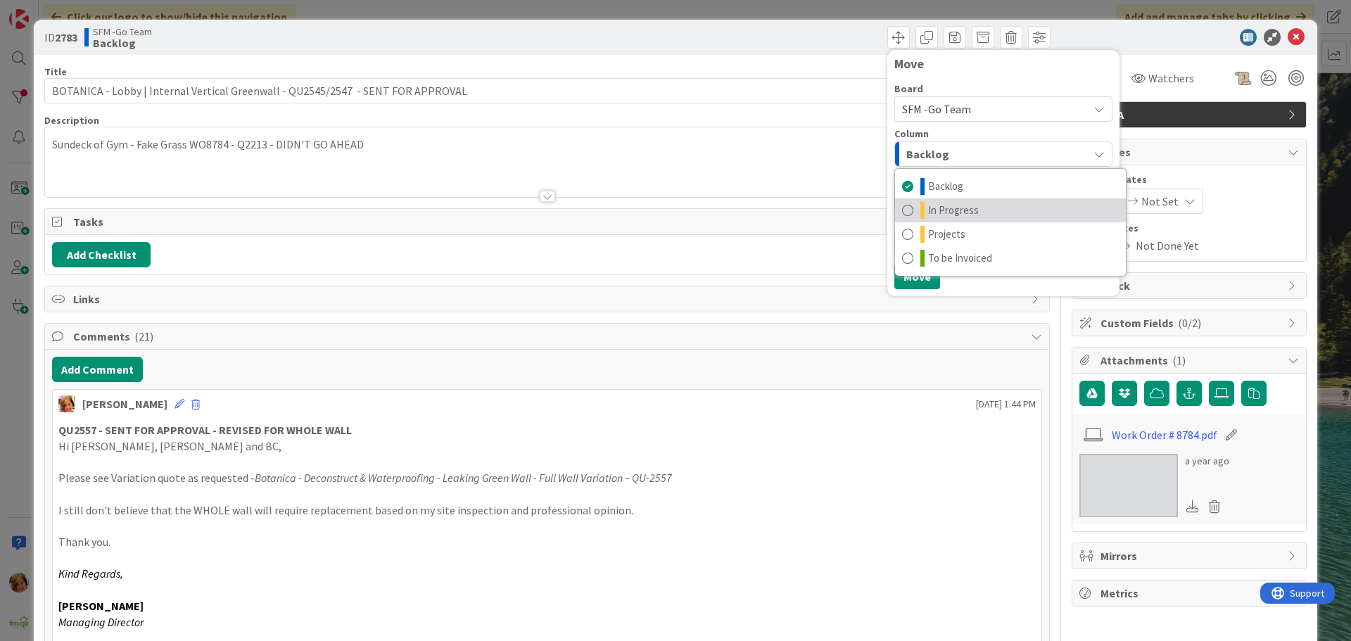
click at [956, 213] on span "In Progress" at bounding box center [953, 210] width 51 height 17
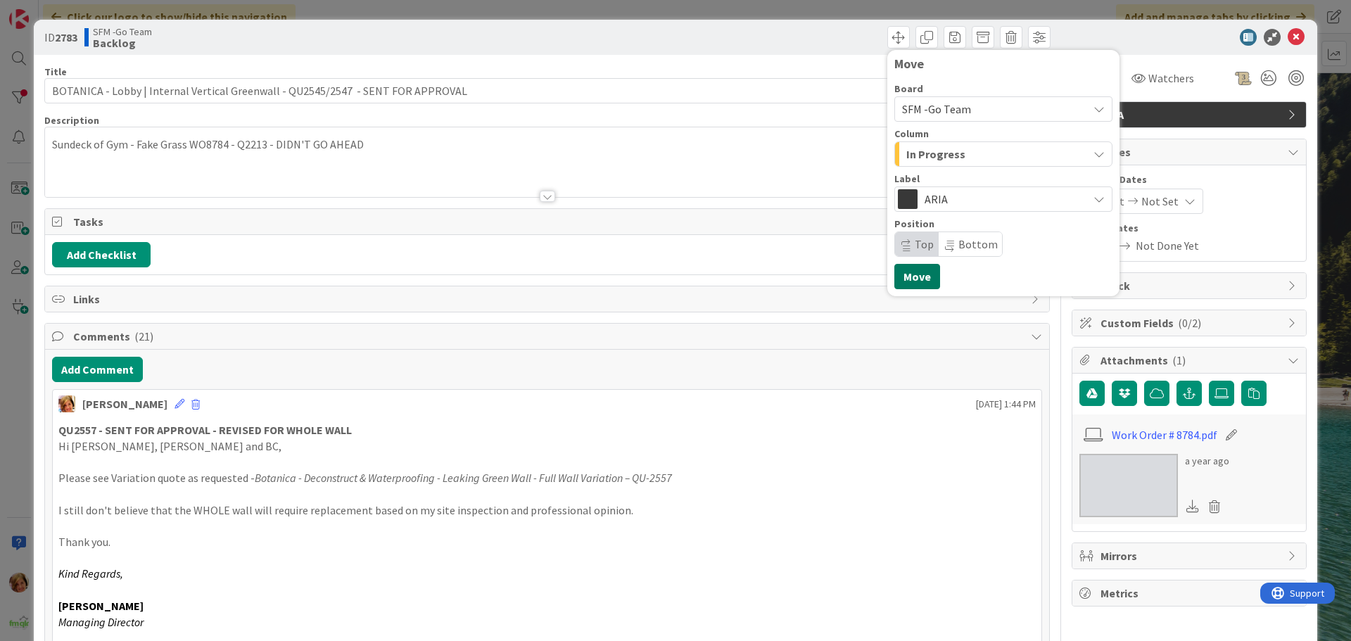
click at [903, 274] on button "Move" at bounding box center [917, 276] width 46 height 25
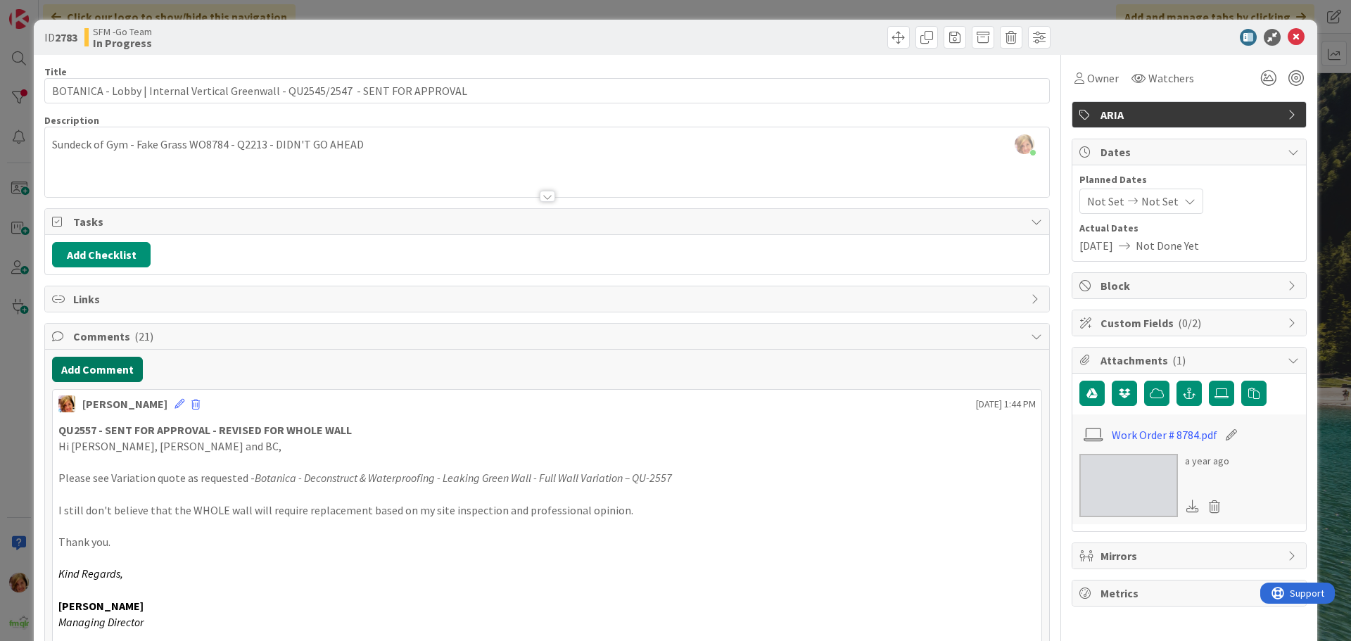
click at [101, 364] on button "Add Comment" at bounding box center [97, 369] width 91 height 25
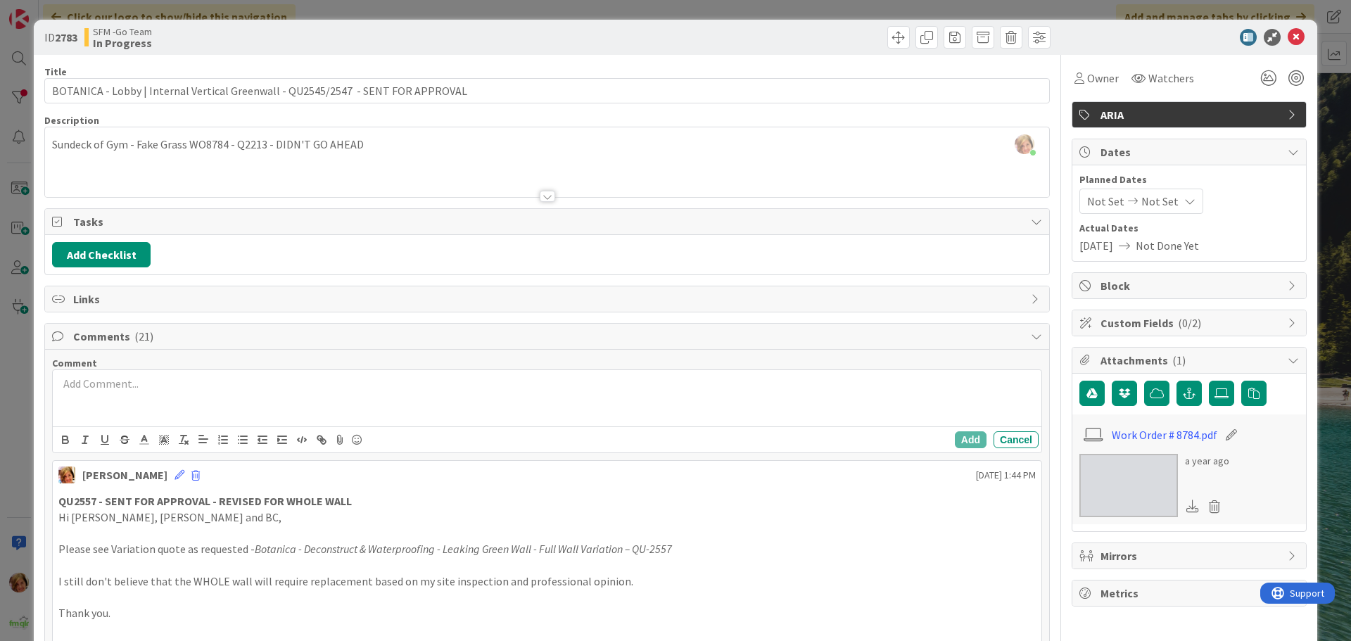
click at [184, 389] on p at bounding box center [546, 384] width 977 height 16
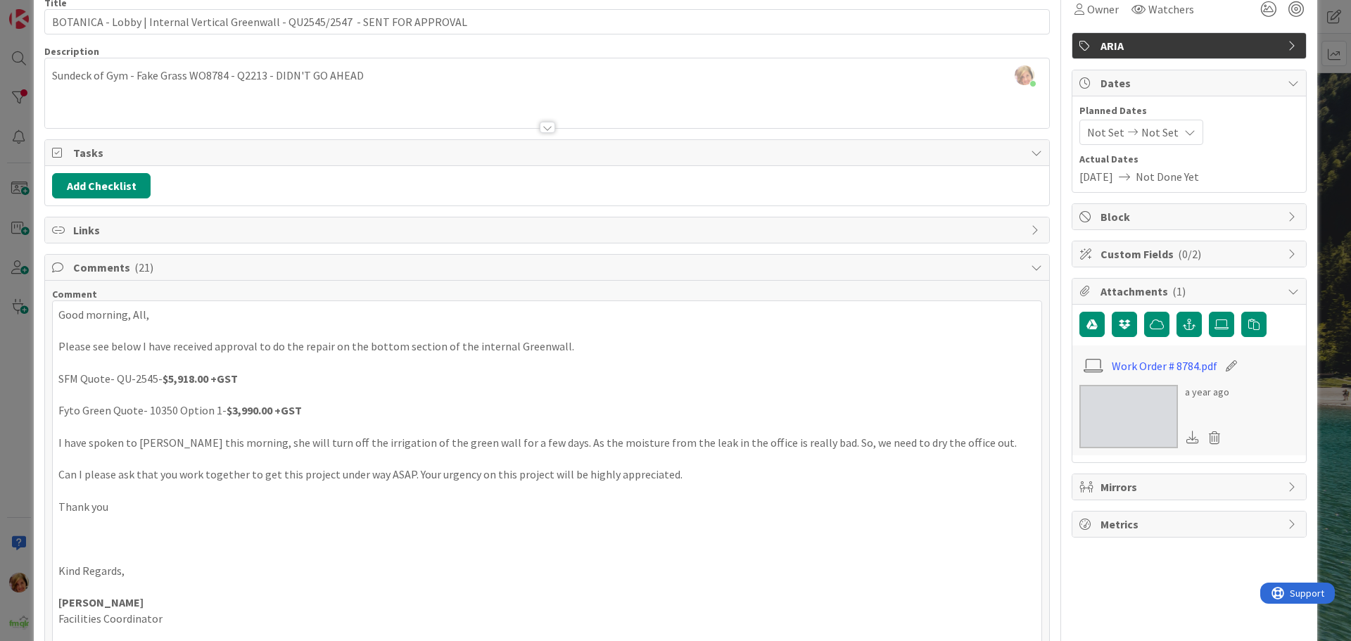
scroll to position [421, 0]
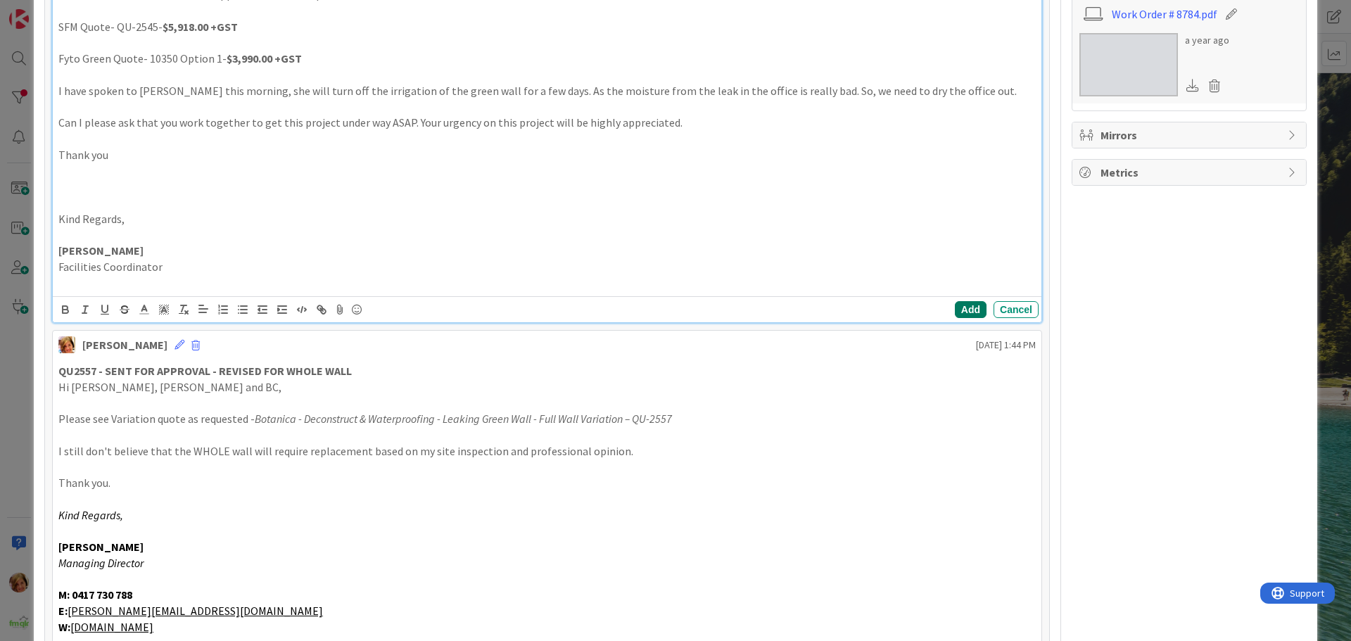
click at [955, 310] on button "Add" at bounding box center [971, 309] width 32 height 17
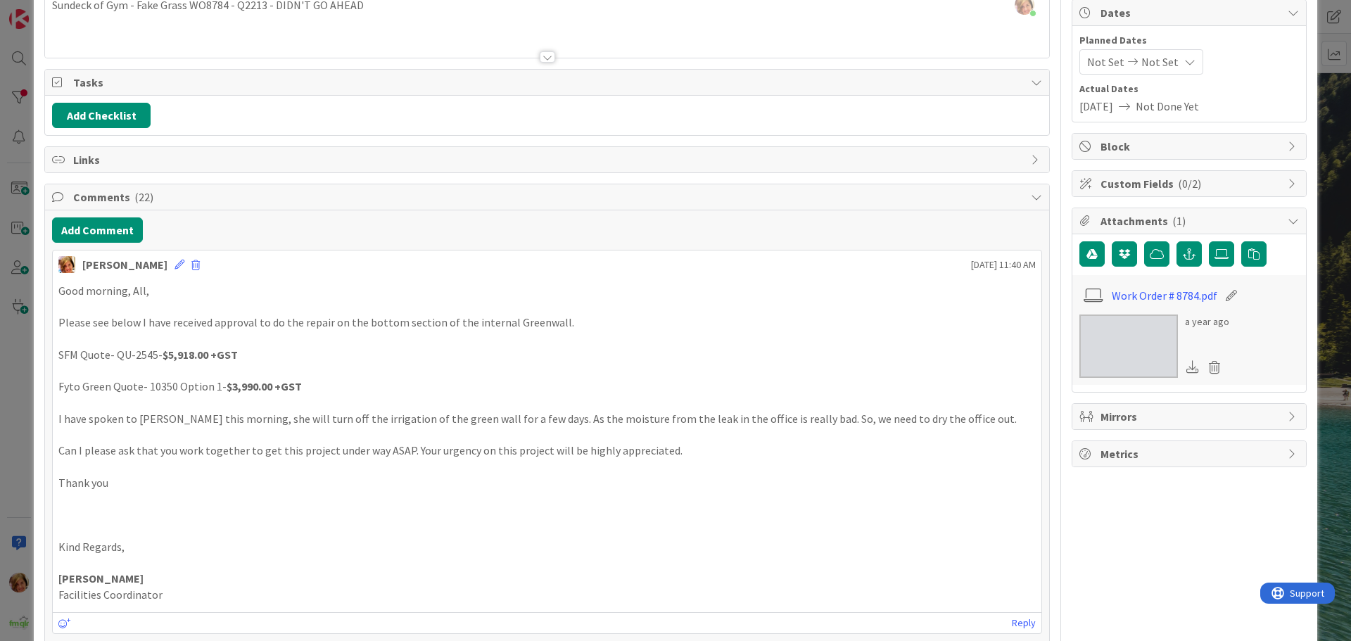
scroll to position [0, 0]
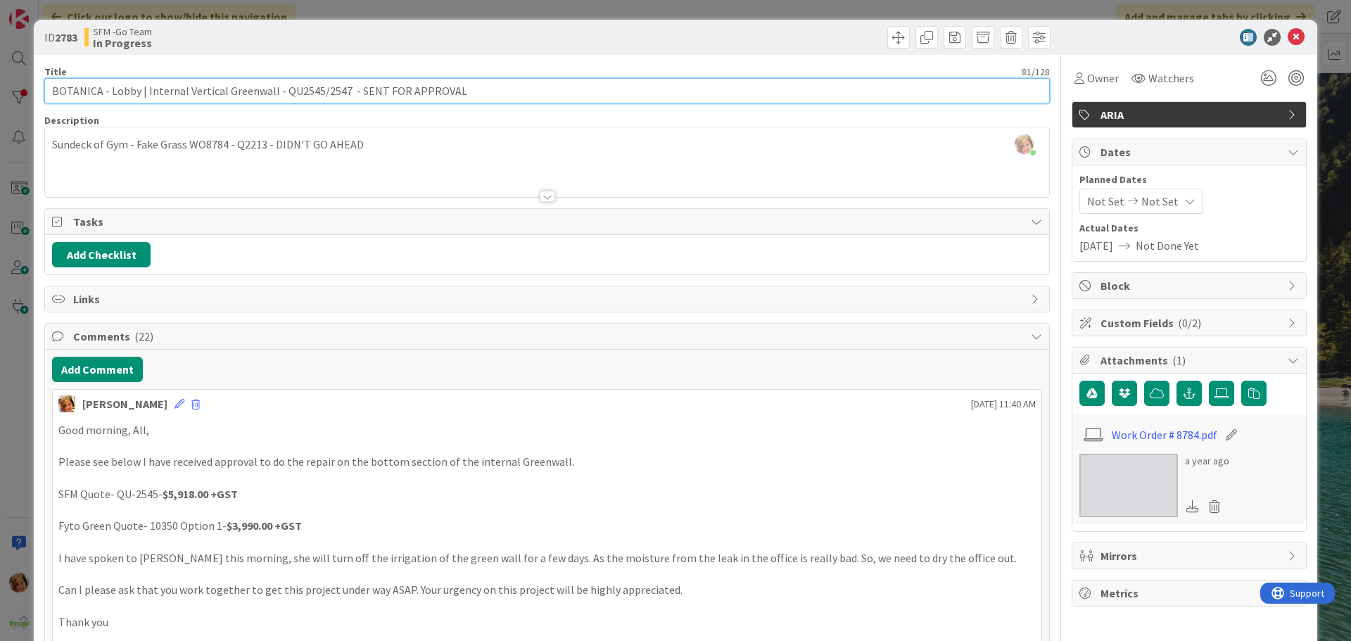
drag, startPoint x: 484, startPoint y: 90, endPoint x: 313, endPoint y: 90, distance: 171.0
click at [313, 90] on input "BOTANICA - Lobby | Internal Vertical Greenwall - QU2545/2547 - SENT FOR APPROVAL" at bounding box center [547, 90] width 1006 height 25
type input "BOTANICA - Lobby | Internal Vertical Greenwall - QU2545 - APPROVED"
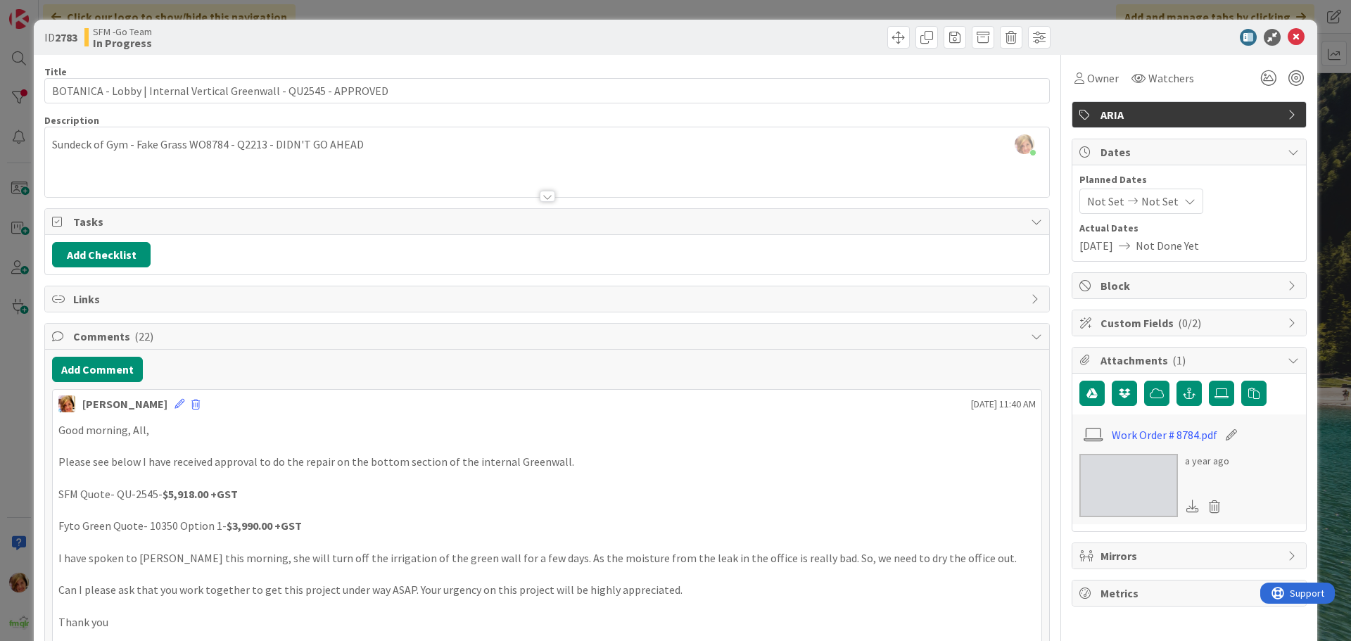
click at [525, 37] on div "SFM -Go Team In Progress" at bounding box center [314, 37] width 460 height 23
click at [1290, 34] on icon at bounding box center [1296, 37] width 17 height 17
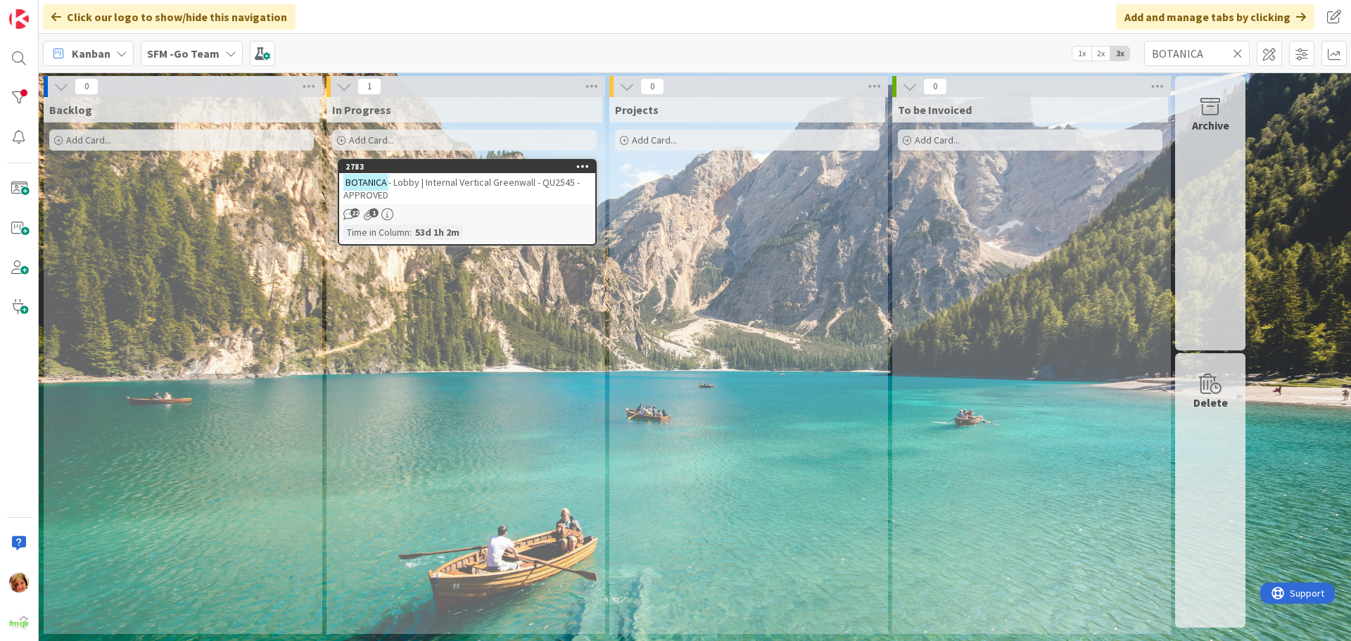
click at [1239, 53] on icon at bounding box center [1238, 53] width 10 height 13
